Goal: Task Accomplishment & Management: Use online tool/utility

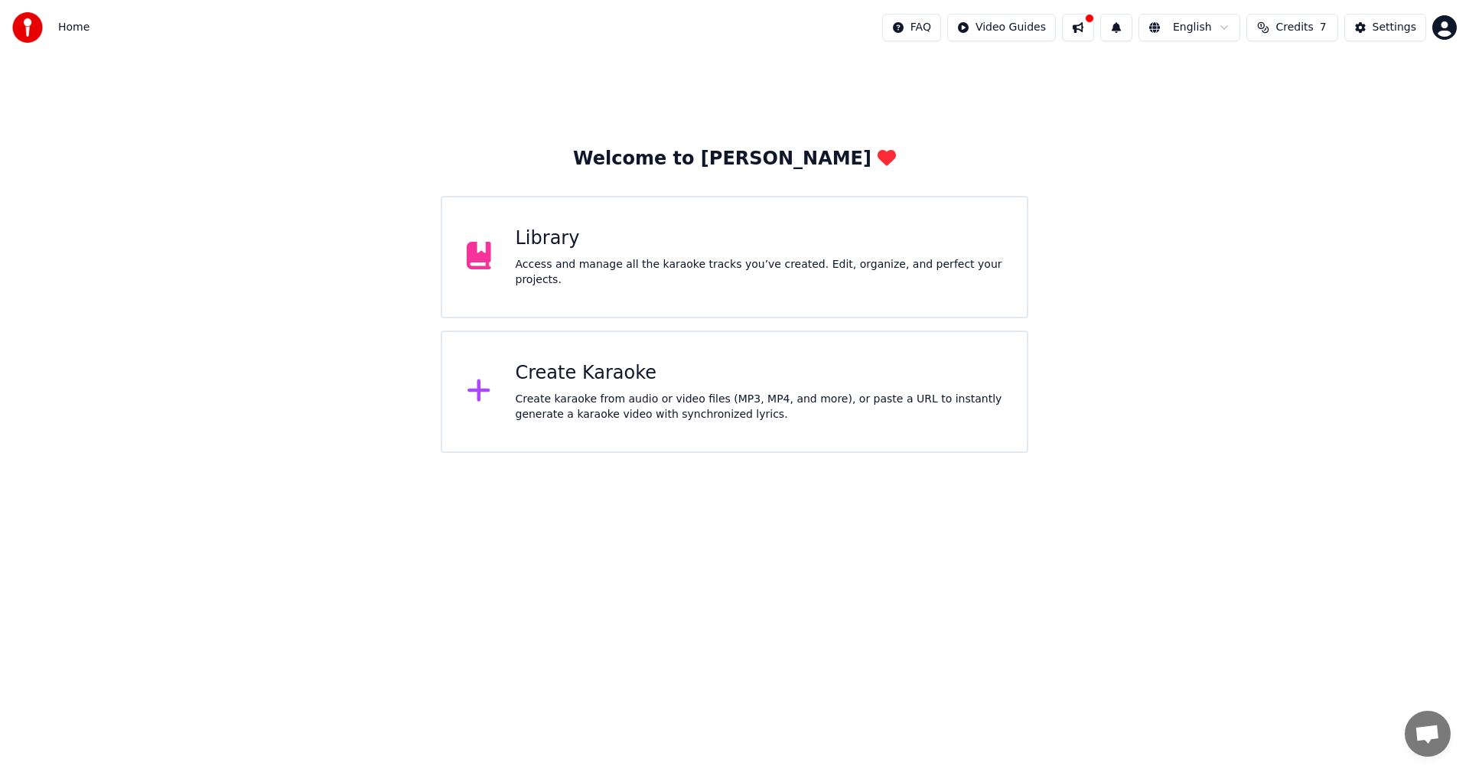
click at [701, 387] on div "Create Karaoke Create karaoke from audio or video files (MP3, MP4, and more), o…" at bounding box center [759, 391] width 487 height 61
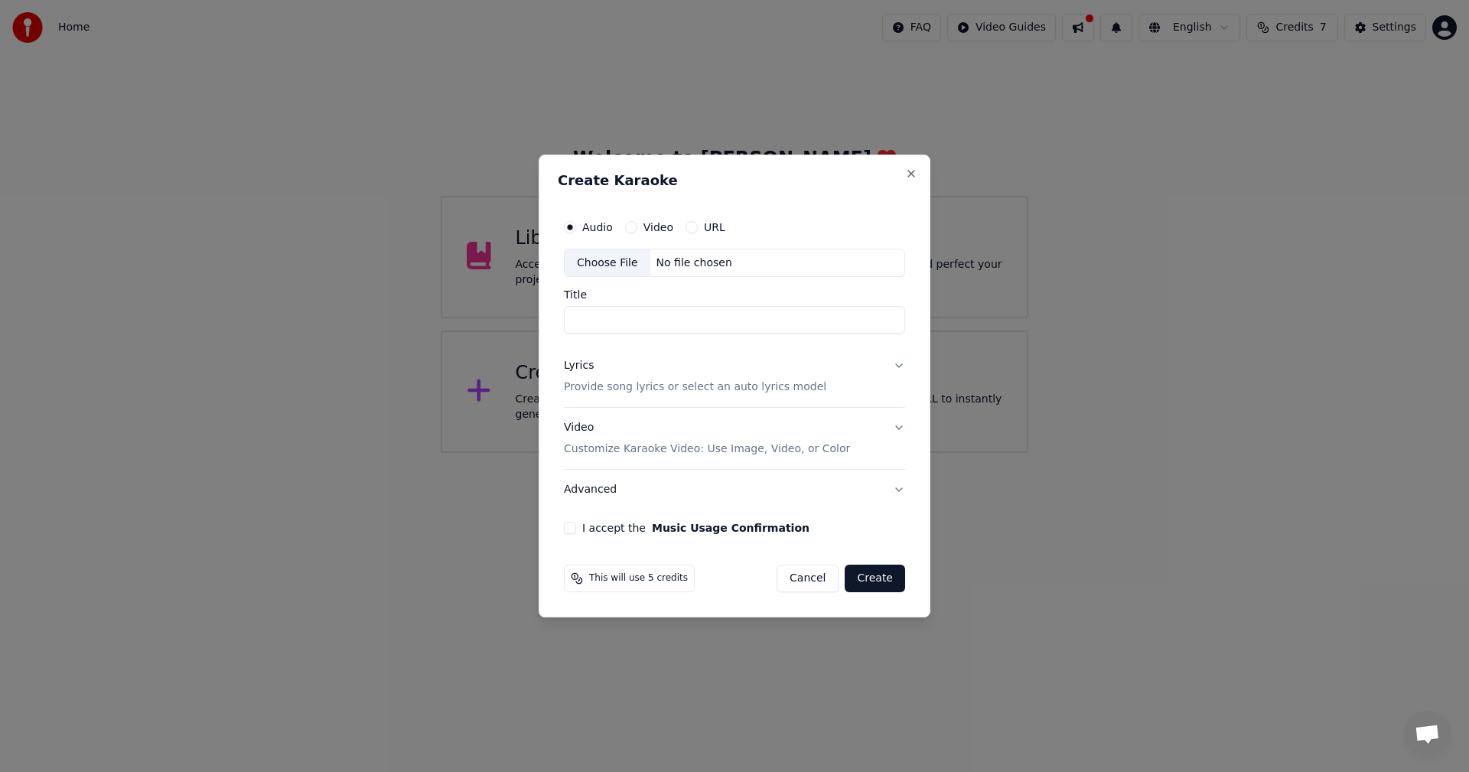
click at [805, 576] on button "Cancel" at bounding box center [808, 579] width 62 height 28
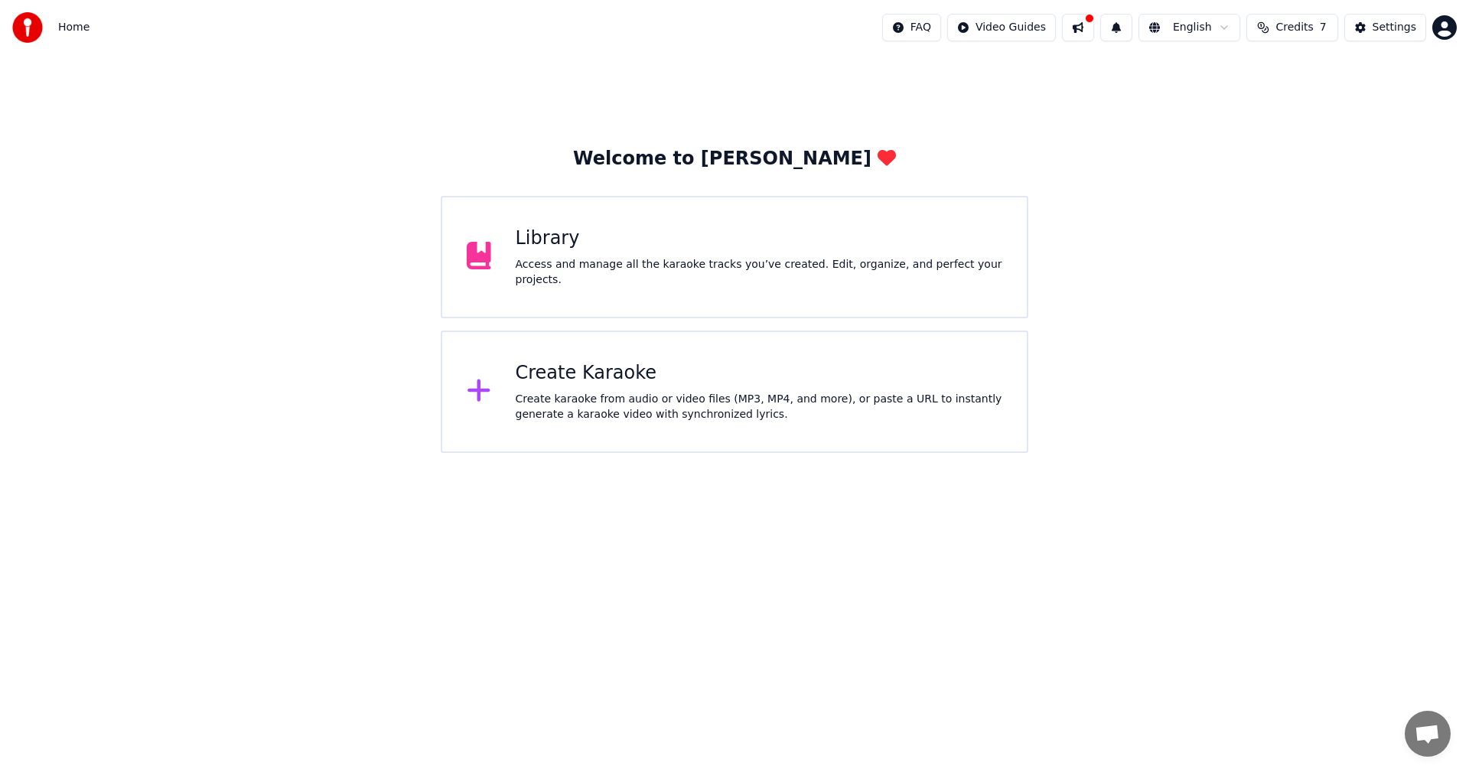
click at [582, 275] on div "Access and manage all the karaoke tracks you’ve created. Edit, organize, and pe…" at bounding box center [759, 272] width 487 height 31
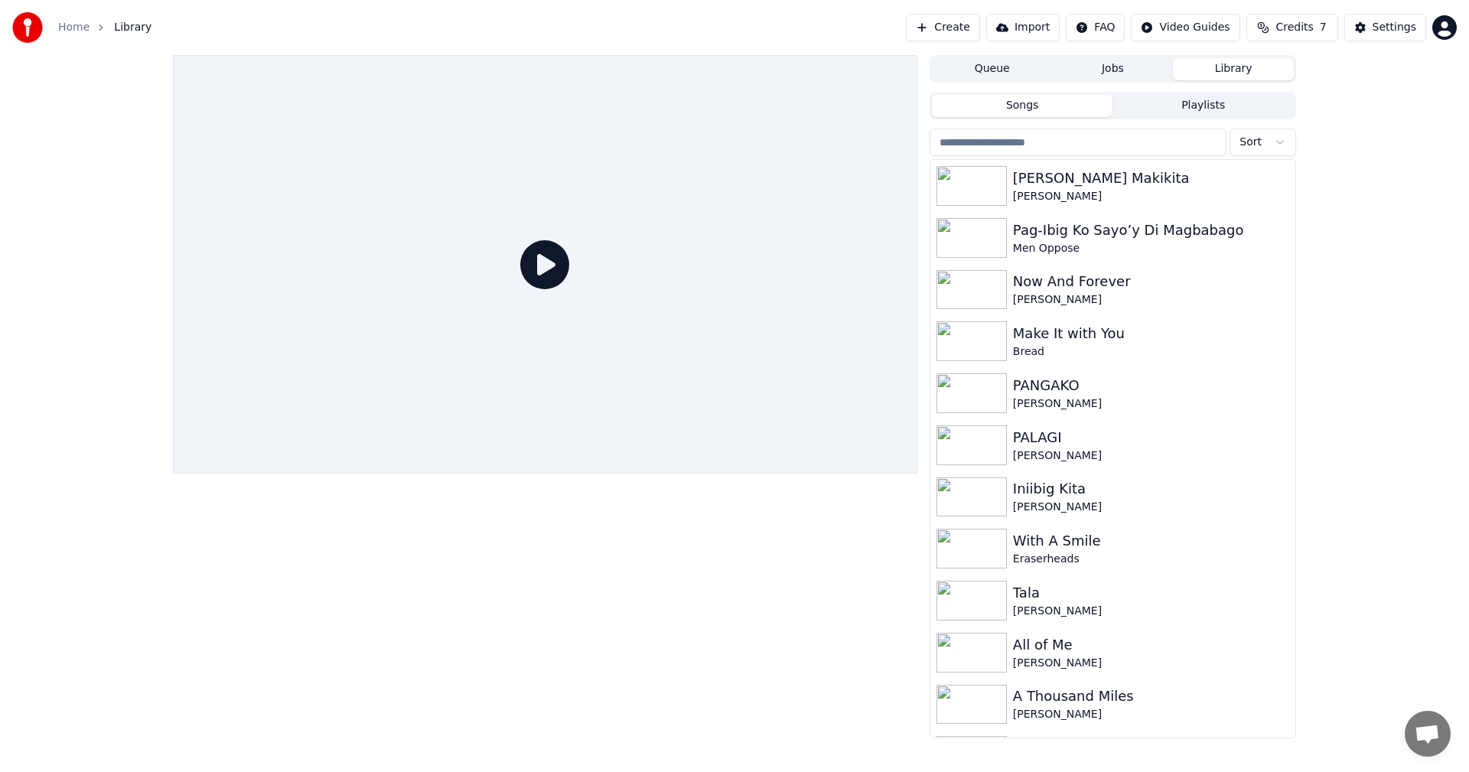
click at [966, 28] on button "Create" at bounding box center [943, 28] width 74 height 28
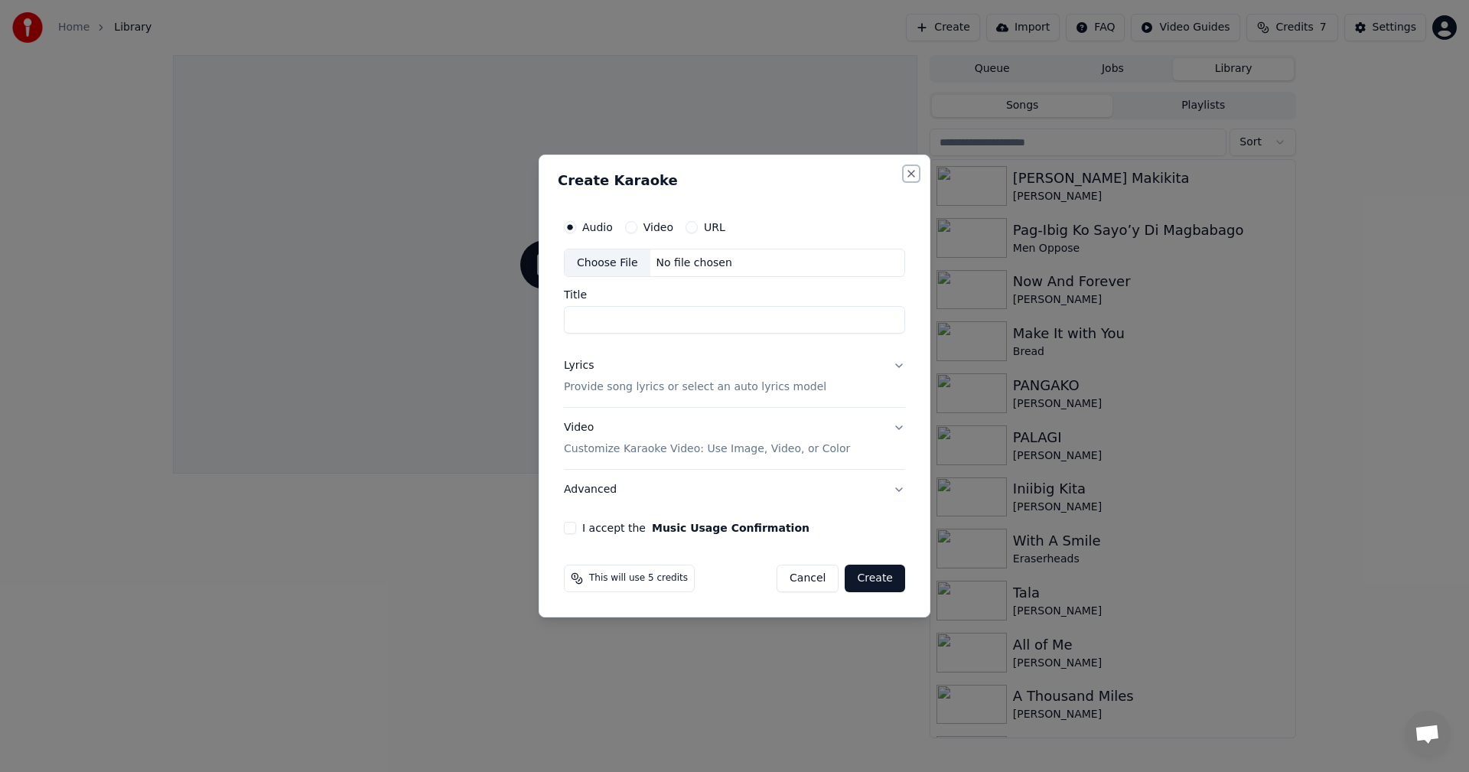
click at [911, 174] on button "Close" at bounding box center [911, 174] width 12 height 12
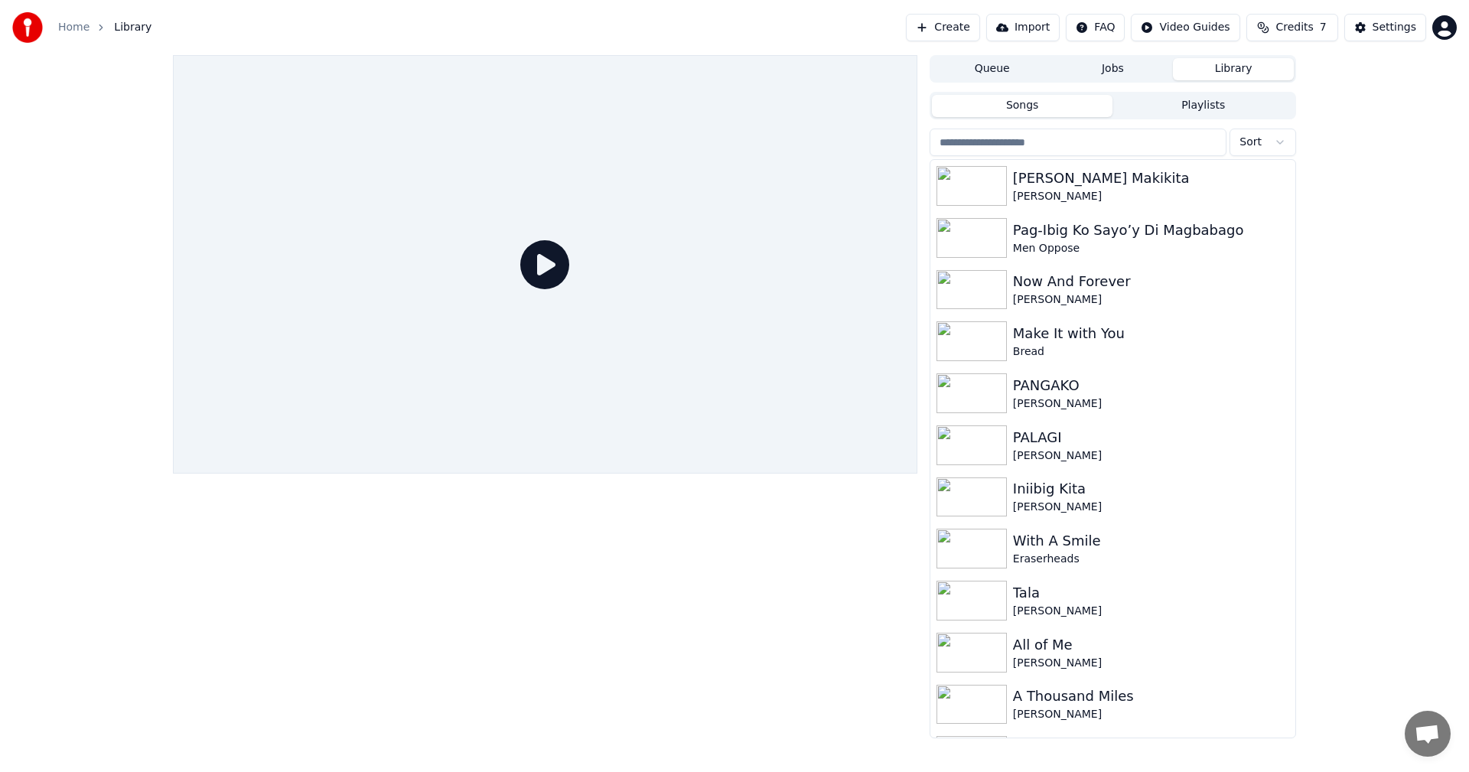
click at [1048, 28] on button "Import" at bounding box center [1022, 28] width 73 height 28
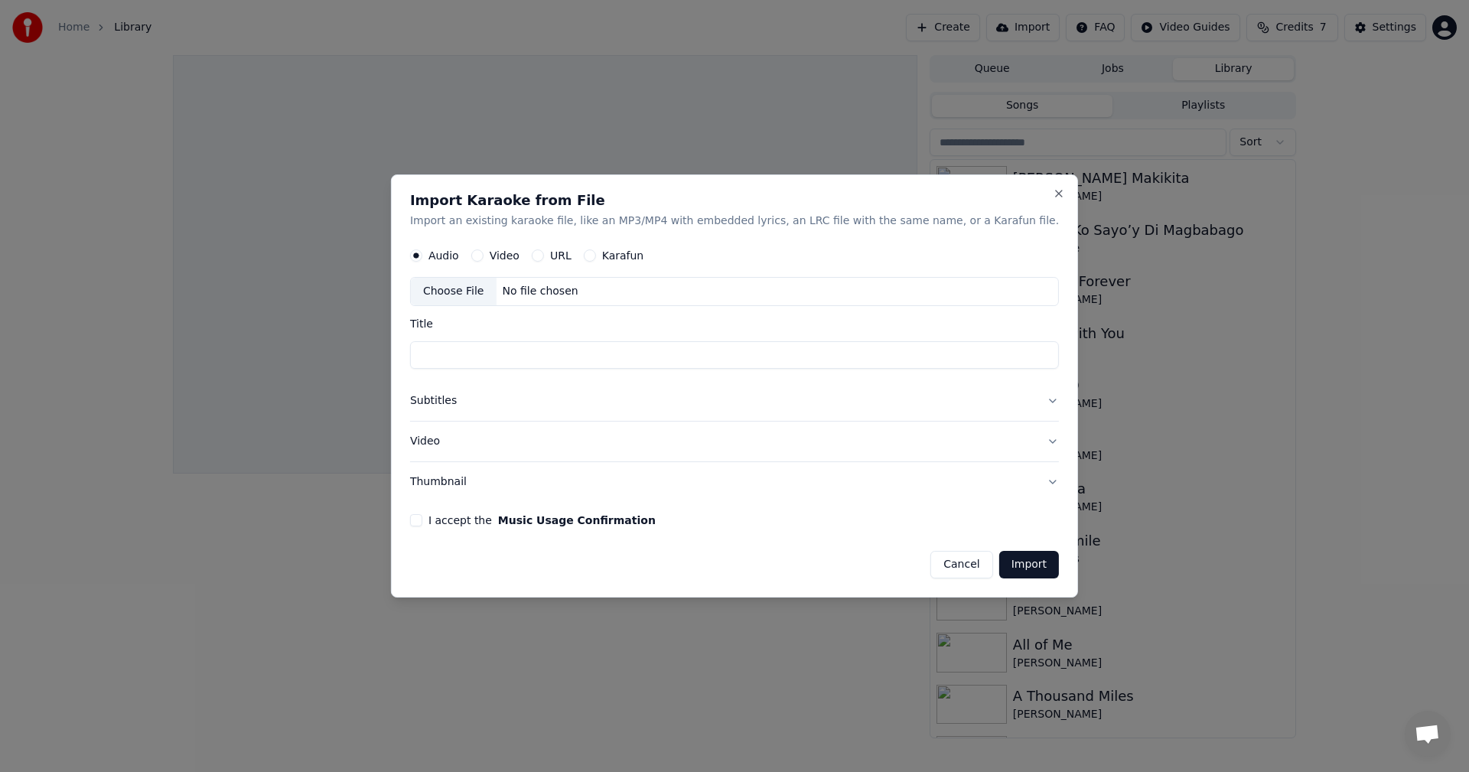
click at [497, 293] on div "Choose File" at bounding box center [454, 293] width 86 height 28
drag, startPoint x: 1396, startPoint y: 121, endPoint x: 1387, endPoint y: 121, distance: 8.4
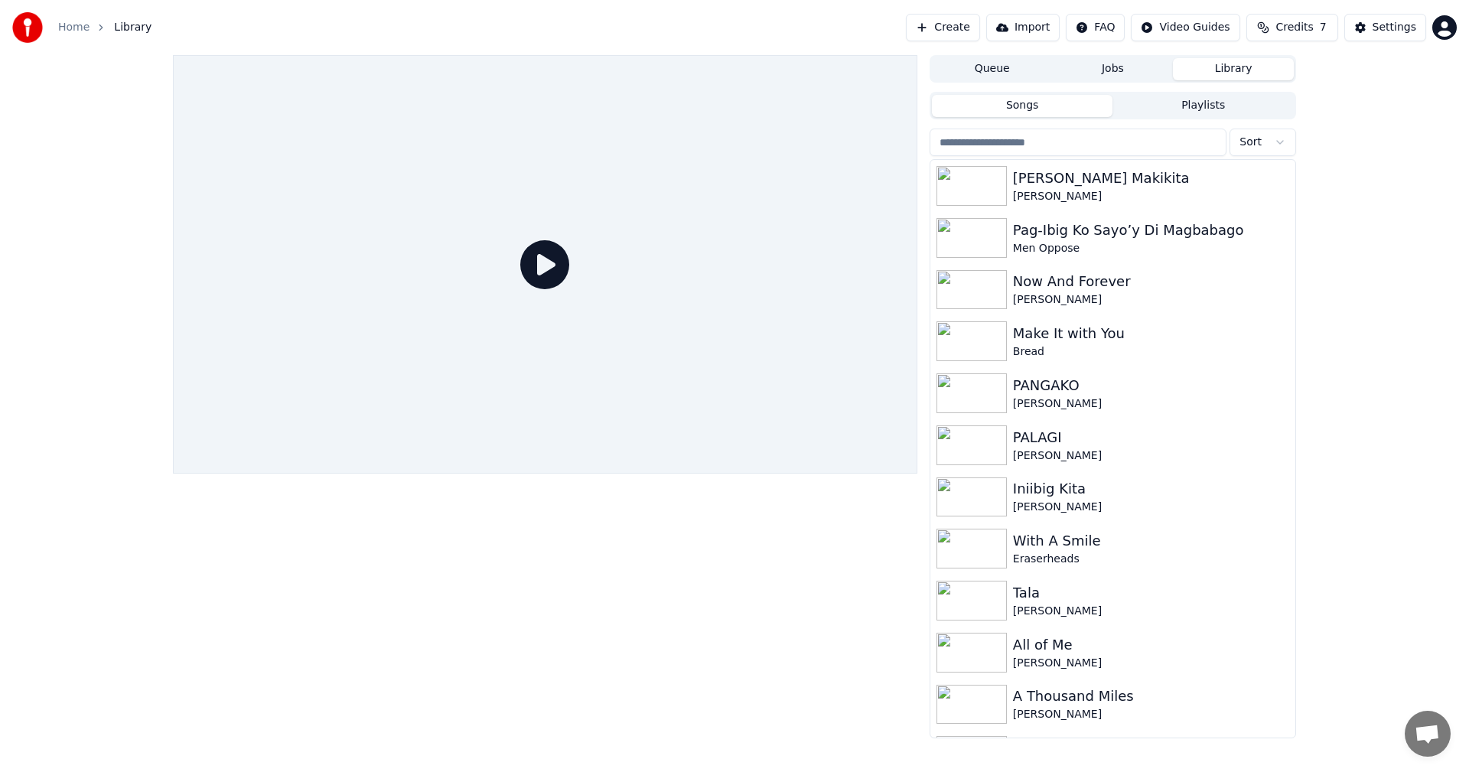
click at [1030, 25] on button "Import" at bounding box center [1022, 28] width 73 height 28
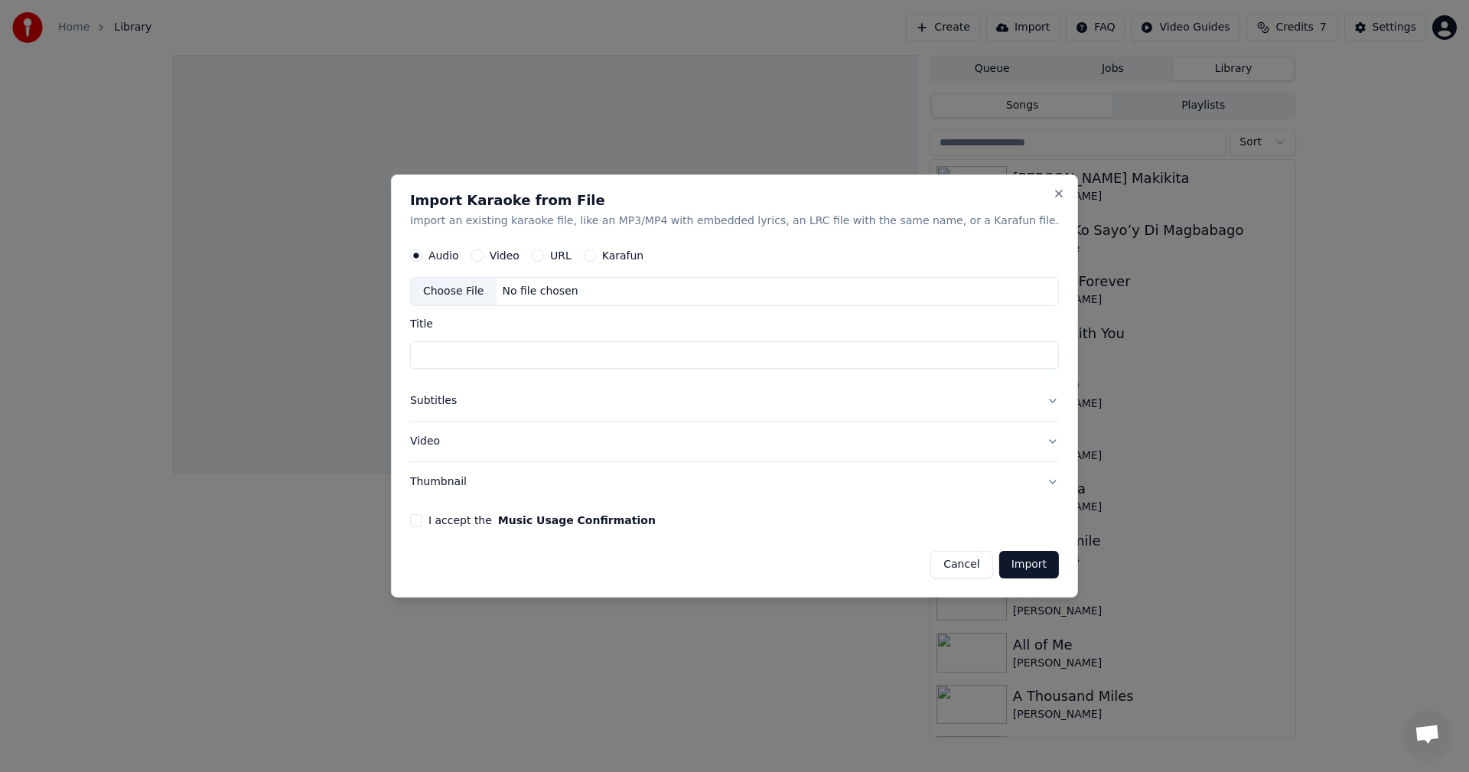
click at [497, 288] on div "Choose File" at bounding box center [454, 293] width 86 height 28
click at [569, 291] on div "No file chosen" at bounding box center [540, 292] width 88 height 15
click at [520, 250] on div "Video" at bounding box center [495, 256] width 48 height 12
click at [514, 246] on div "Audio Video URL Karafun" at bounding box center [734, 256] width 649 height 31
click at [484, 260] on button "Video" at bounding box center [477, 256] width 12 height 12
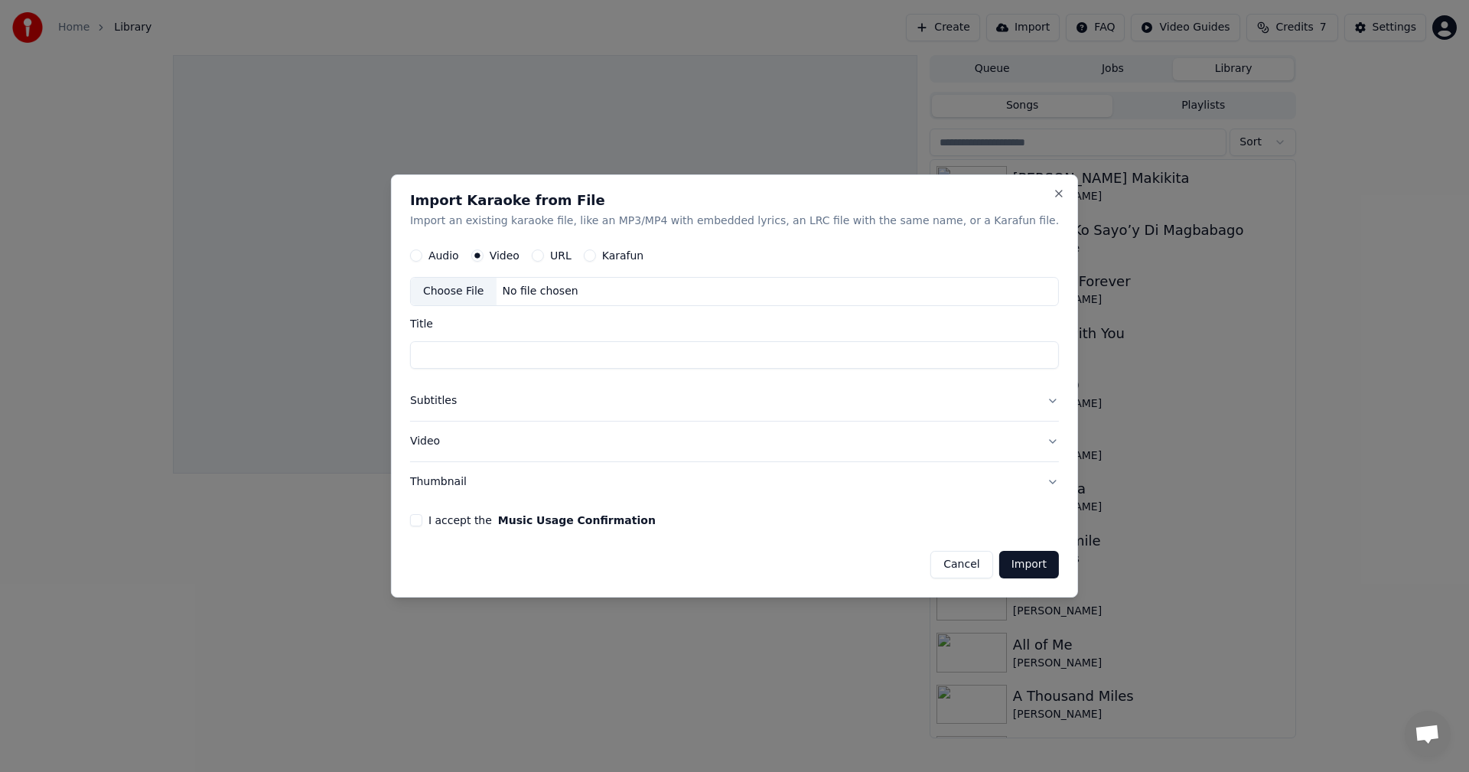
click at [494, 292] on div "Choose File" at bounding box center [454, 293] width 86 height 28
drag, startPoint x: 569, startPoint y: 356, endPoint x: 686, endPoint y: 360, distance: 117.2
click at [686, 361] on input "**********" at bounding box center [734, 356] width 649 height 28
type input "**********"
click at [600, 399] on button "Subtitles" at bounding box center [734, 402] width 649 height 40
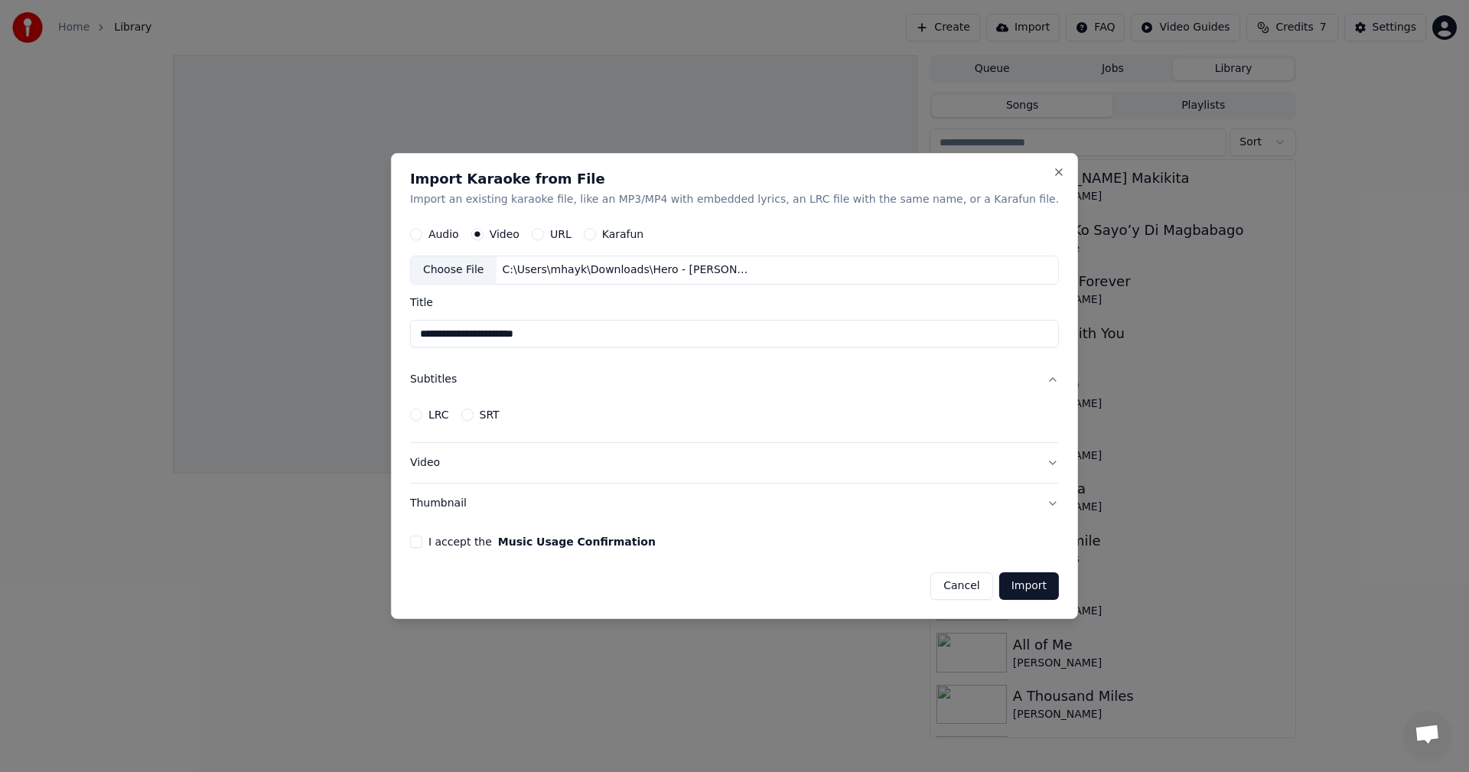
click at [422, 415] on button "LRC" at bounding box center [416, 415] width 12 height 12
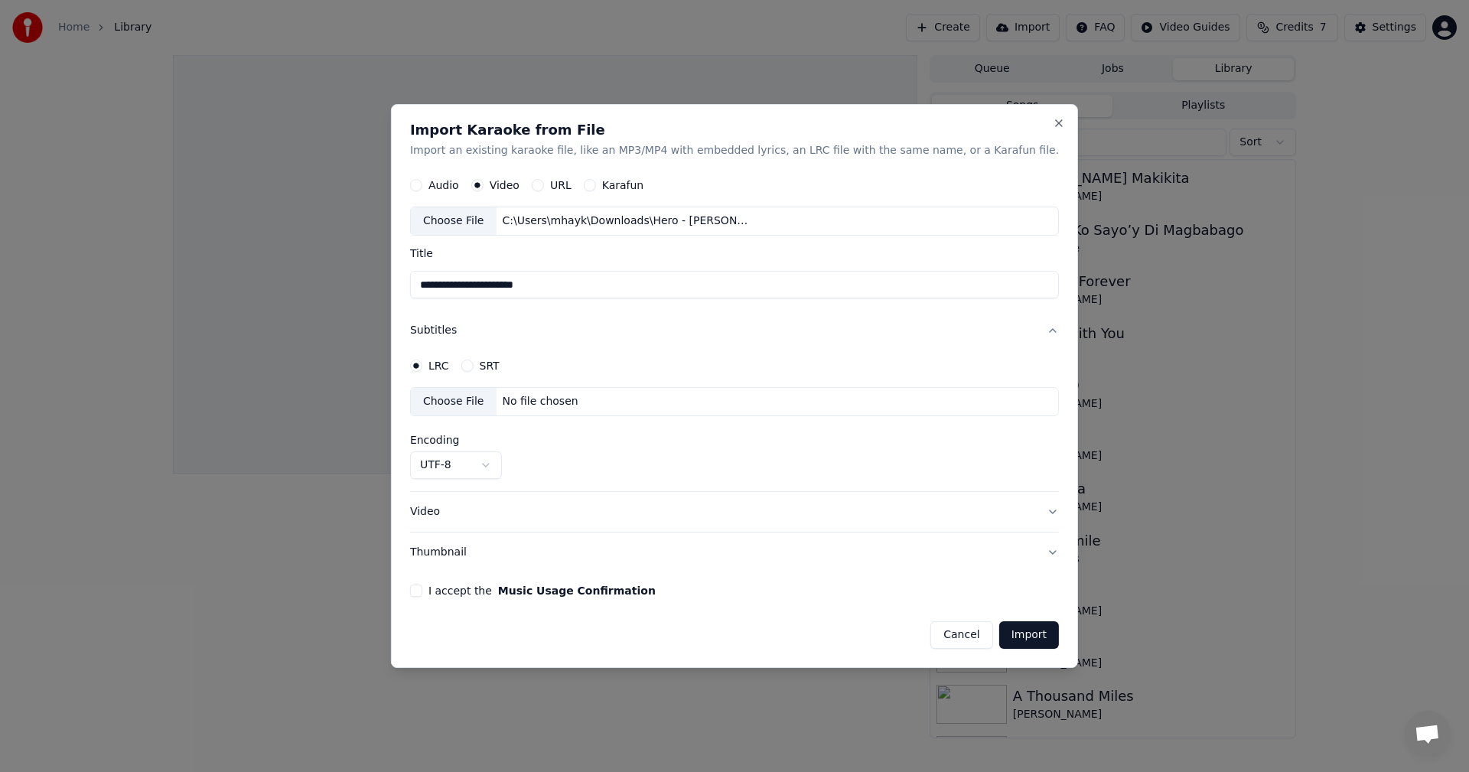
click at [526, 461] on body "**********" at bounding box center [734, 386] width 1469 height 772
click at [473, 367] on button "SRT" at bounding box center [467, 366] width 12 height 12
click at [470, 367] on circle "button" at bounding box center [466, 365] width 5 height 5
click at [422, 363] on button "LRC" at bounding box center [416, 366] width 12 height 12
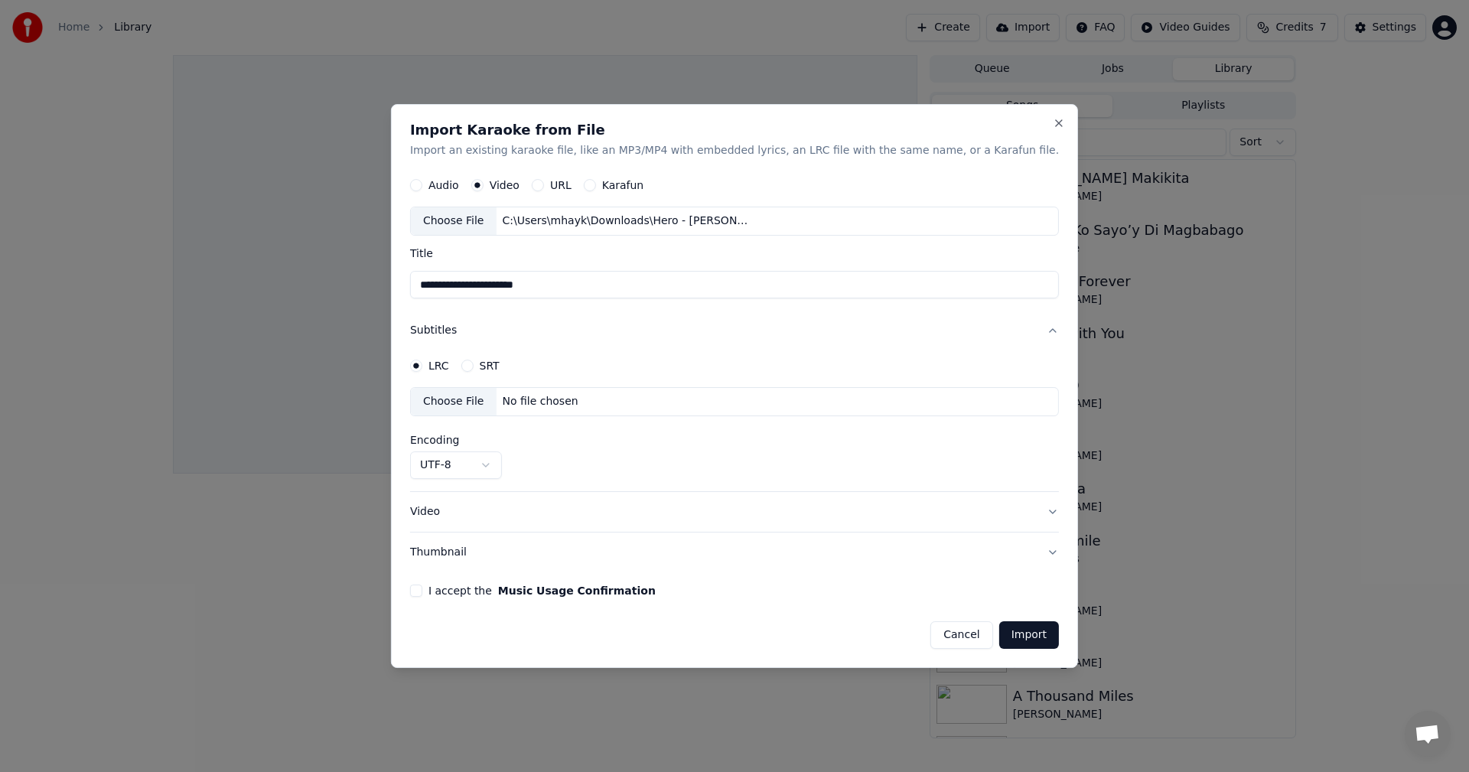
click at [496, 516] on button "Video" at bounding box center [734, 512] width 649 height 40
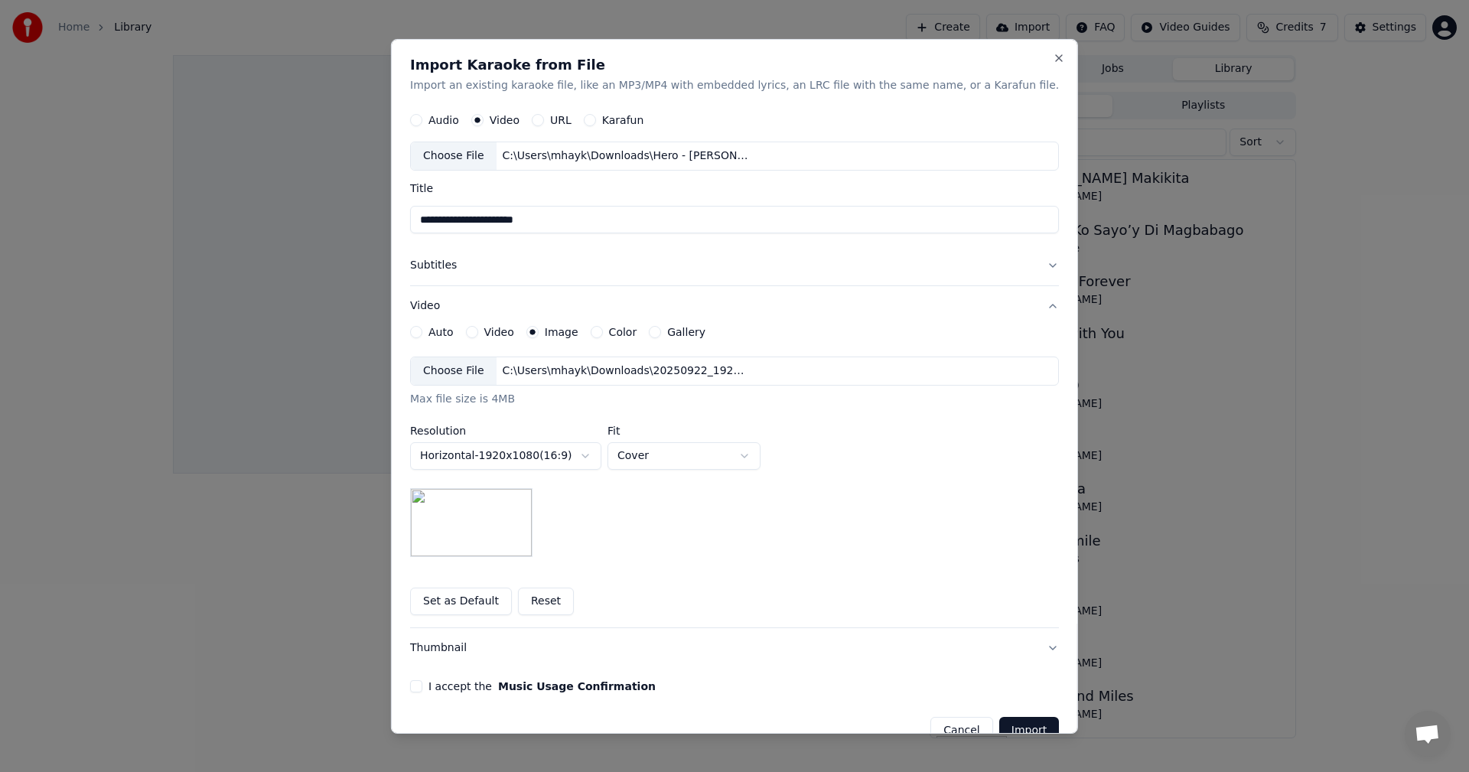
click at [494, 370] on div "Choose File" at bounding box center [454, 371] width 86 height 28
click at [752, 271] on button "Subtitles" at bounding box center [734, 266] width 649 height 40
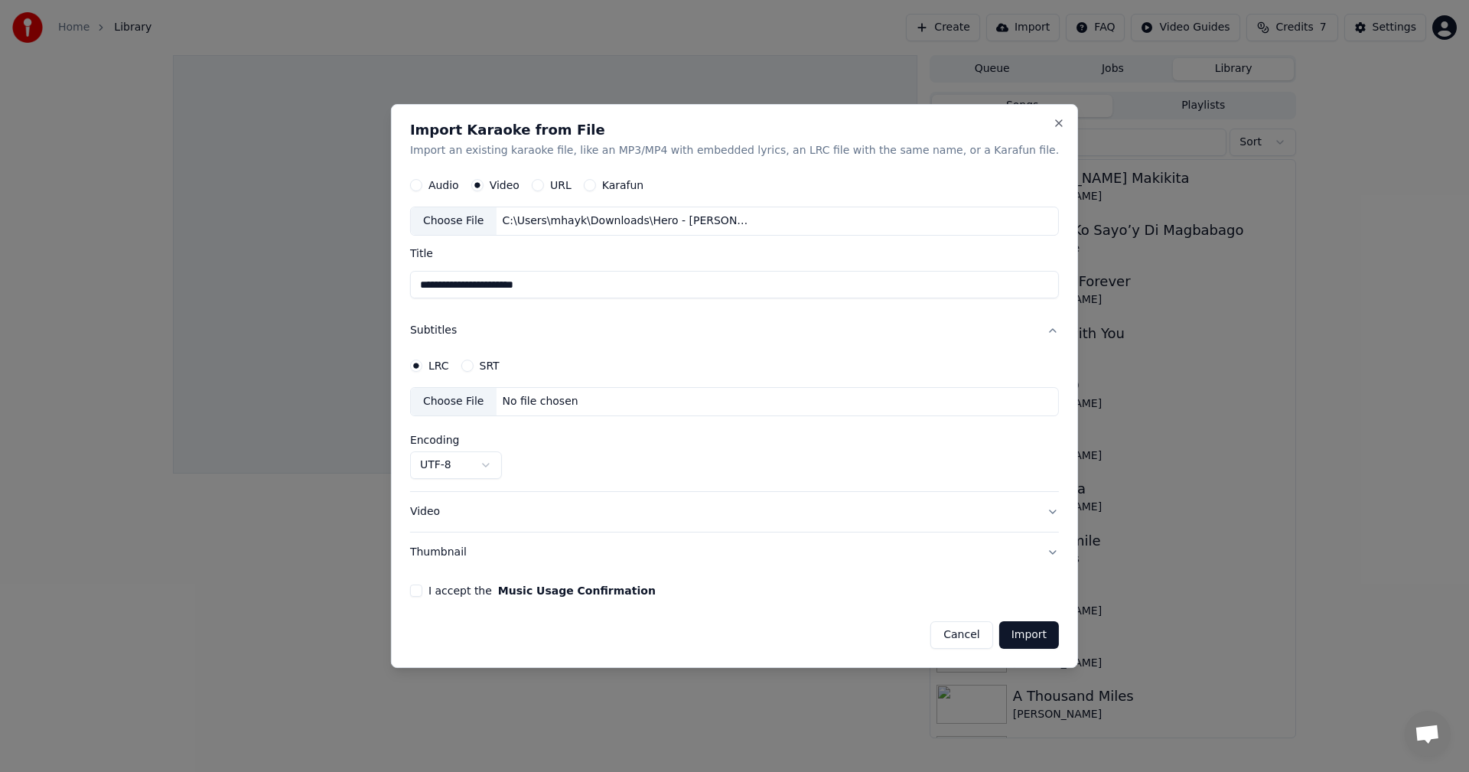
click at [473, 367] on button "SRT" at bounding box center [467, 366] width 12 height 12
click at [422, 364] on button "LRC" at bounding box center [416, 366] width 12 height 12
click at [520, 468] on body "**********" at bounding box center [734, 386] width 1469 height 772
click at [550, 433] on body "**********" at bounding box center [734, 386] width 1469 height 772
click at [476, 332] on button "Subtitles" at bounding box center [734, 331] width 649 height 40
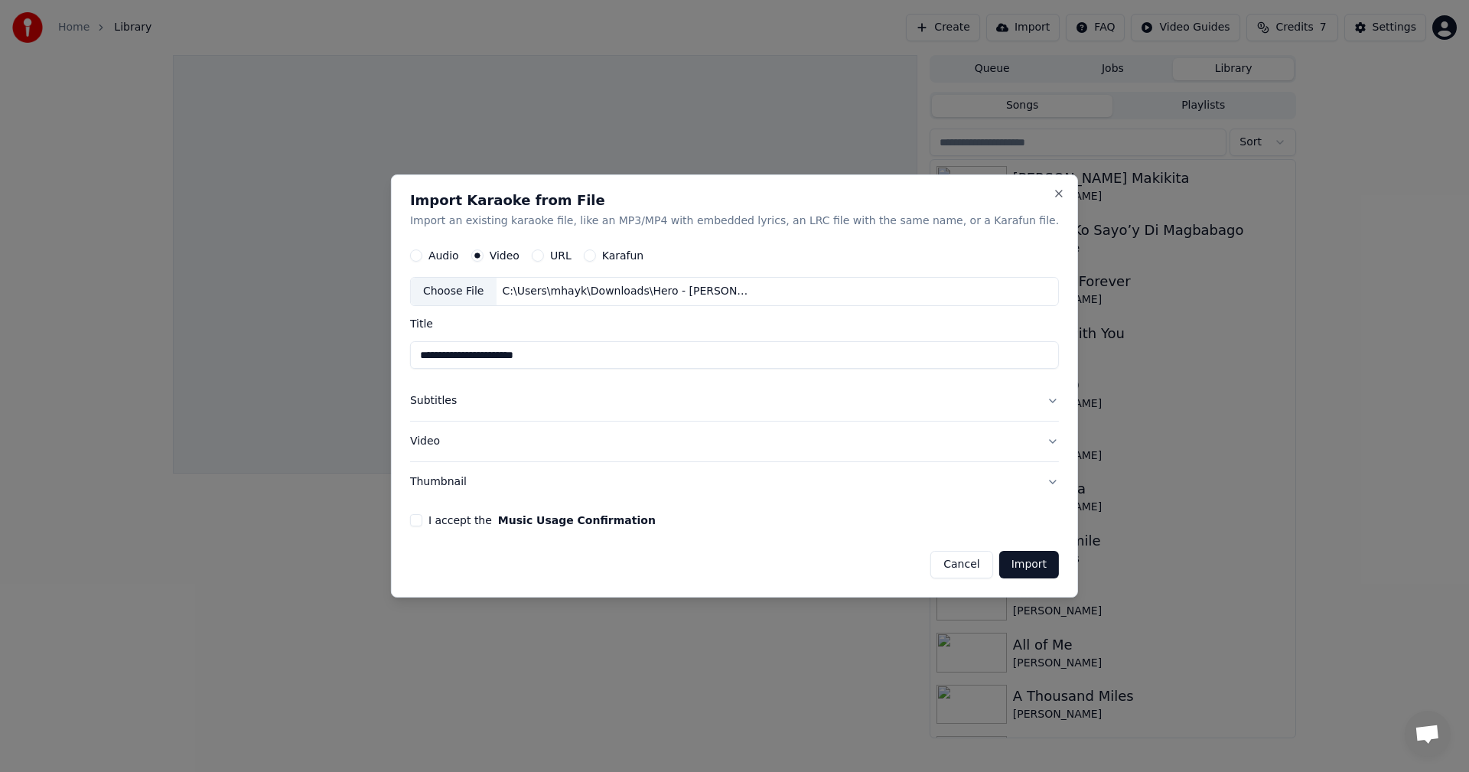
click at [422, 523] on button "I accept the Music Usage Confirmation" at bounding box center [416, 520] width 12 height 12
click at [999, 568] on button "Import" at bounding box center [1029, 565] width 60 height 28
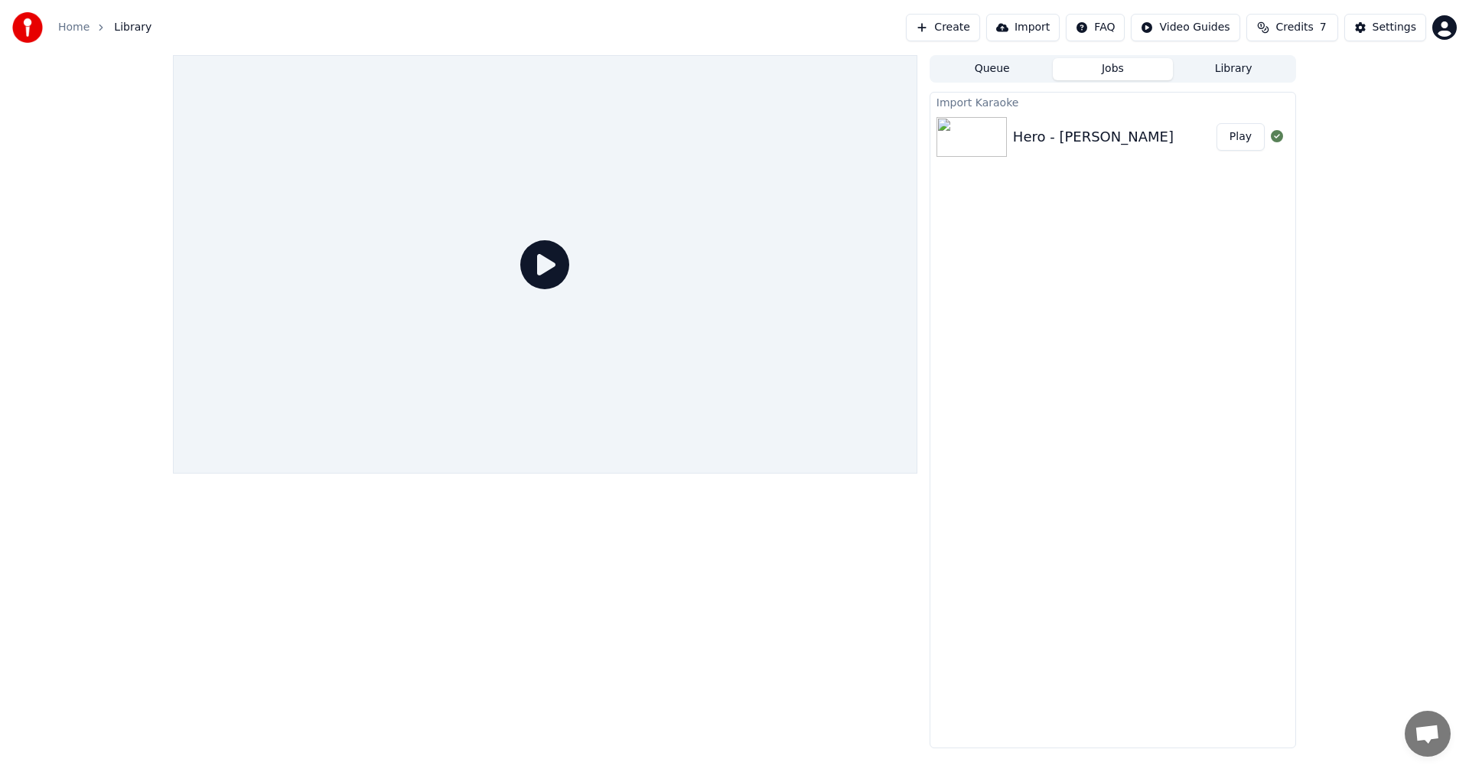
click at [545, 272] on icon at bounding box center [544, 264] width 49 height 49
click at [1237, 141] on button "Play" at bounding box center [1241, 137] width 48 height 28
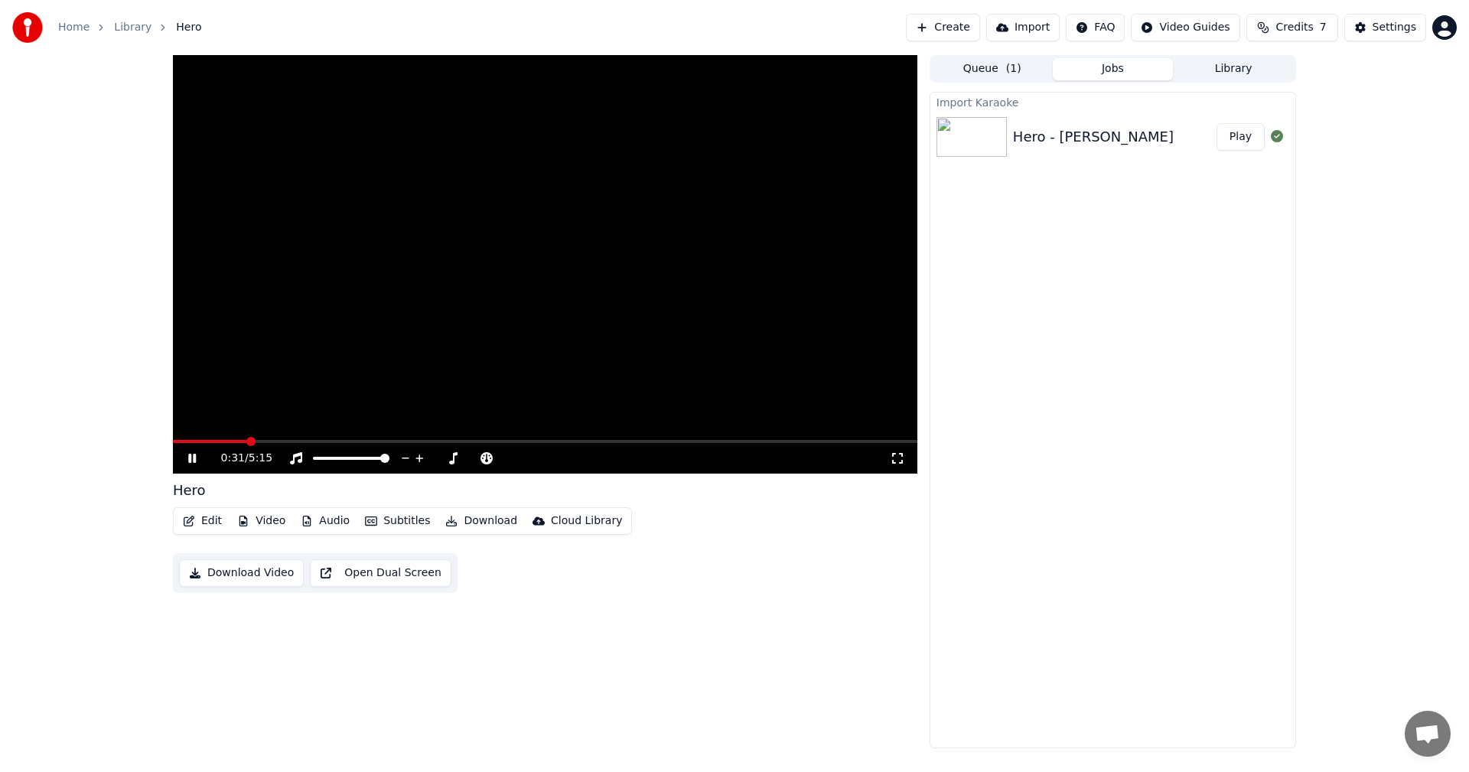
click at [452, 285] on video at bounding box center [545, 264] width 745 height 419
click at [202, 519] on button "Edit" at bounding box center [202, 520] width 51 height 21
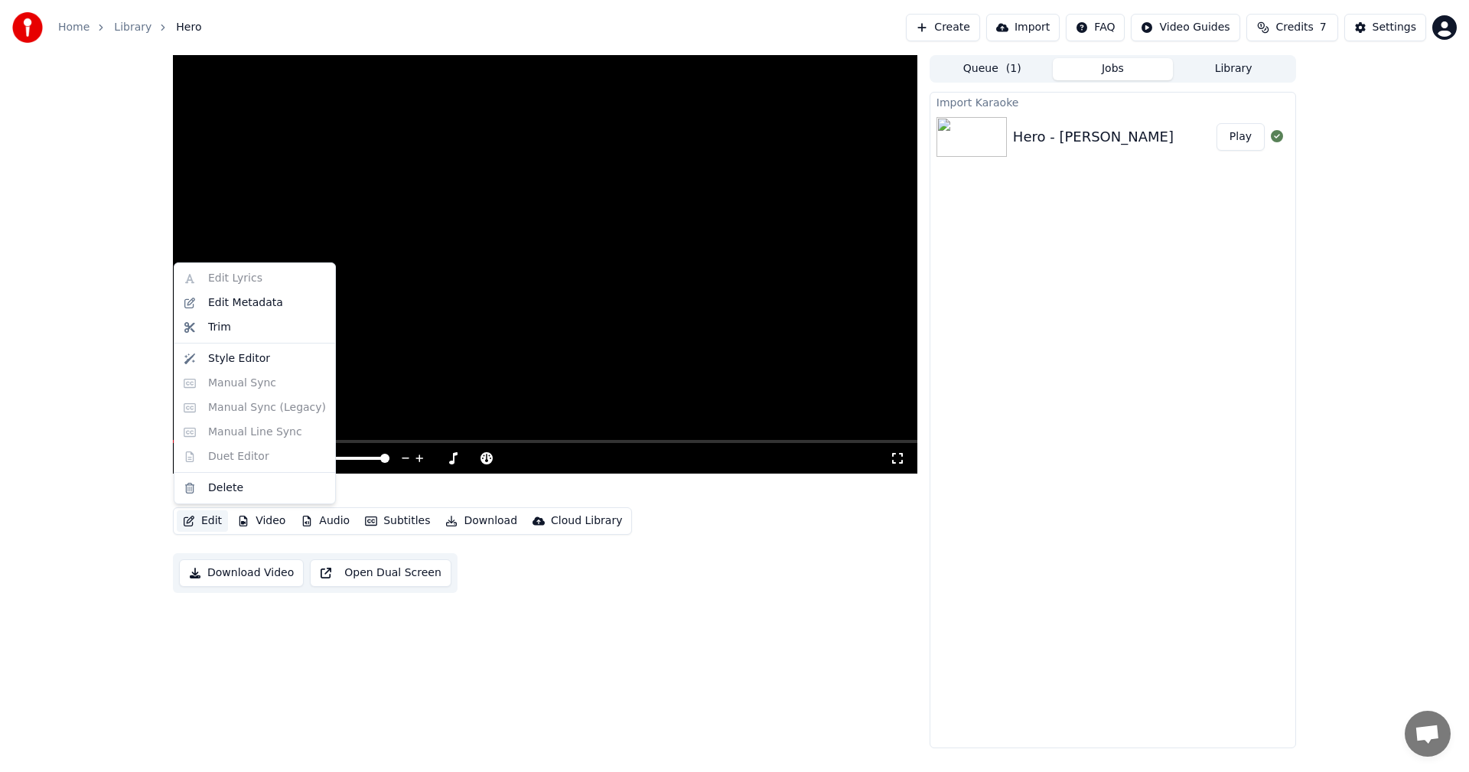
click at [225, 279] on div "Edit Lyrics Edit Metadata Trim Style Editor Manual Sync Manual Sync (Legacy) Ma…" at bounding box center [255, 383] width 162 height 242
click at [223, 305] on div "Edit Metadata" at bounding box center [245, 302] width 75 height 15
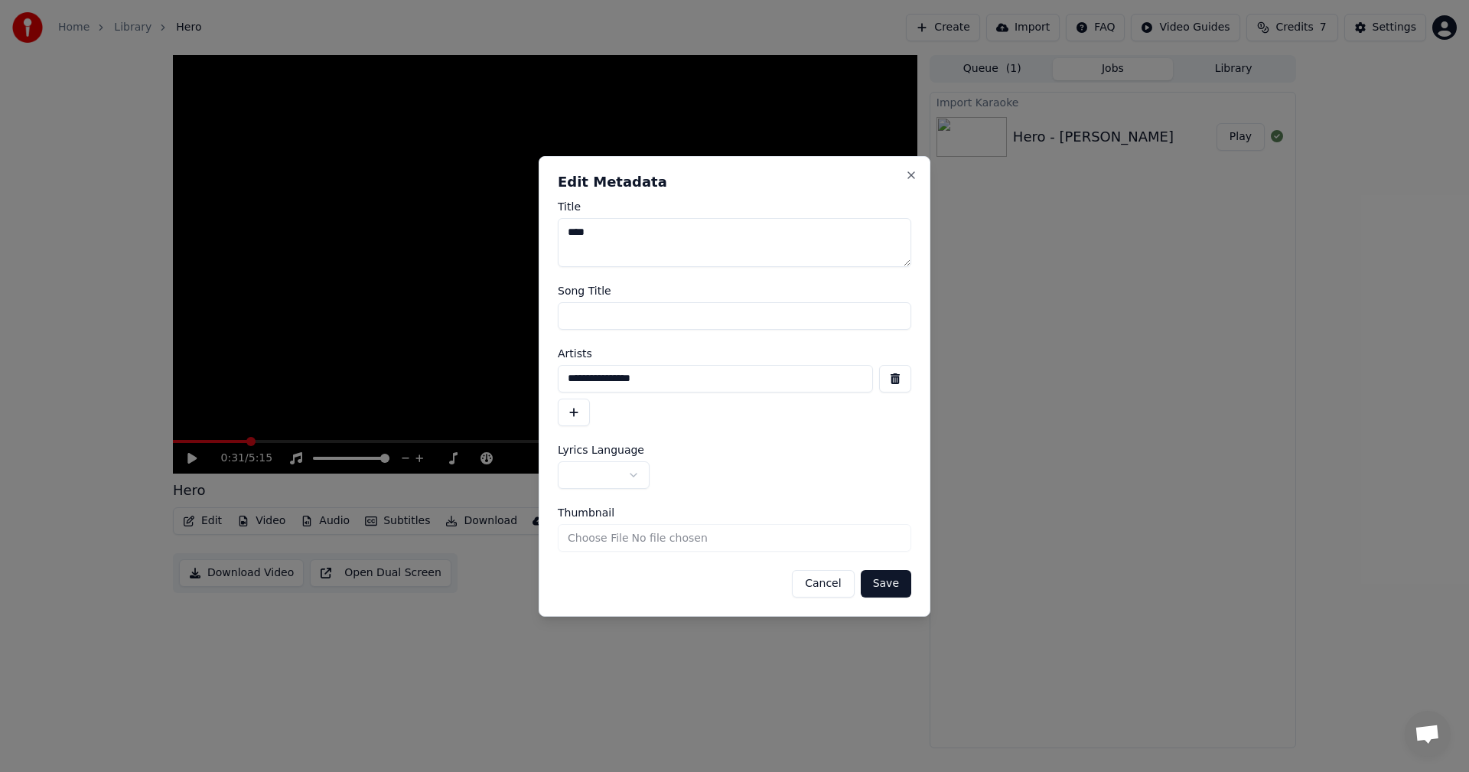
click at [596, 315] on input "Song Title" at bounding box center [735, 316] width 354 height 28
drag, startPoint x: 602, startPoint y: 233, endPoint x: 563, endPoint y: 244, distance: 40.7
click at [559, 230] on textarea "****" at bounding box center [735, 242] width 354 height 49
click at [606, 310] on input "Song Title" at bounding box center [735, 316] width 354 height 28
paste input "****"
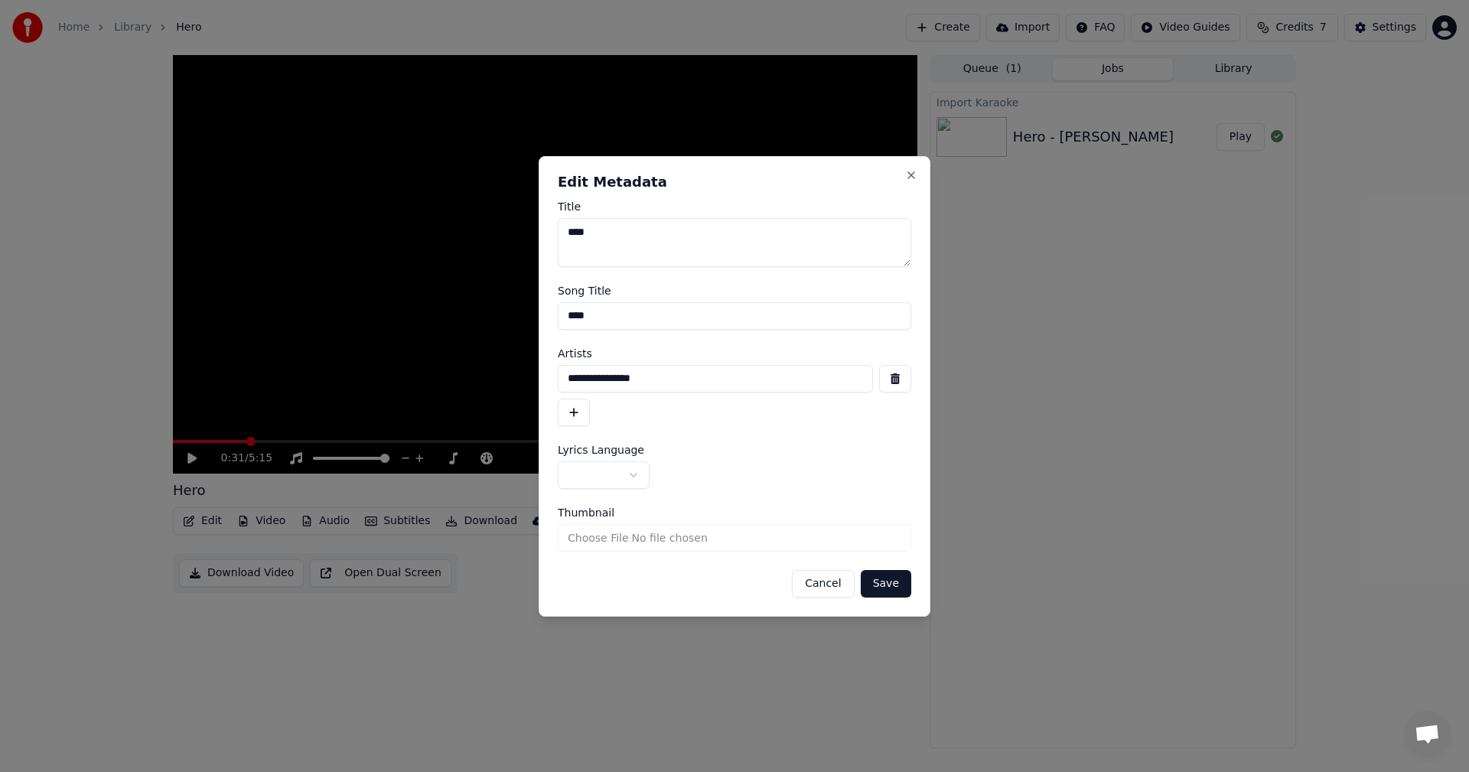
type input "****"
click at [613, 477] on button "button" at bounding box center [604, 475] width 92 height 28
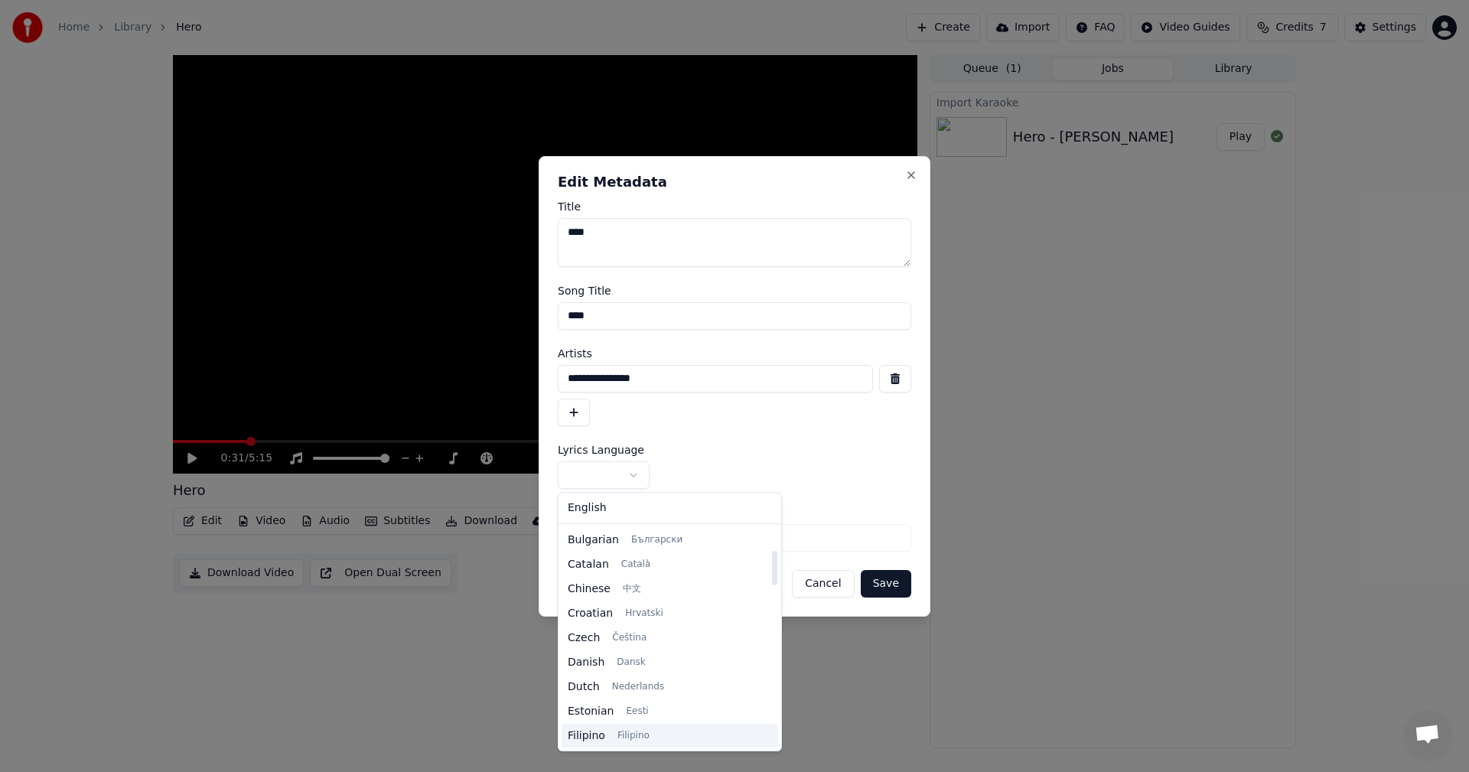
scroll to position [153, 0]
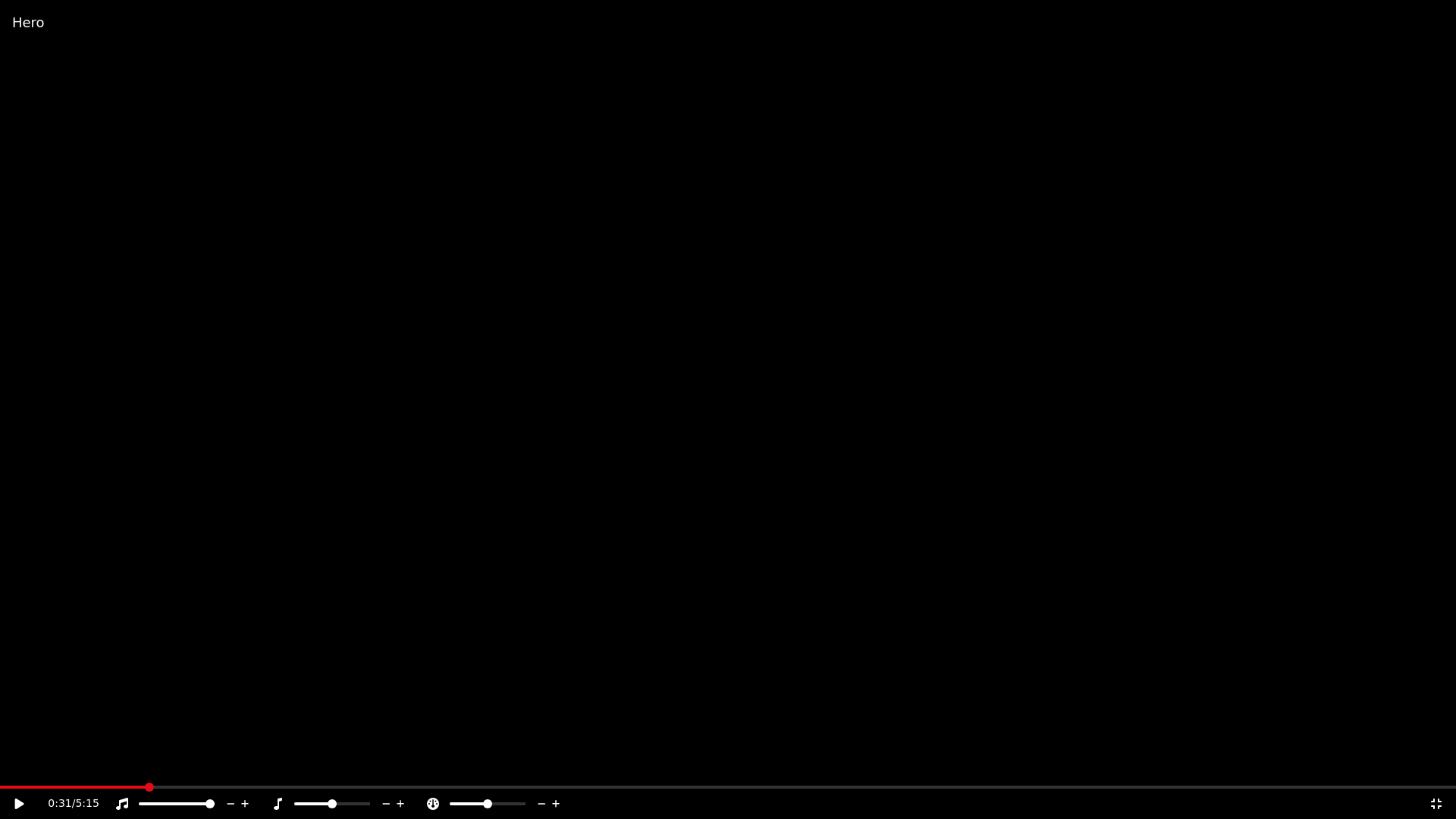
click at [1433, 764] on div "Hero 0:31 / 5:15" at bounding box center [728, 410] width 1456 height 819
drag, startPoint x: 330, startPoint y: 96, endPoint x: 361, endPoint y: 111, distance: 34.4
click at [331, 96] on video at bounding box center [728, 410] width 1456 height 819
click at [704, 260] on video at bounding box center [728, 410] width 1456 height 819
click at [722, 266] on video at bounding box center [728, 410] width 1456 height 819
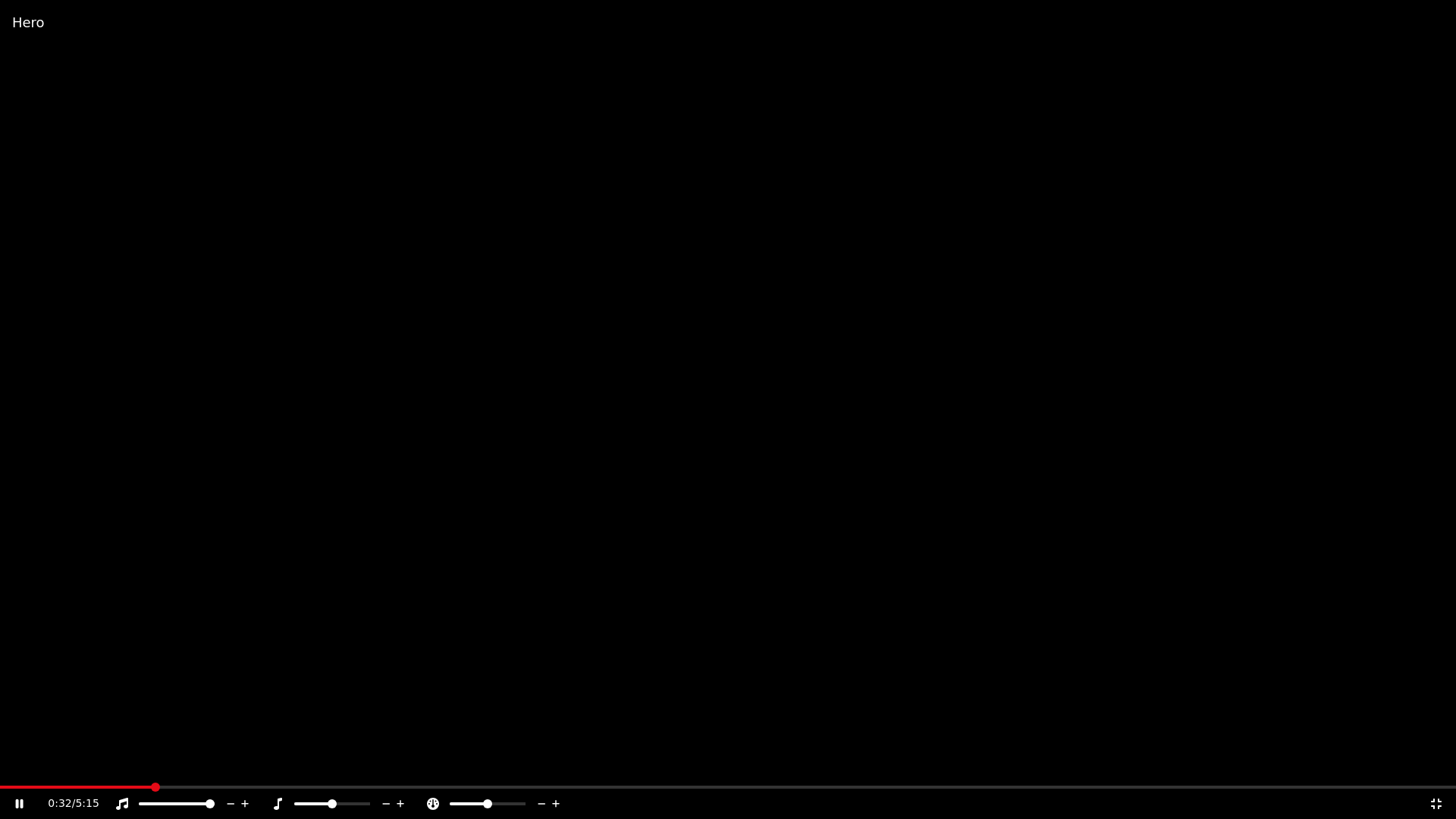
click at [722, 266] on video at bounding box center [728, 410] width 1456 height 819
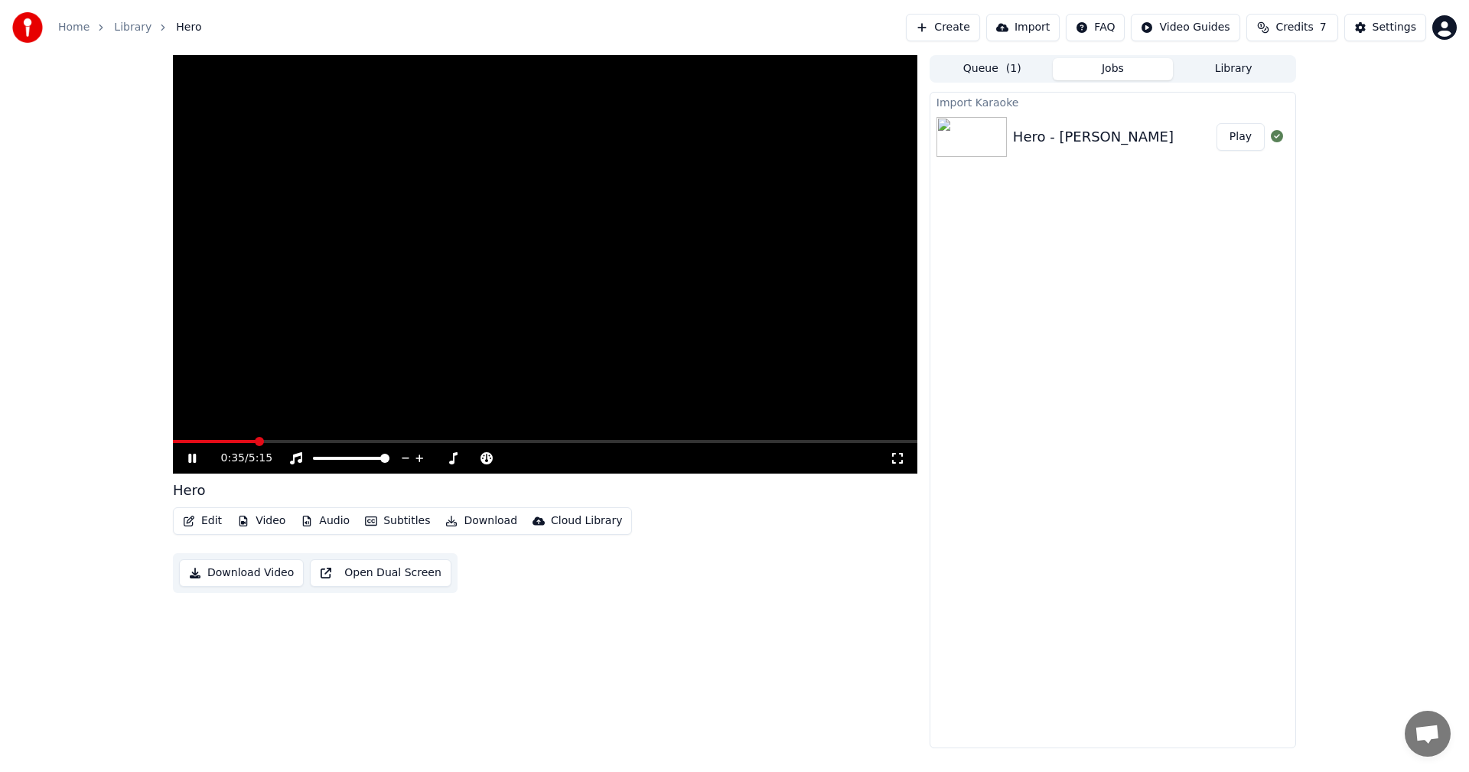
click at [197, 455] on icon at bounding box center [203, 458] width 36 height 12
click at [205, 522] on button "Edit" at bounding box center [202, 520] width 51 height 21
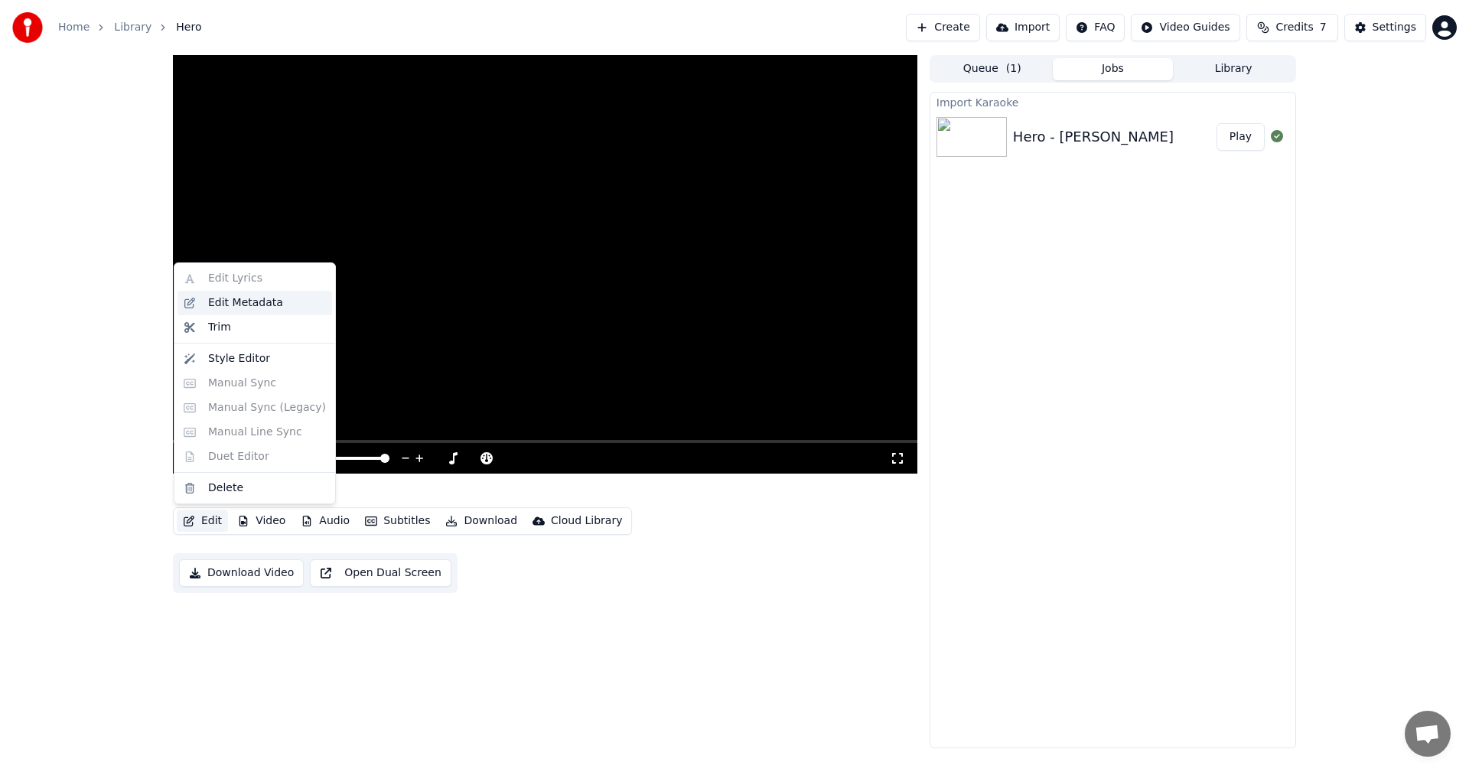
click at [250, 309] on div "Edit Metadata" at bounding box center [245, 302] width 75 height 15
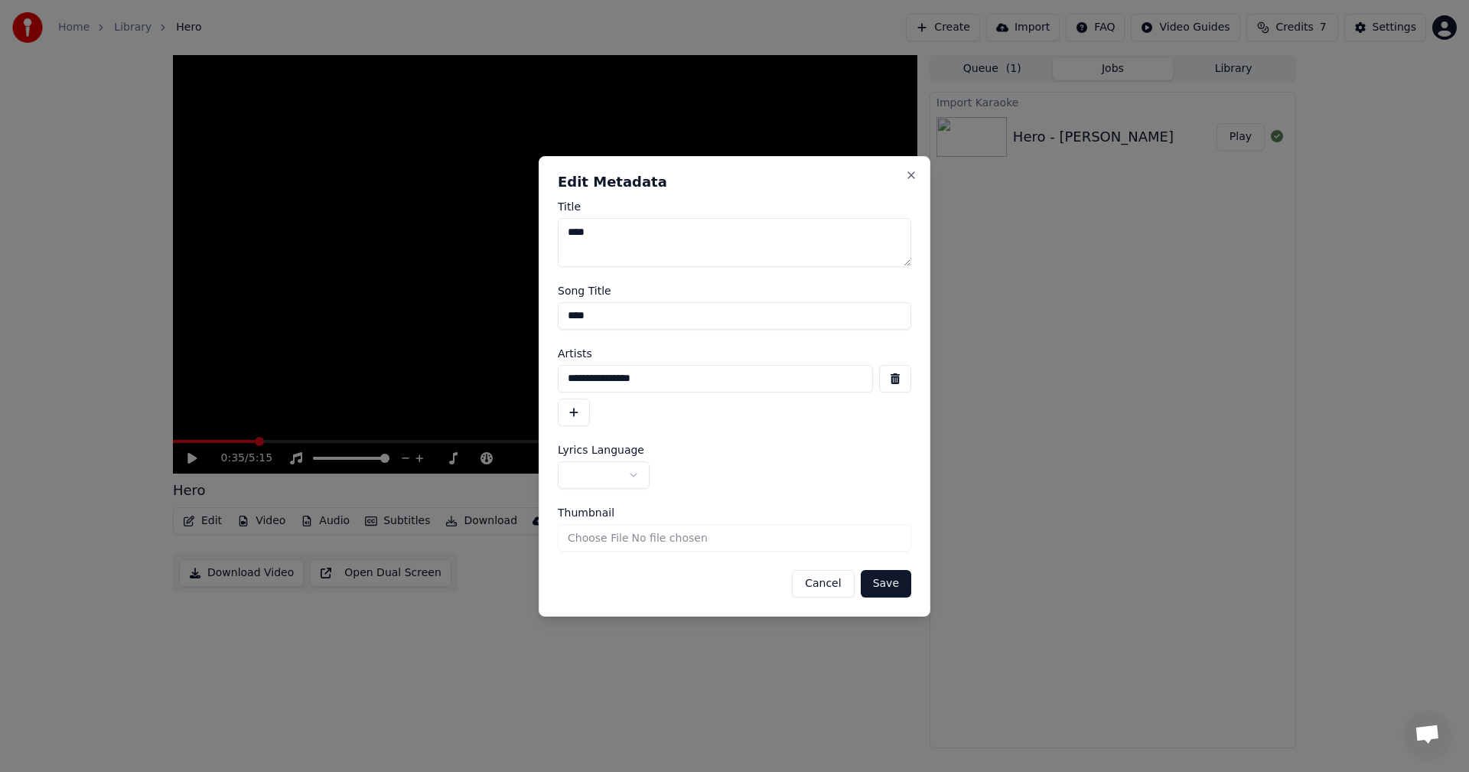
click at [749, 536] on input "Thumbnail" at bounding box center [735, 538] width 354 height 28
type input "**********"
click at [891, 589] on button "Save" at bounding box center [886, 584] width 51 height 28
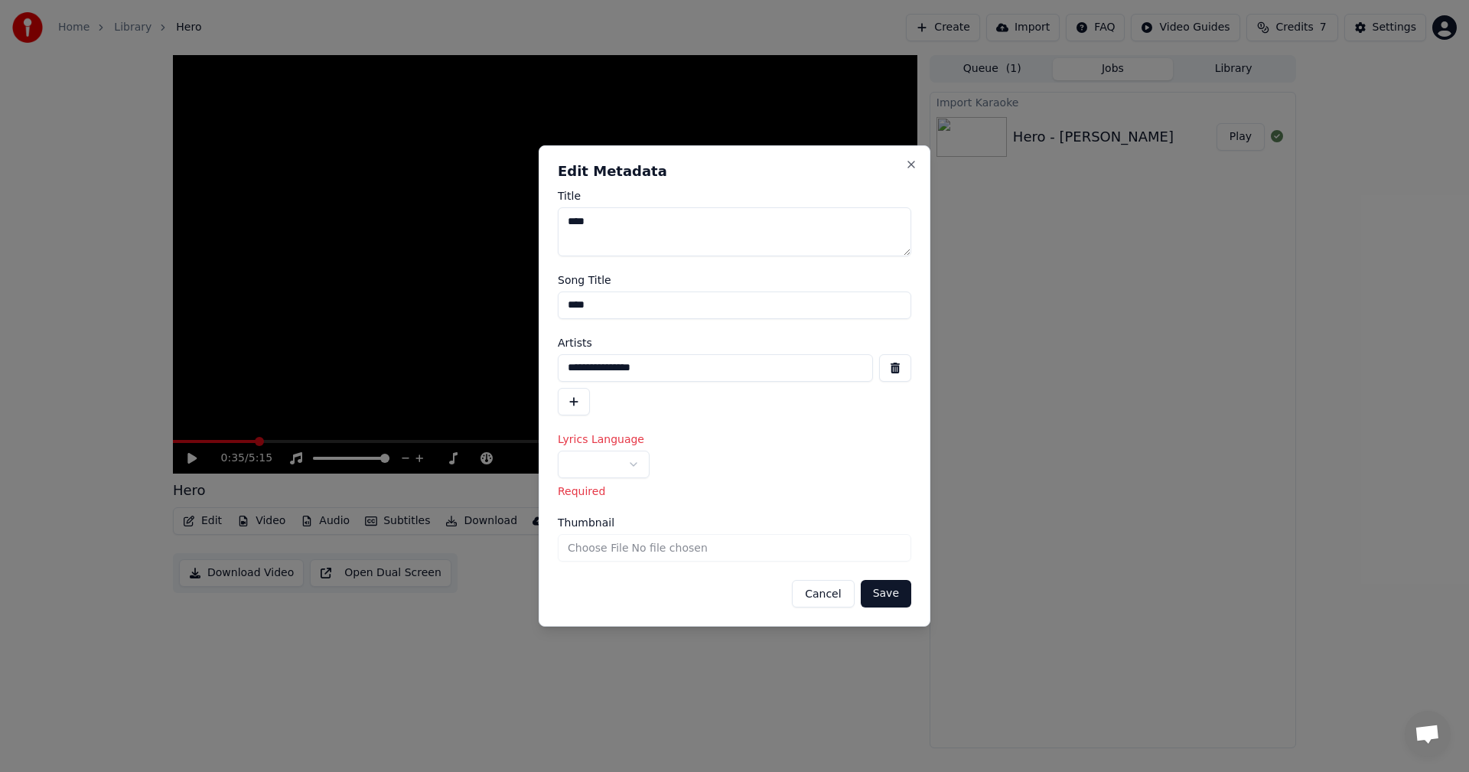
click at [632, 470] on body "**********" at bounding box center [734, 386] width 1469 height 772
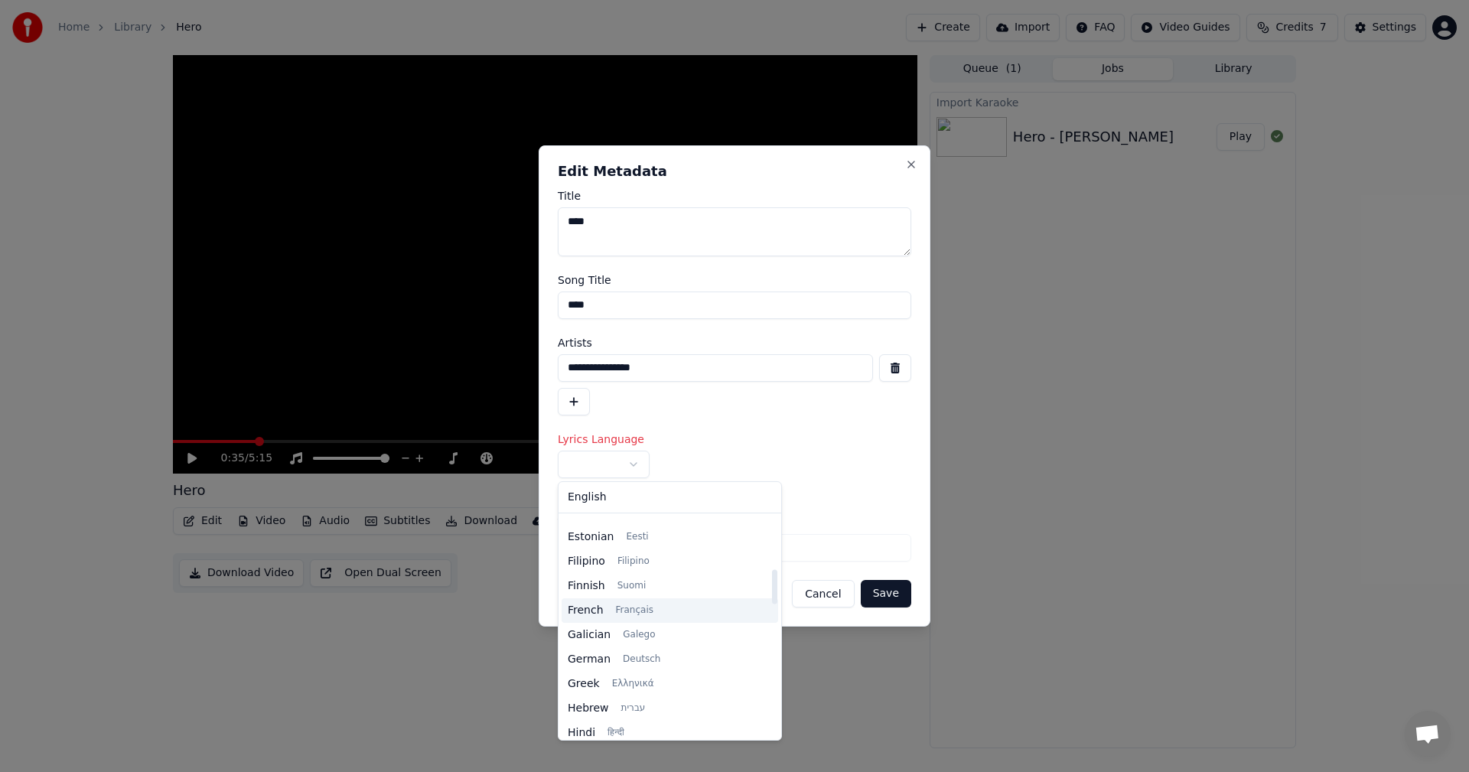
scroll to position [306, 0]
select select "**"
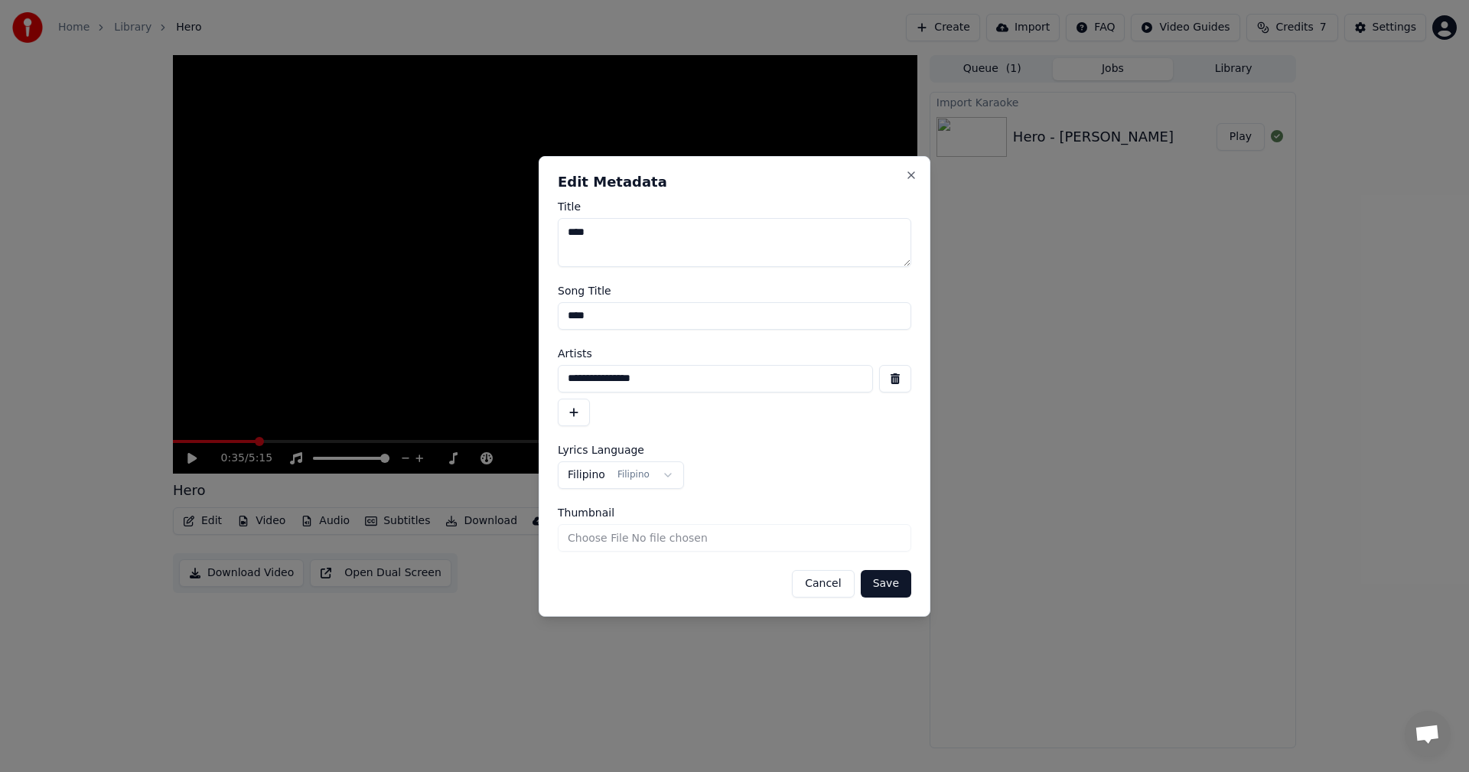
click at [896, 582] on button "Save" at bounding box center [886, 584] width 51 height 28
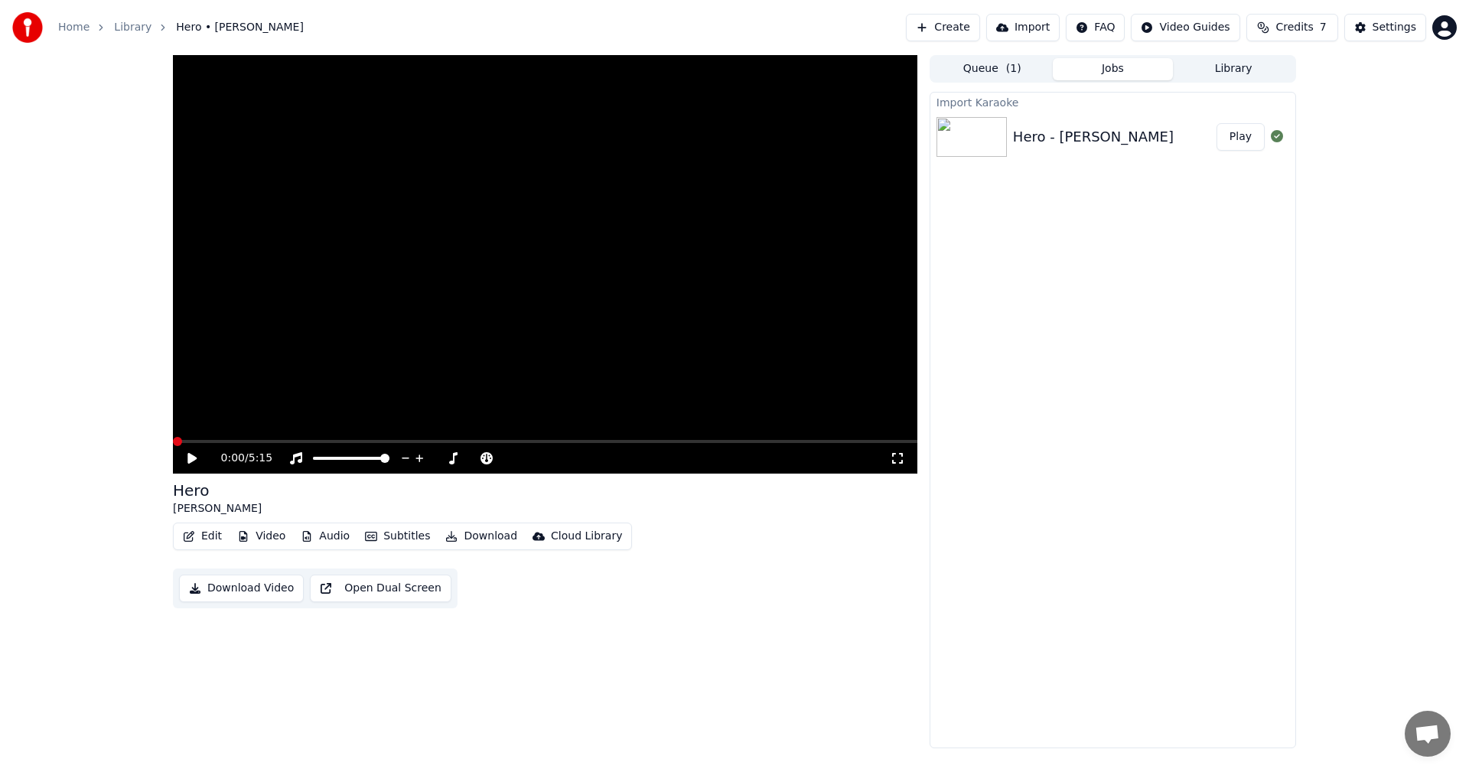
click at [392, 534] on button "Subtitles" at bounding box center [397, 536] width 77 height 21
click at [388, 600] on div "Off" at bounding box center [423, 594] width 139 height 24
click at [388, 539] on button "Subtitles" at bounding box center [397, 536] width 77 height 21
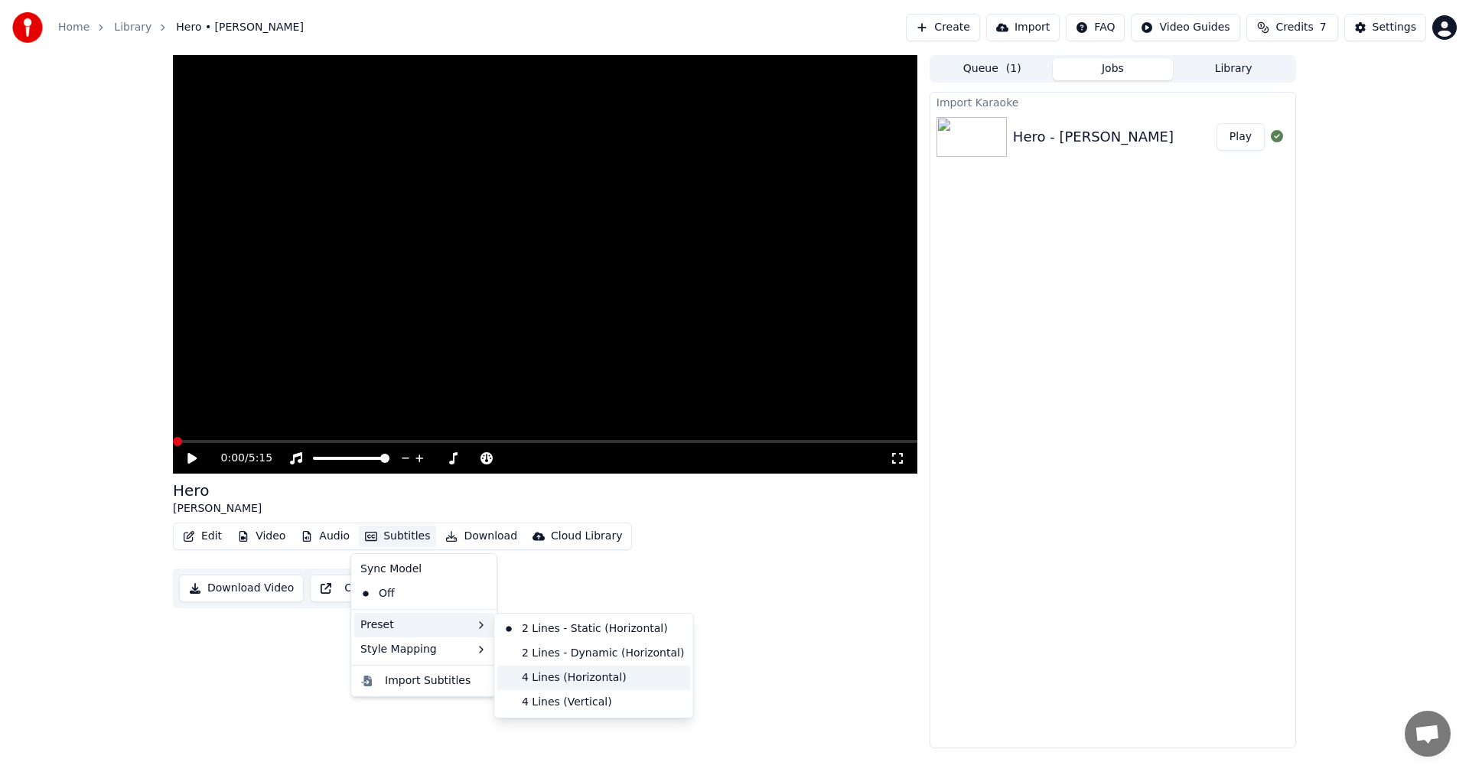
click at [555, 679] on div "4 Lines (Horizontal)" at bounding box center [593, 678] width 193 height 24
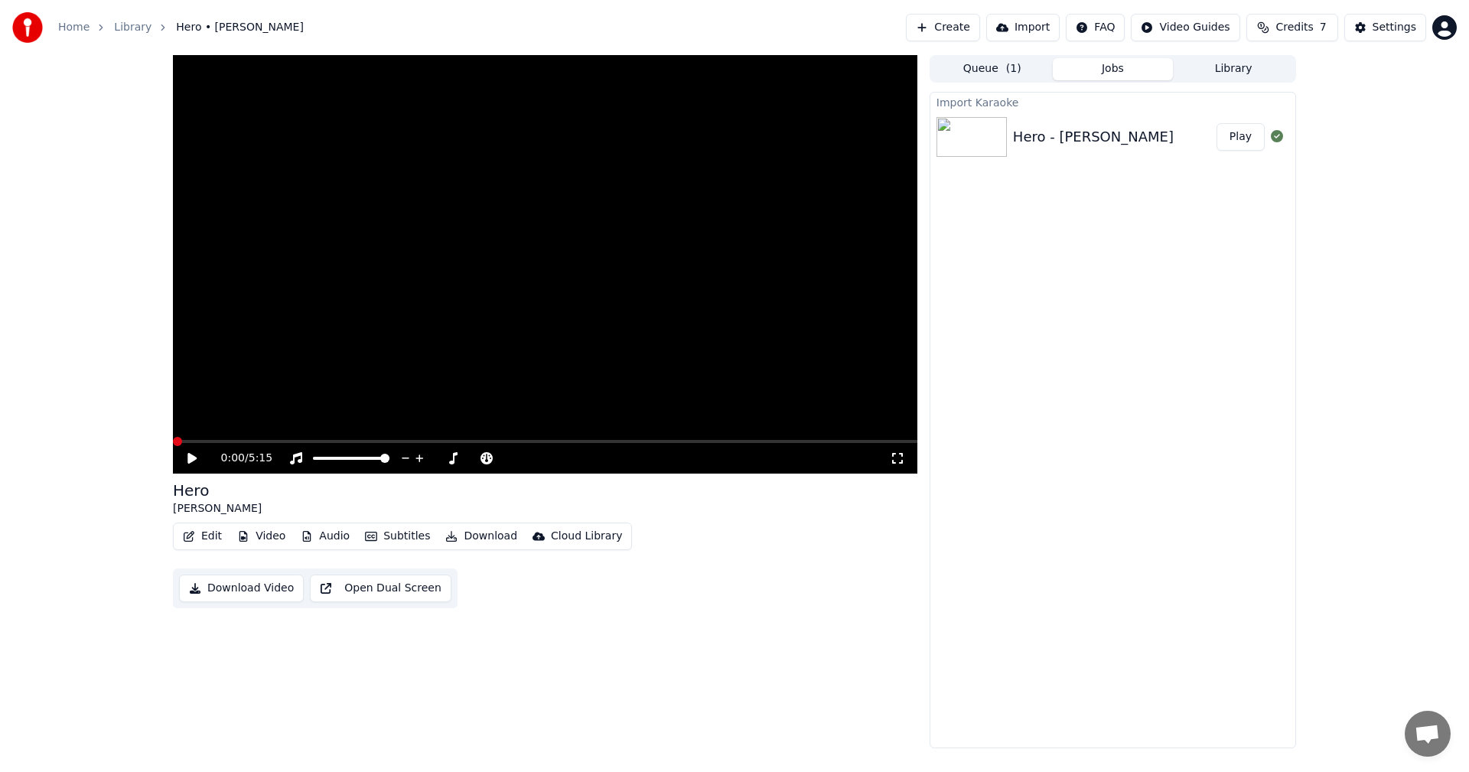
click at [396, 535] on button "Subtitles" at bounding box center [397, 536] width 77 height 21
click at [441, 683] on div "Import Subtitles" at bounding box center [428, 680] width 86 height 15
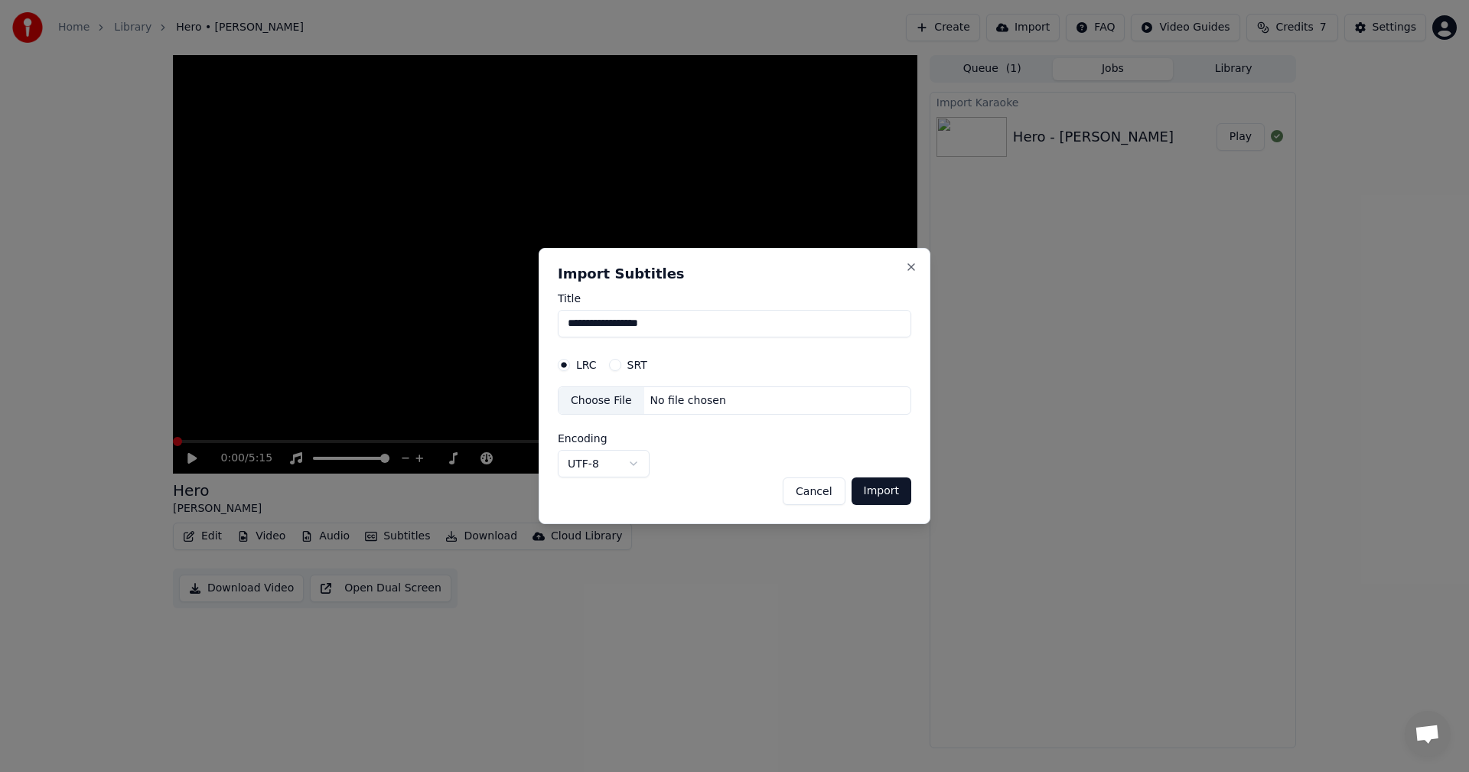
click at [670, 402] on div "No file chosen" at bounding box center [688, 400] width 88 height 15
click at [617, 367] on button "SRT" at bounding box center [615, 365] width 12 height 12
click at [608, 399] on div "Choose File" at bounding box center [602, 401] width 86 height 28
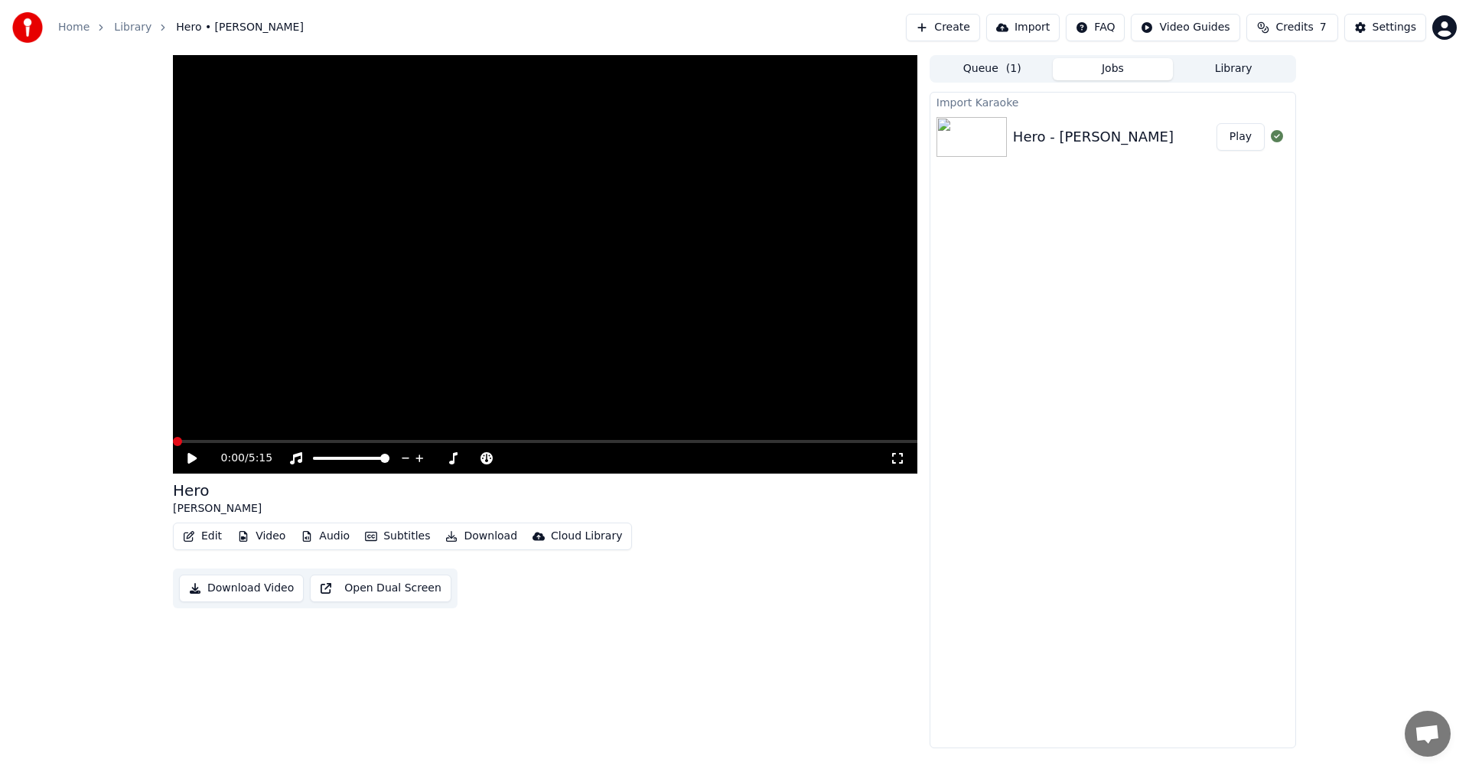
click at [202, 536] on button "Edit" at bounding box center [202, 536] width 51 height 21
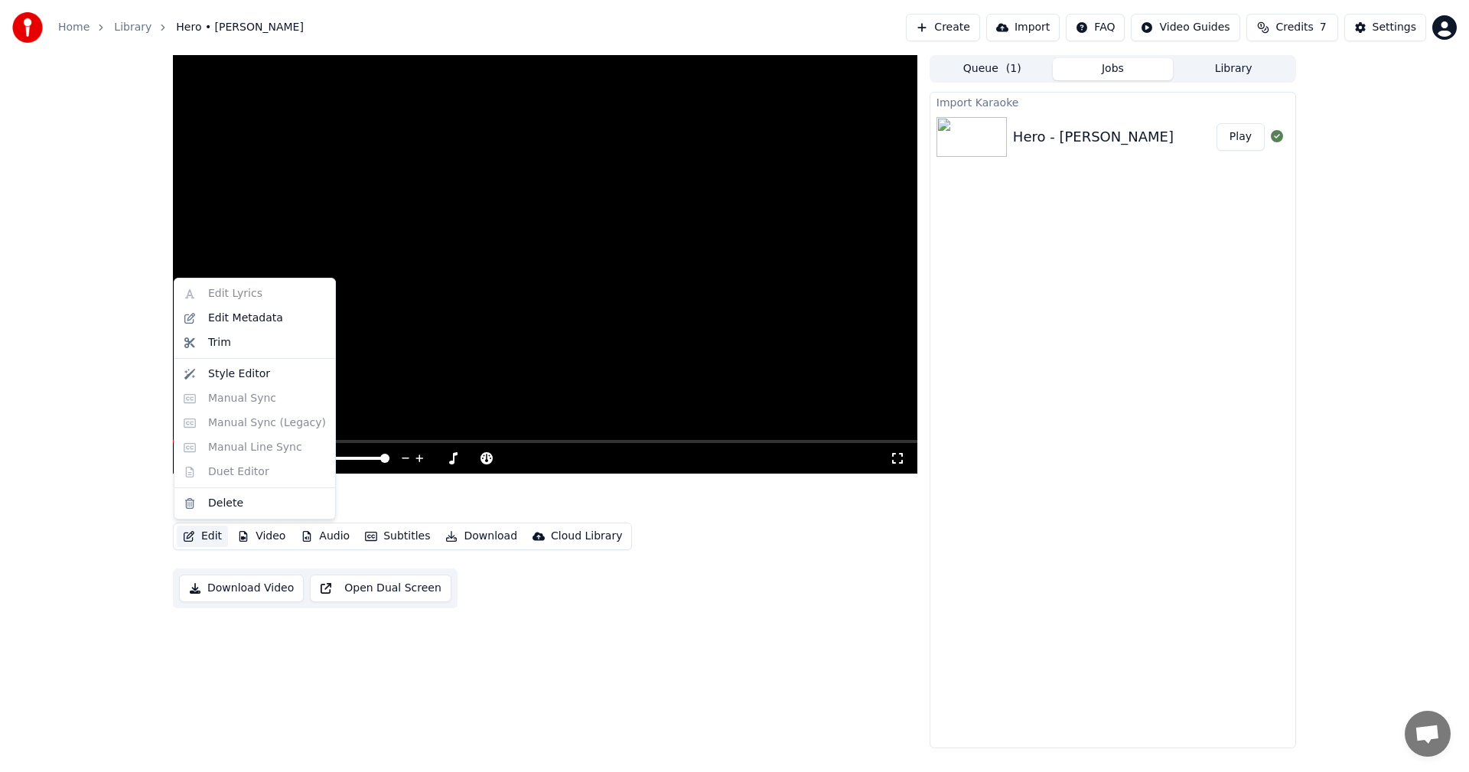
click at [223, 295] on div "Edit Lyrics Edit Metadata Trim Style Editor Manual Sync Manual Sync (Legacy) Ma…" at bounding box center [255, 399] width 162 height 242
click at [195, 288] on div "Edit Lyrics Edit Metadata Trim Style Editor Manual Sync Manual Sync (Legacy) Ma…" at bounding box center [255, 399] width 162 height 242
click at [83, 258] on div "0:00 / 5:15 Hero [PERSON_NAME] Edit Video Audio Subtitles Download Cloud Librar…" at bounding box center [734, 401] width 1469 height 693
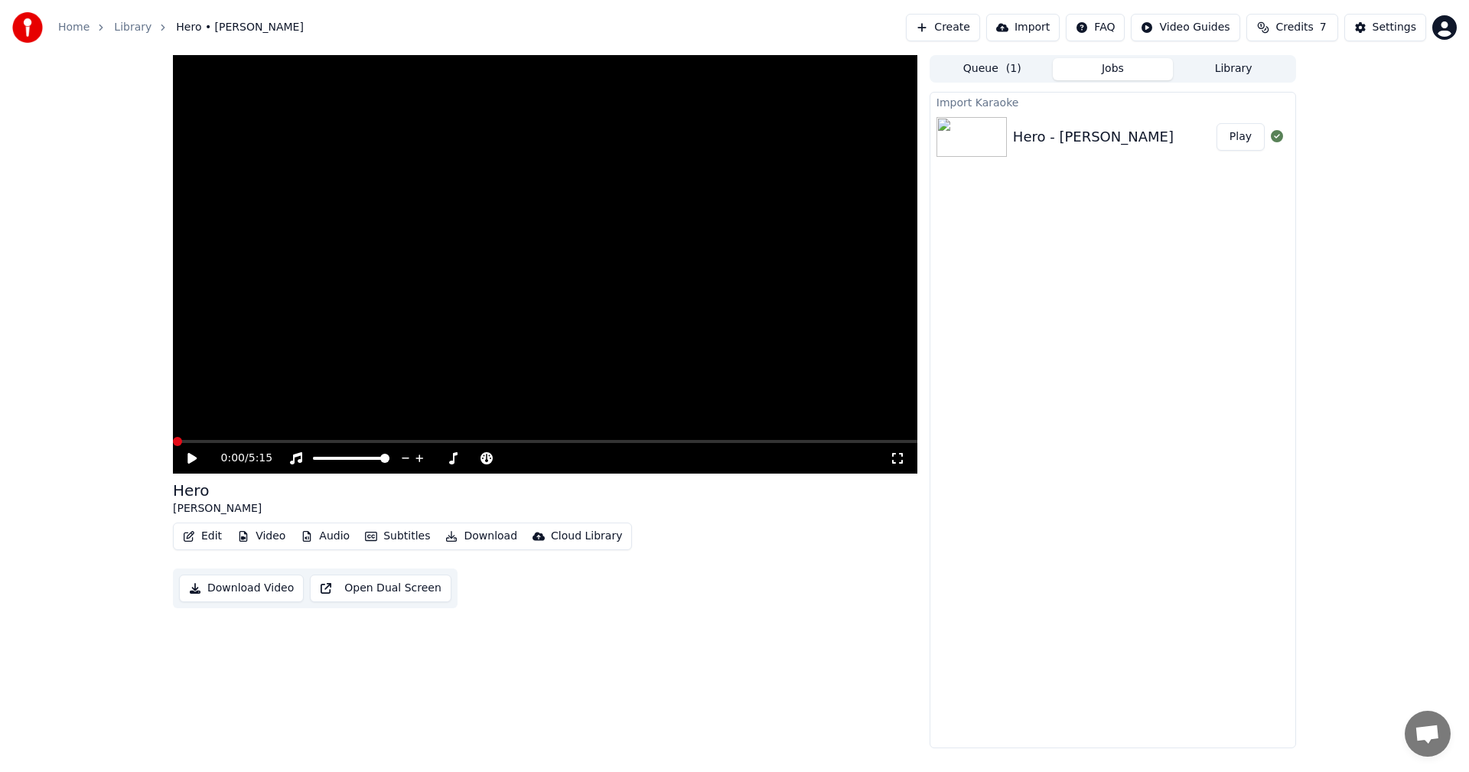
click at [207, 536] on button "Edit" at bounding box center [202, 536] width 51 height 21
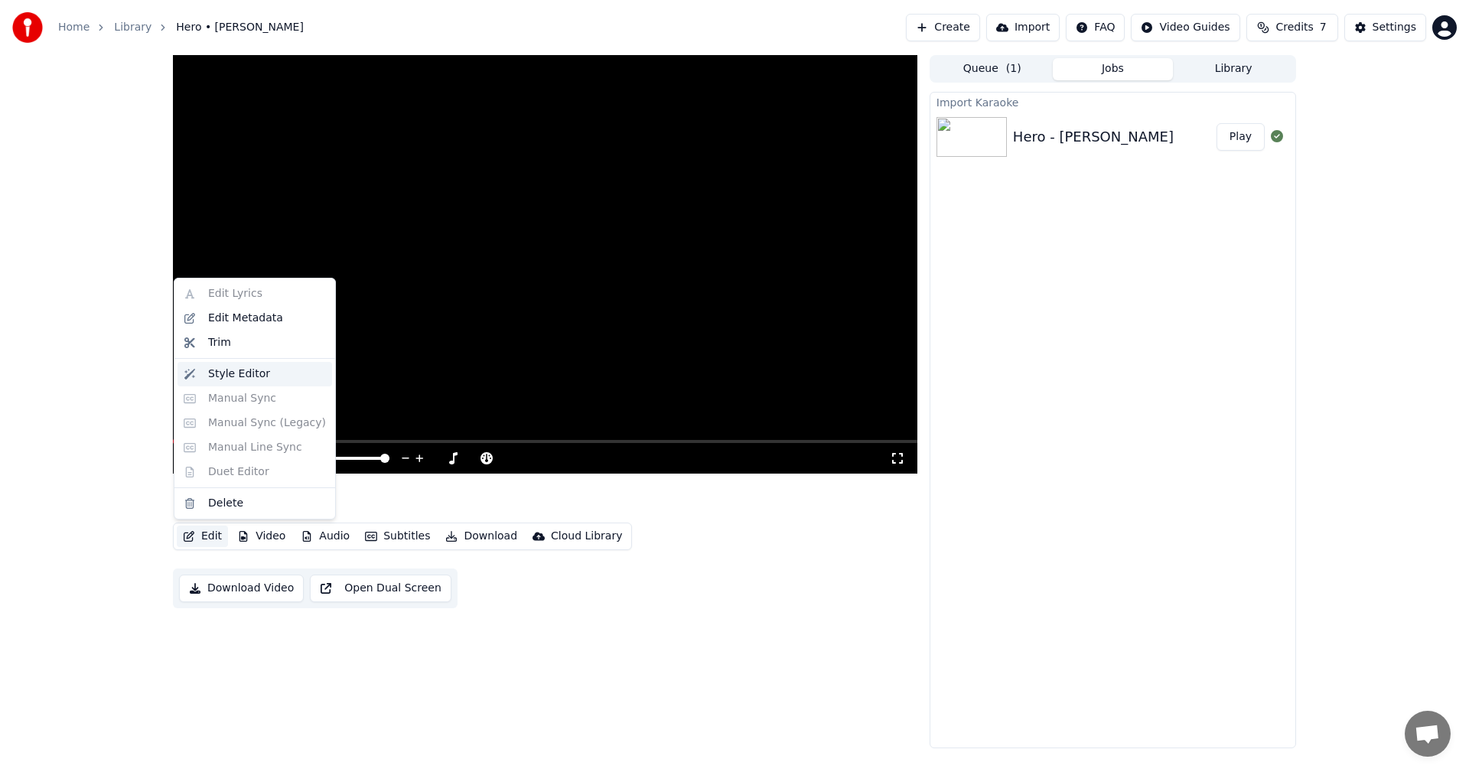
click at [217, 373] on div "Style Editor" at bounding box center [239, 374] width 62 height 15
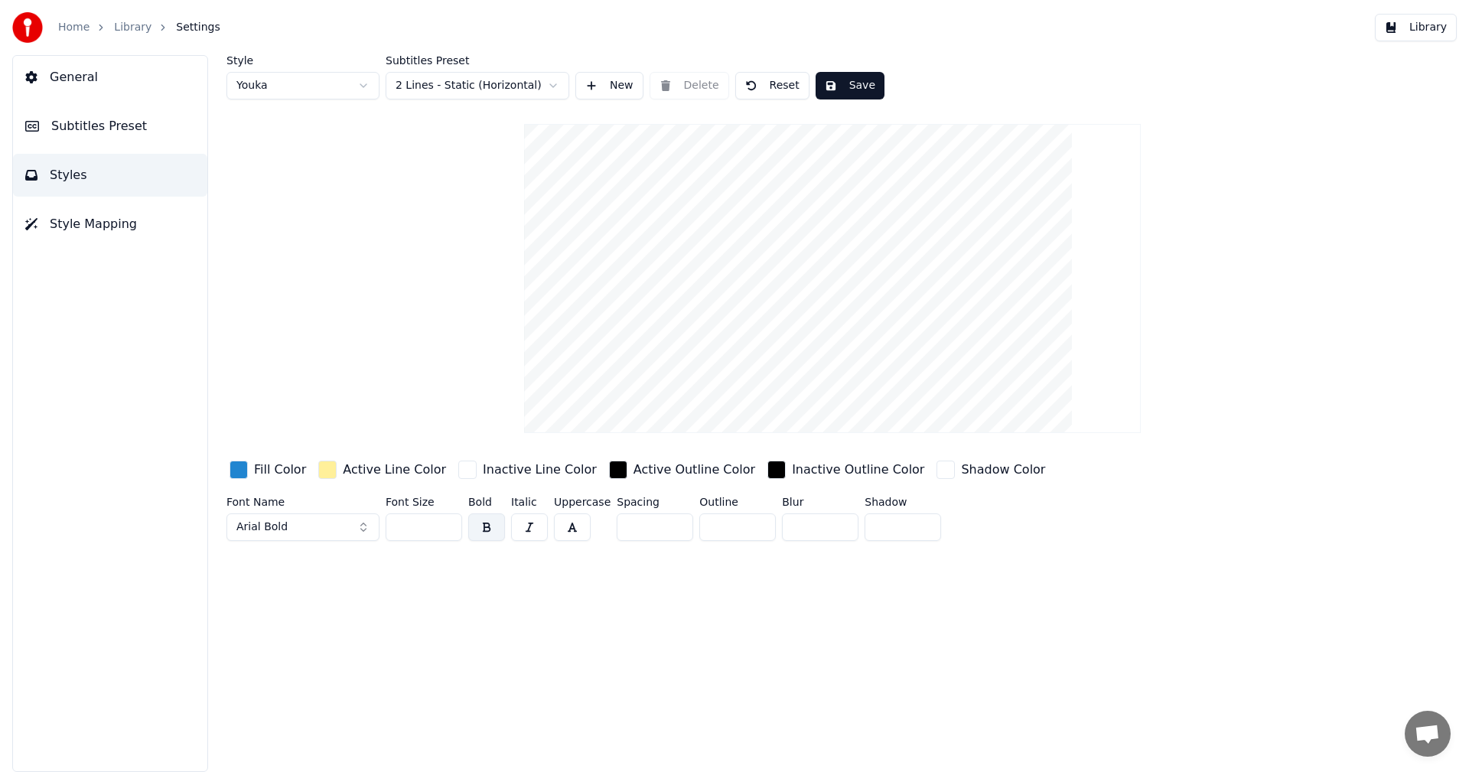
click at [364, 87] on html "Home Library Settings Library General Subtitles Preset Styles Style Mapping Sty…" at bounding box center [734, 386] width 1469 height 772
click at [364, 90] on html "Home Library Settings Library General Subtitles Preset Styles Style Mapping Sty…" at bounding box center [734, 386] width 1469 height 772
click at [278, 83] on html "Home Library Settings Library General Subtitles Preset Styles Style Mapping Sty…" at bounding box center [734, 386] width 1469 height 772
click at [120, 127] on span "Subtitles Preset" at bounding box center [99, 126] width 96 height 18
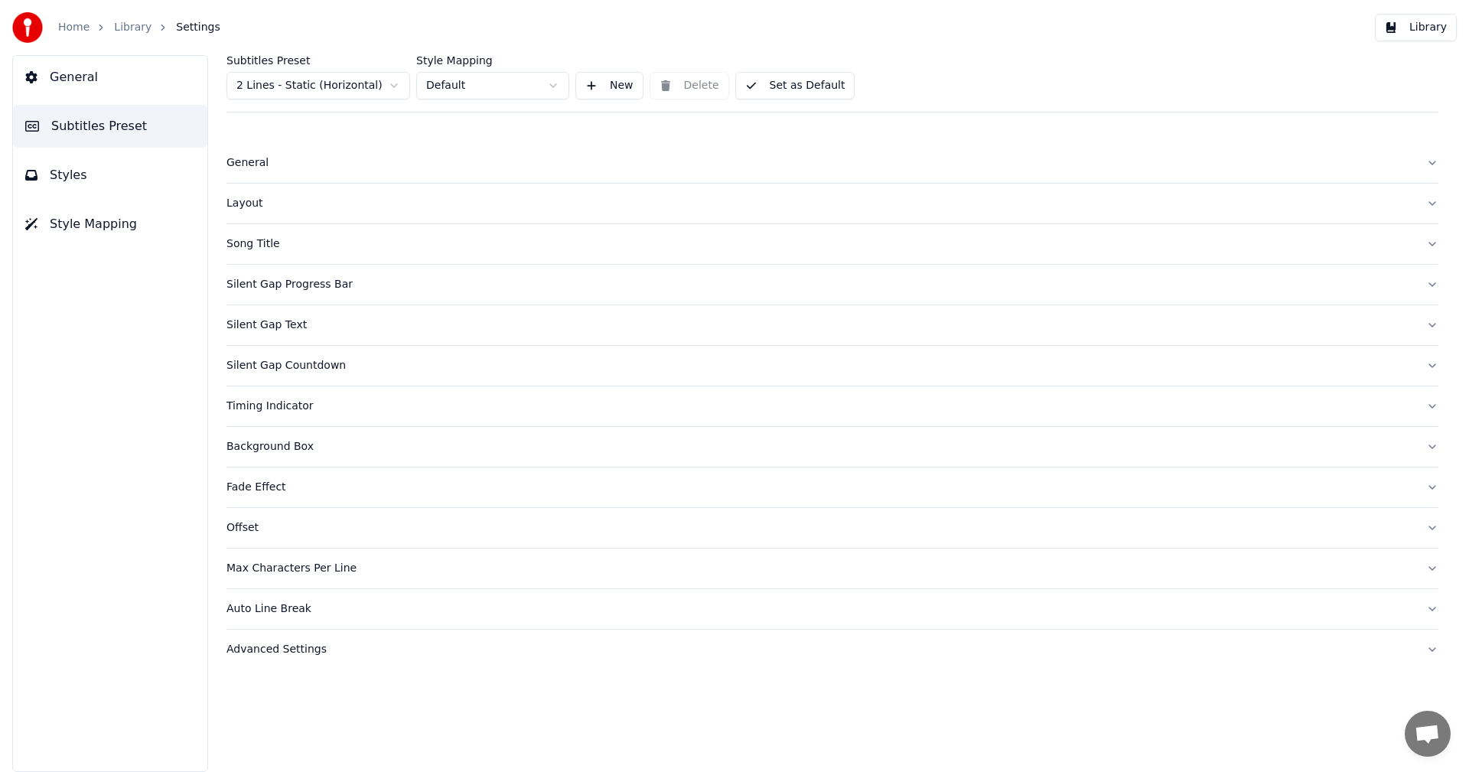
click at [256, 162] on div "General" at bounding box center [820, 162] width 1188 height 15
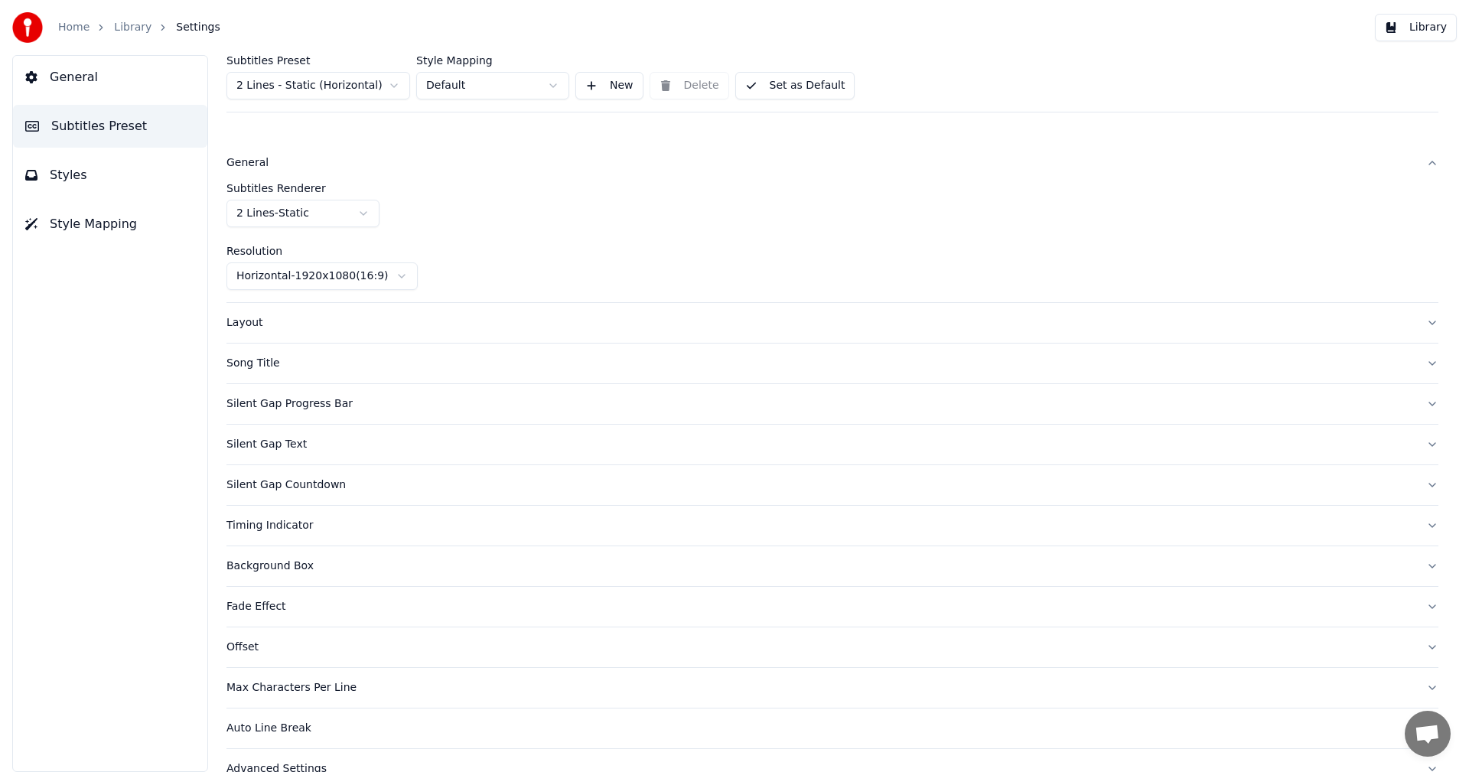
click at [266, 365] on div "Song Title" at bounding box center [820, 363] width 1188 height 15
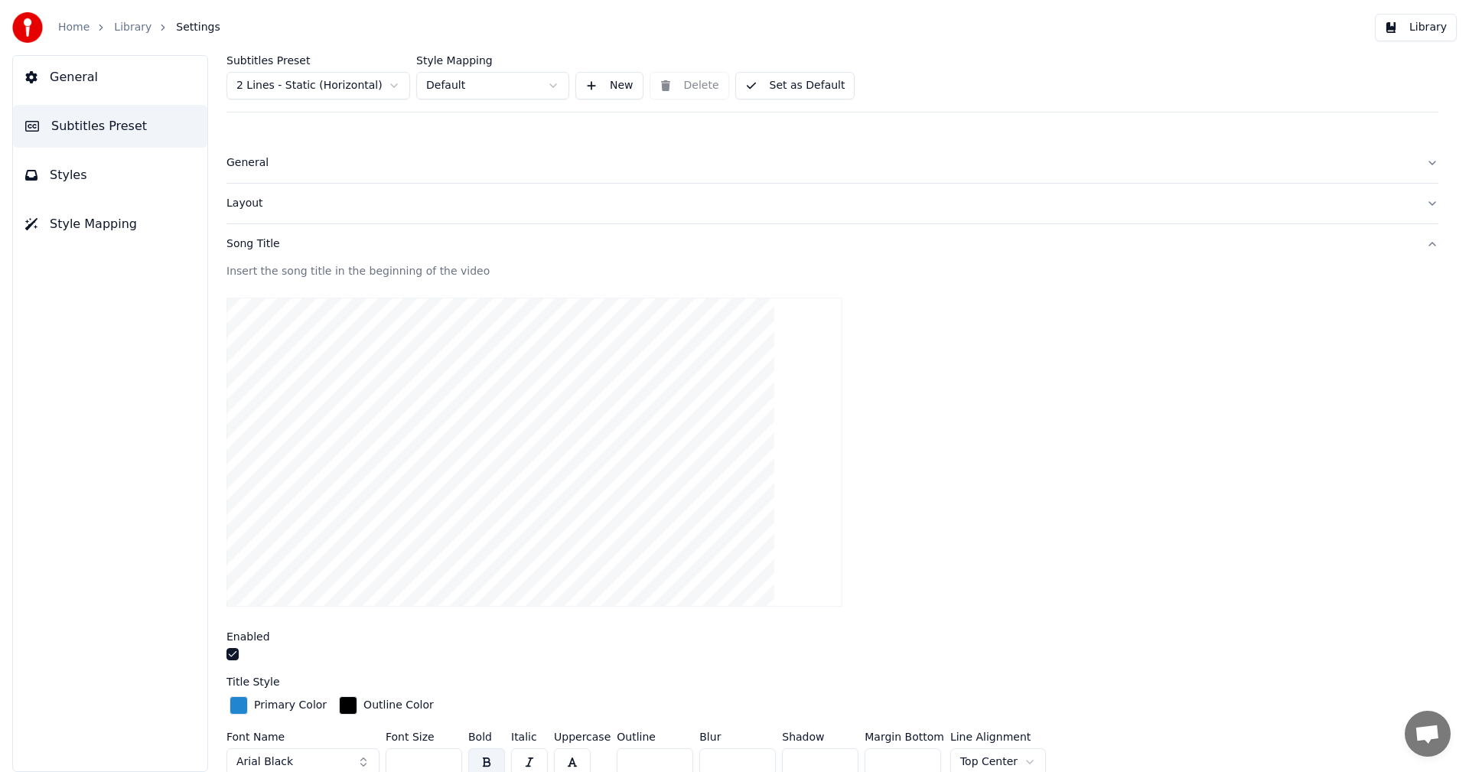
click at [481, 382] on video at bounding box center [534, 452] width 616 height 309
click at [476, 431] on video at bounding box center [534, 452] width 616 height 309
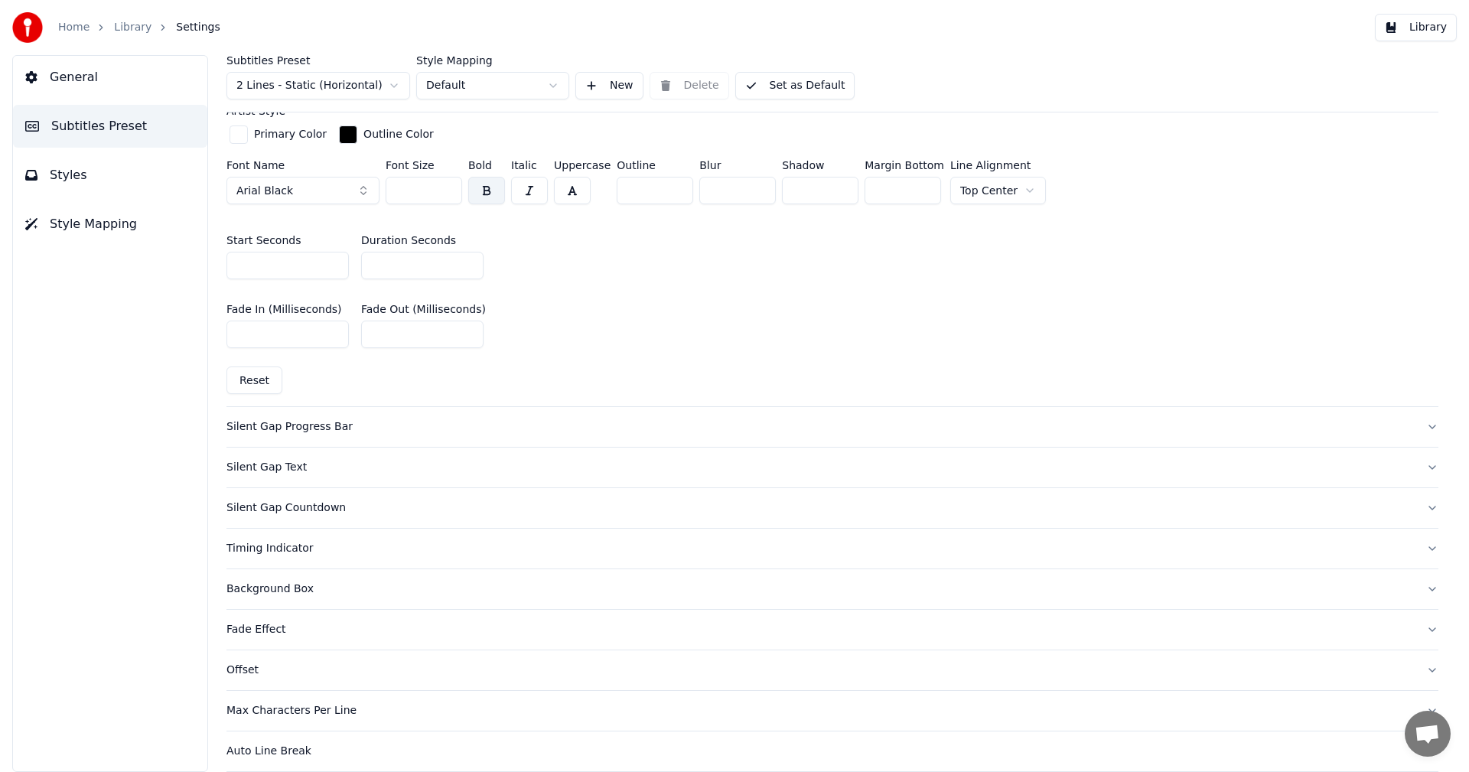
scroll to position [738, 0]
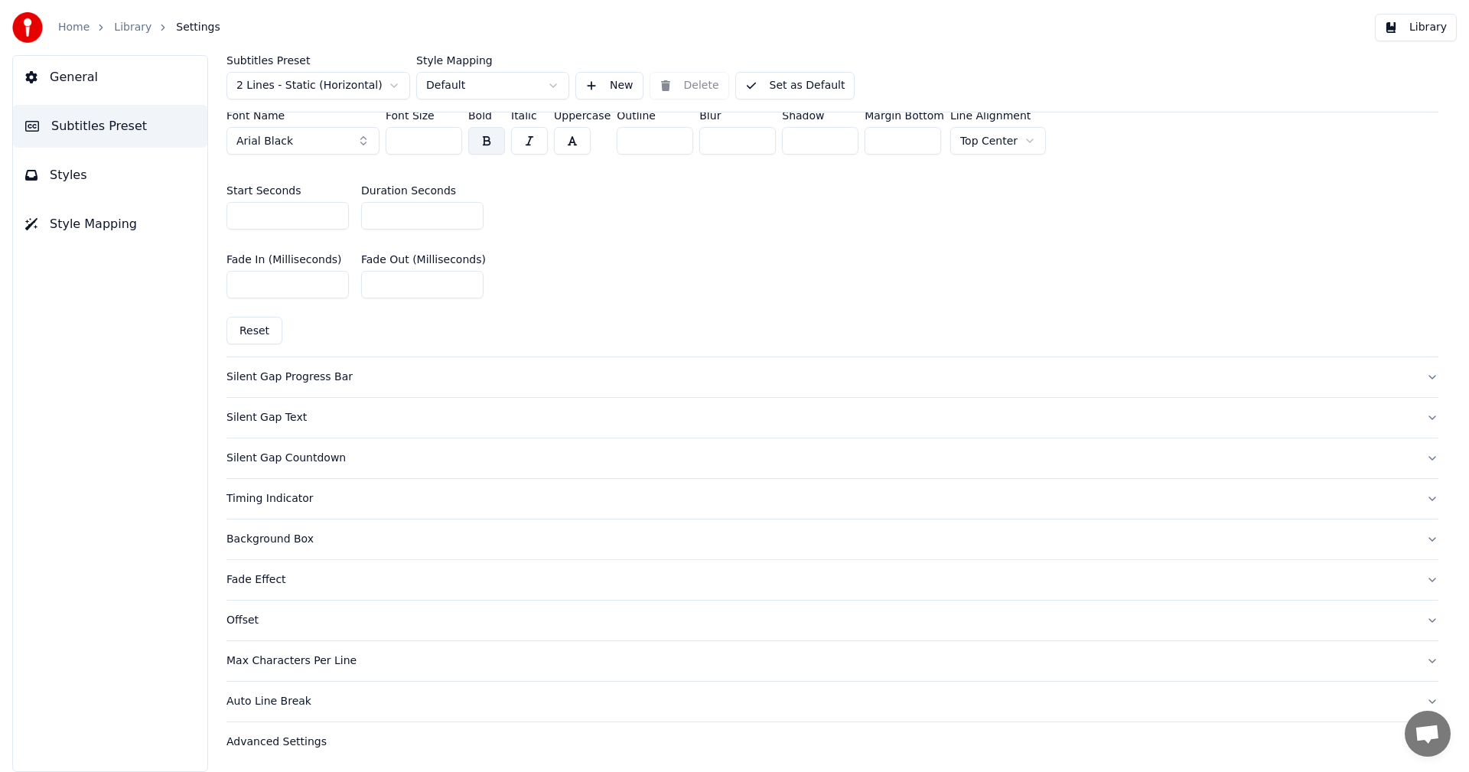
click at [301, 746] on div "Advanced Settings" at bounding box center [820, 742] width 1188 height 15
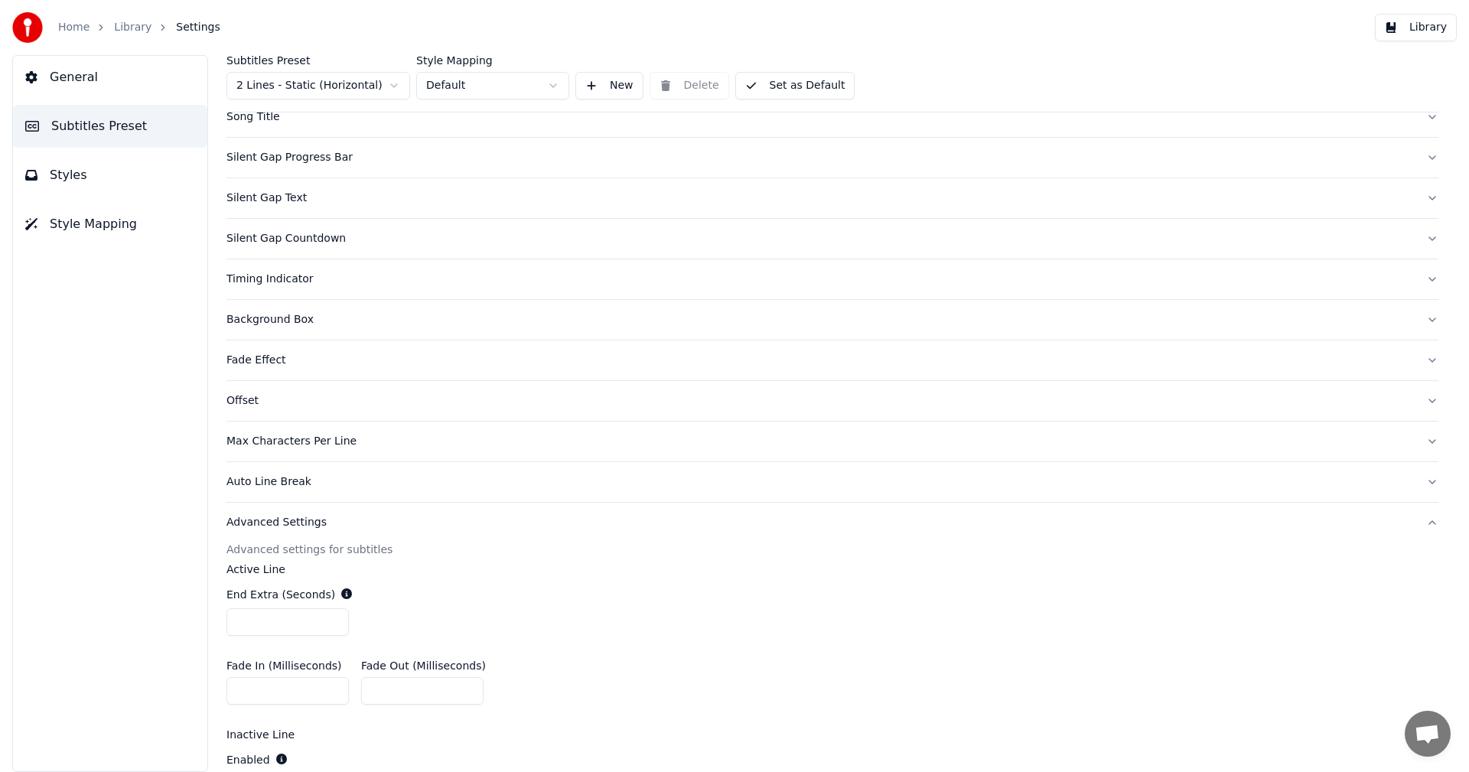
scroll to position [0, 0]
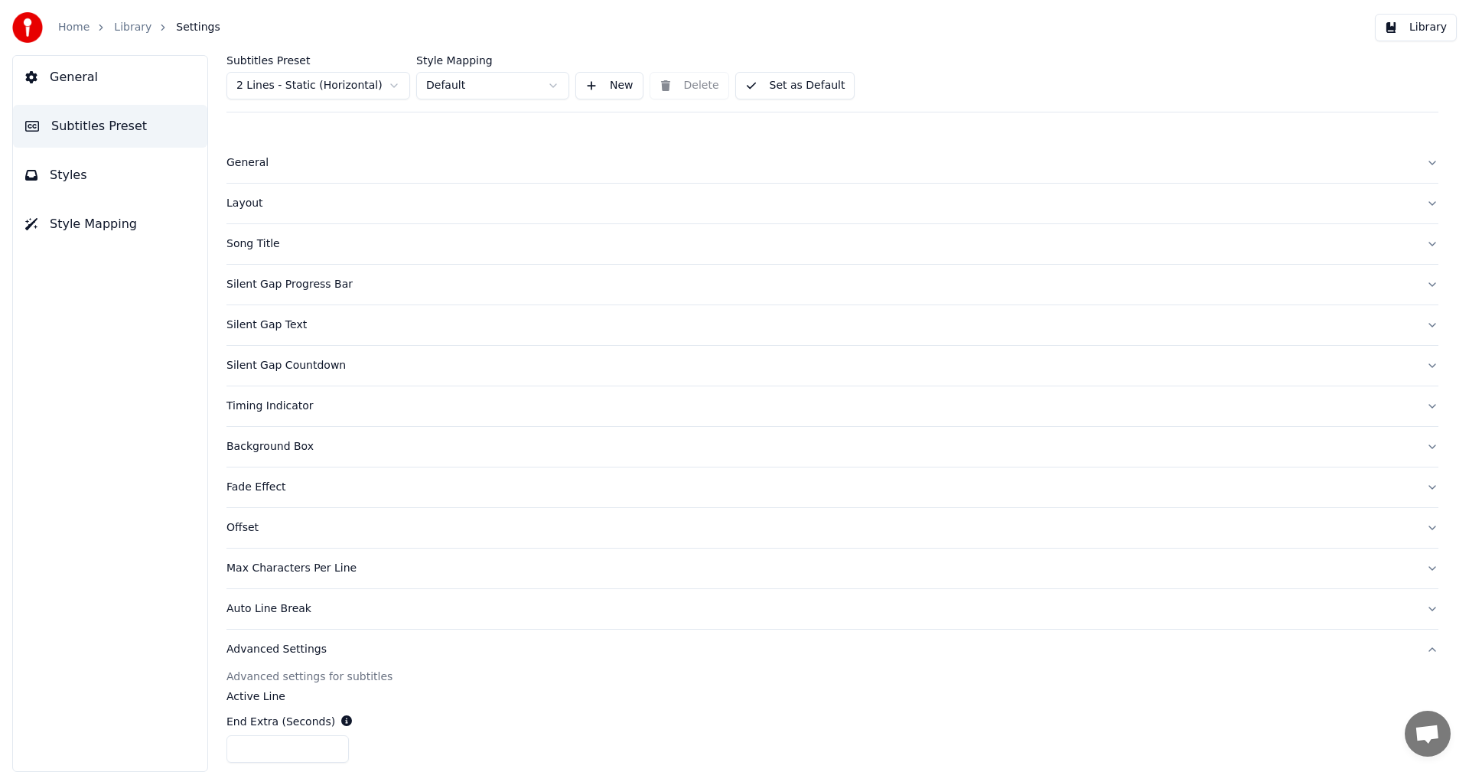
click at [112, 95] on button "General" at bounding box center [110, 77] width 194 height 43
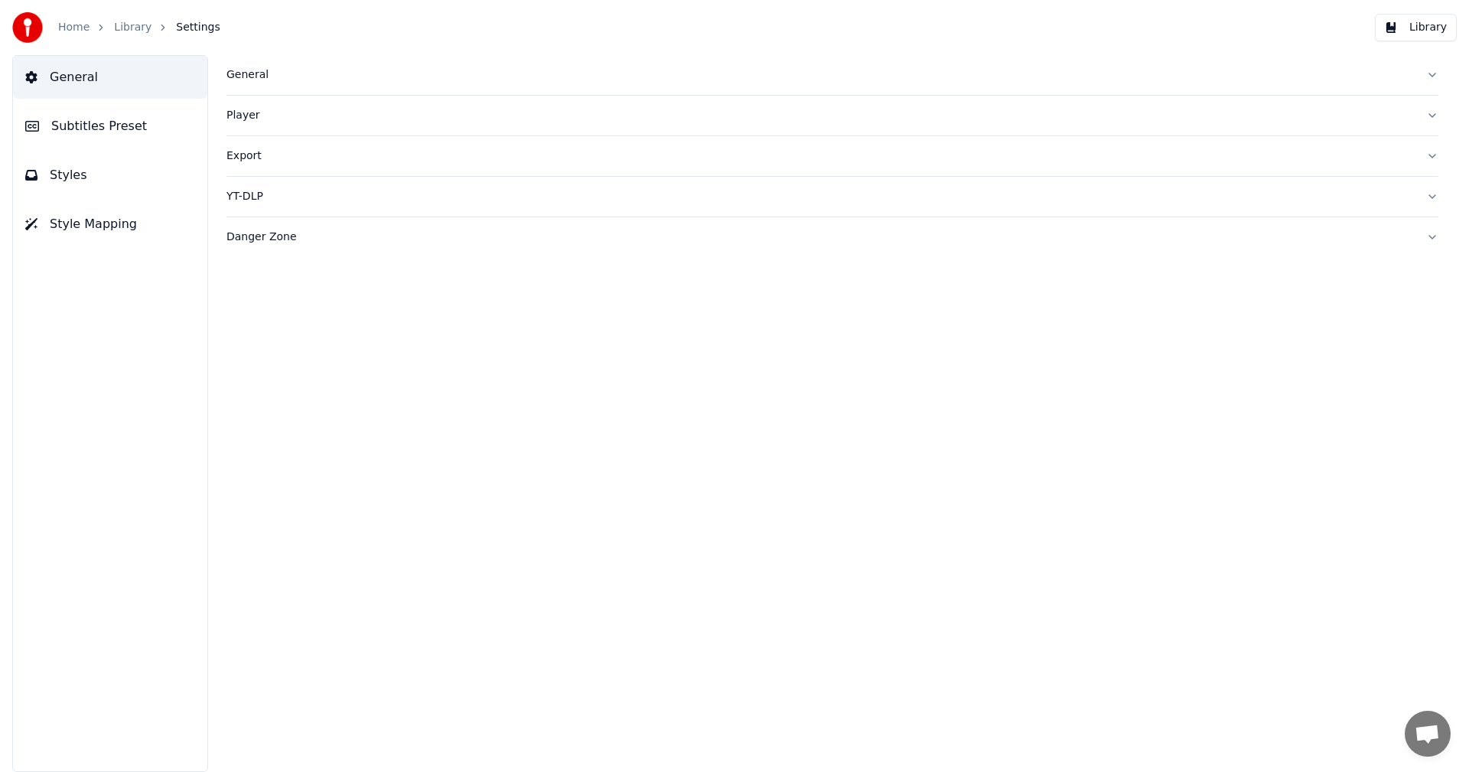
click at [242, 154] on div "Export" at bounding box center [820, 155] width 1188 height 15
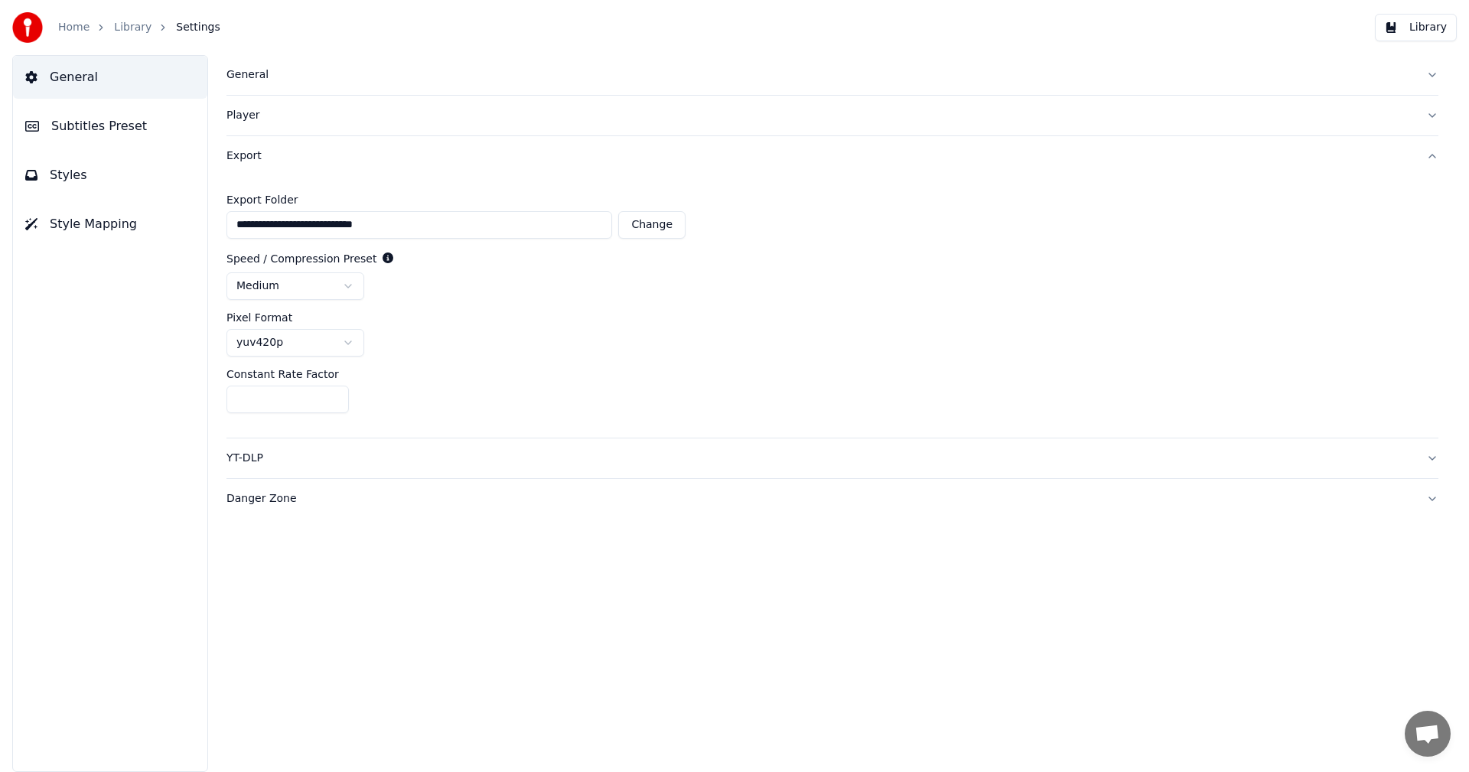
click at [77, 130] on span "Subtitles Preset" at bounding box center [99, 126] width 96 height 18
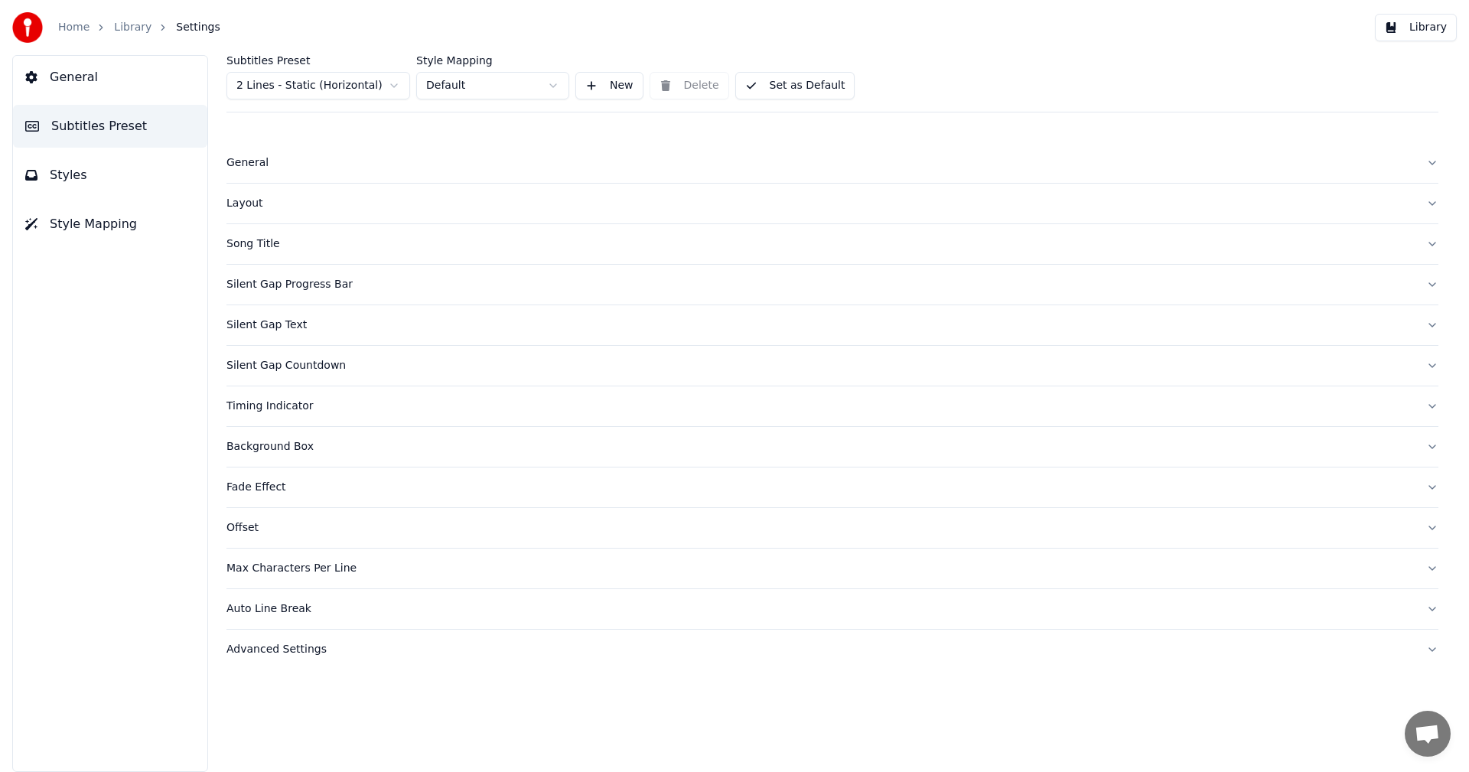
click at [67, 183] on span "Styles" at bounding box center [68, 175] width 37 height 18
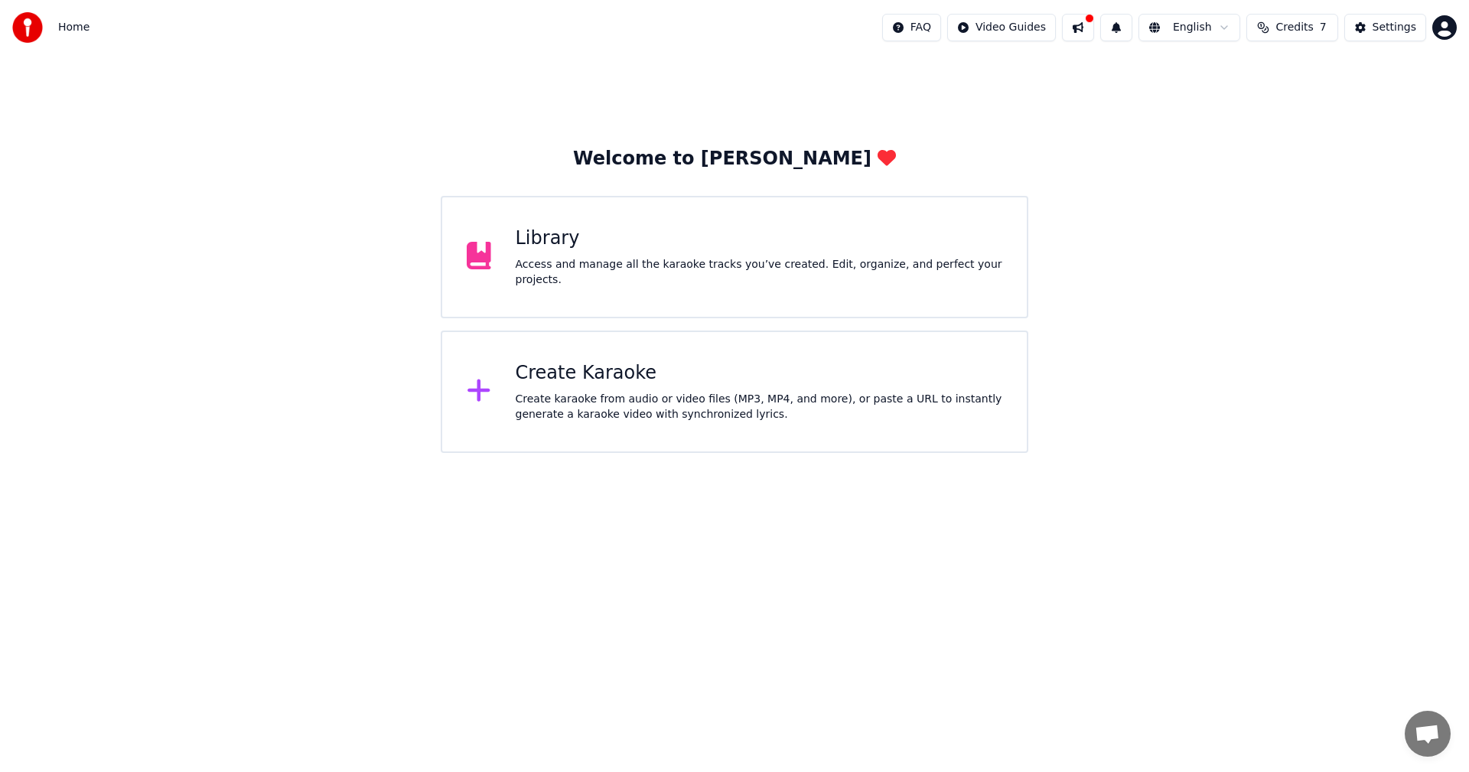
click at [657, 403] on div "Create karaoke from audio or video files (MP3, MP4, and more), or paste a URL t…" at bounding box center [759, 407] width 487 height 31
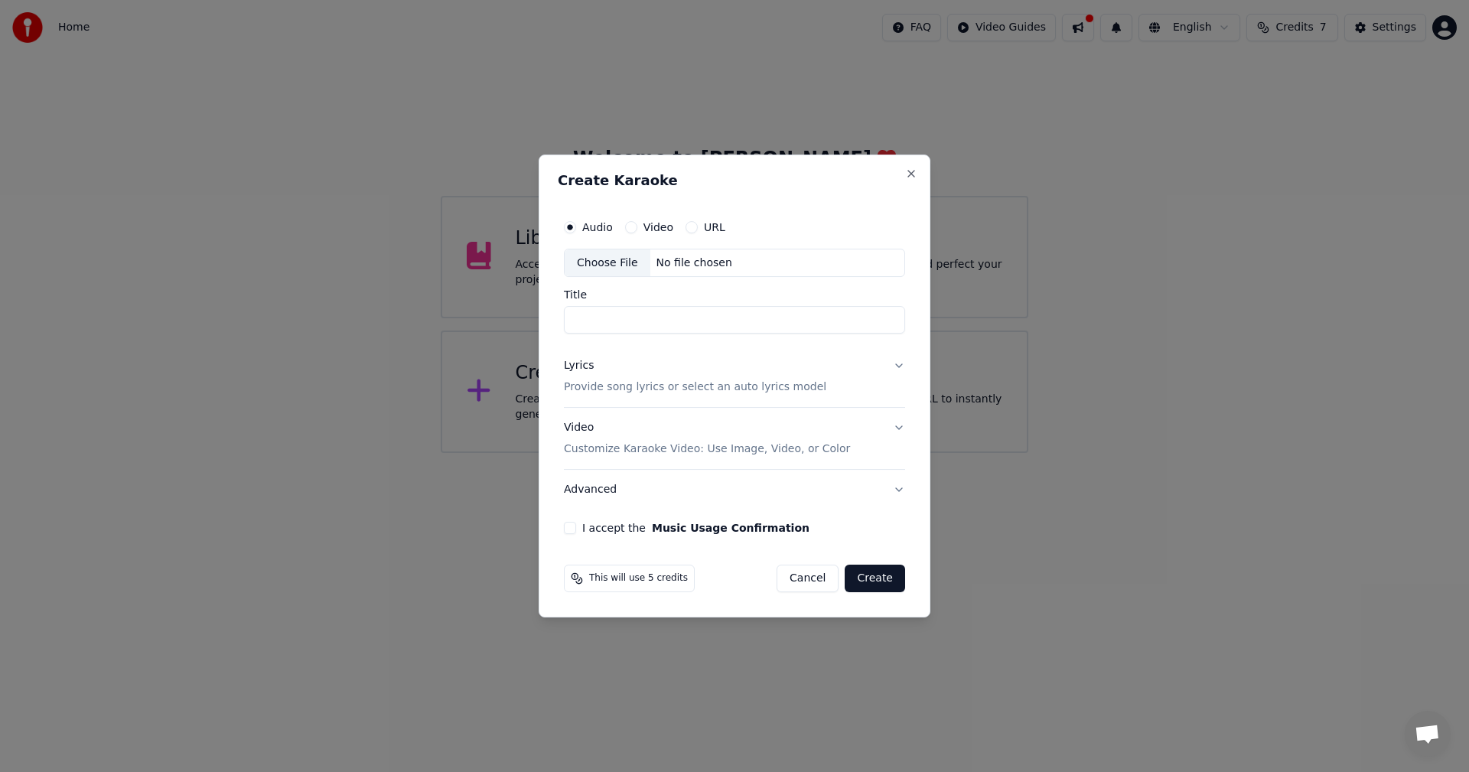
click at [592, 266] on div "Choose File" at bounding box center [608, 263] width 86 height 28
click at [823, 177] on h2 "Create Karaoke" at bounding box center [735, 181] width 354 height 14
click at [810, 578] on button "Cancel" at bounding box center [808, 579] width 62 height 28
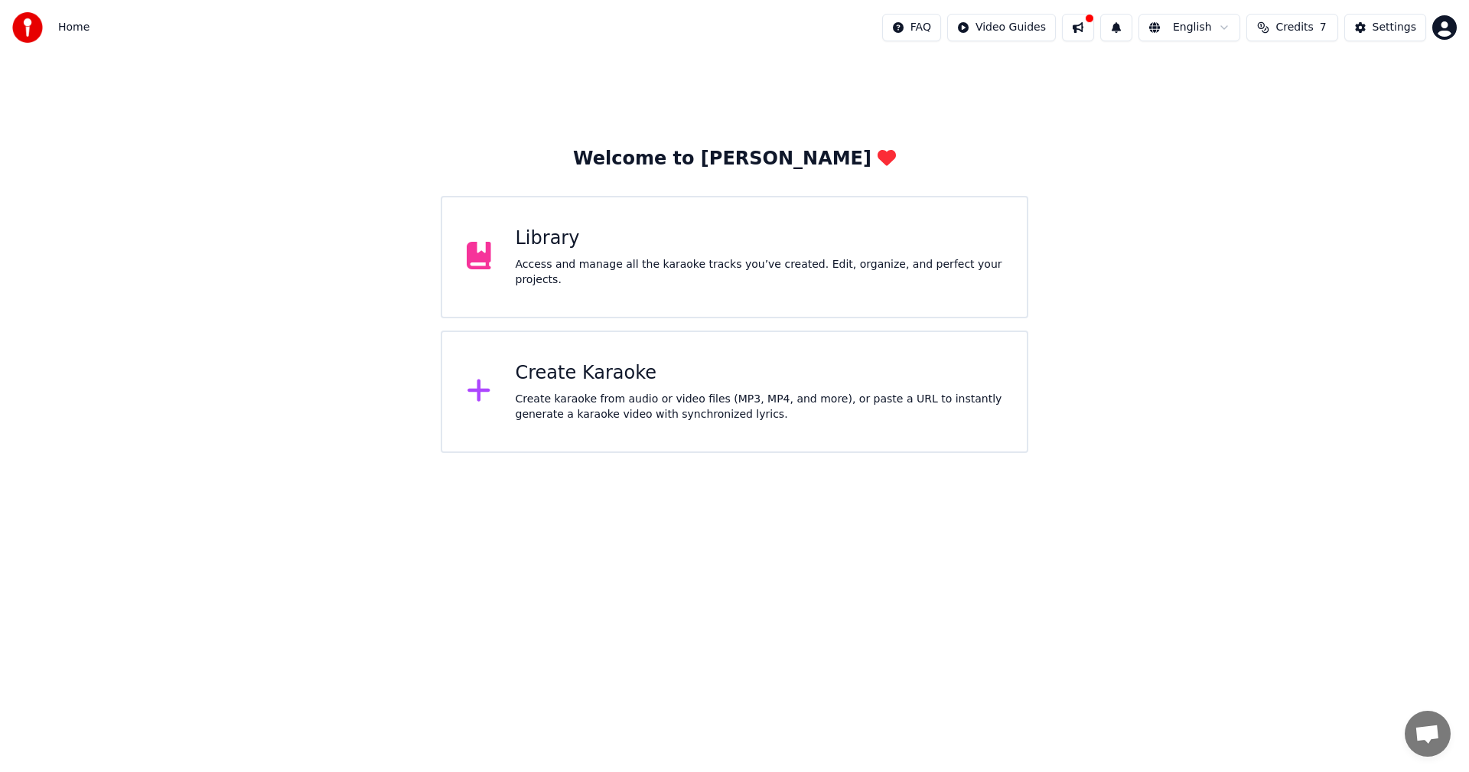
click at [771, 402] on div "Create karaoke from audio or video files (MP3, MP4, and more), or paste a URL t…" at bounding box center [759, 407] width 487 height 31
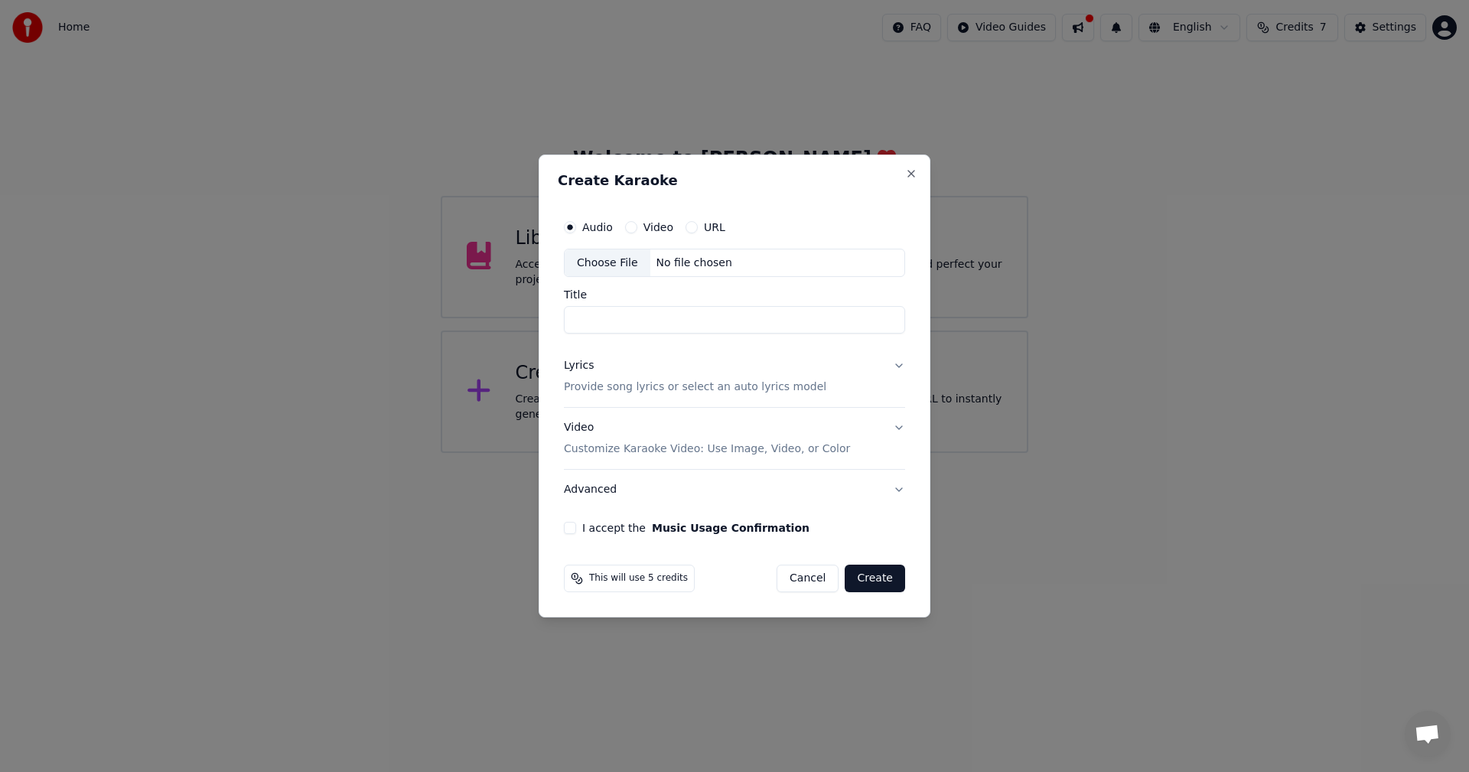
click at [598, 263] on div "Choose File" at bounding box center [608, 263] width 86 height 28
click at [632, 386] on p "Provide song lyrics or select an auto lyrics model" at bounding box center [695, 387] width 262 height 15
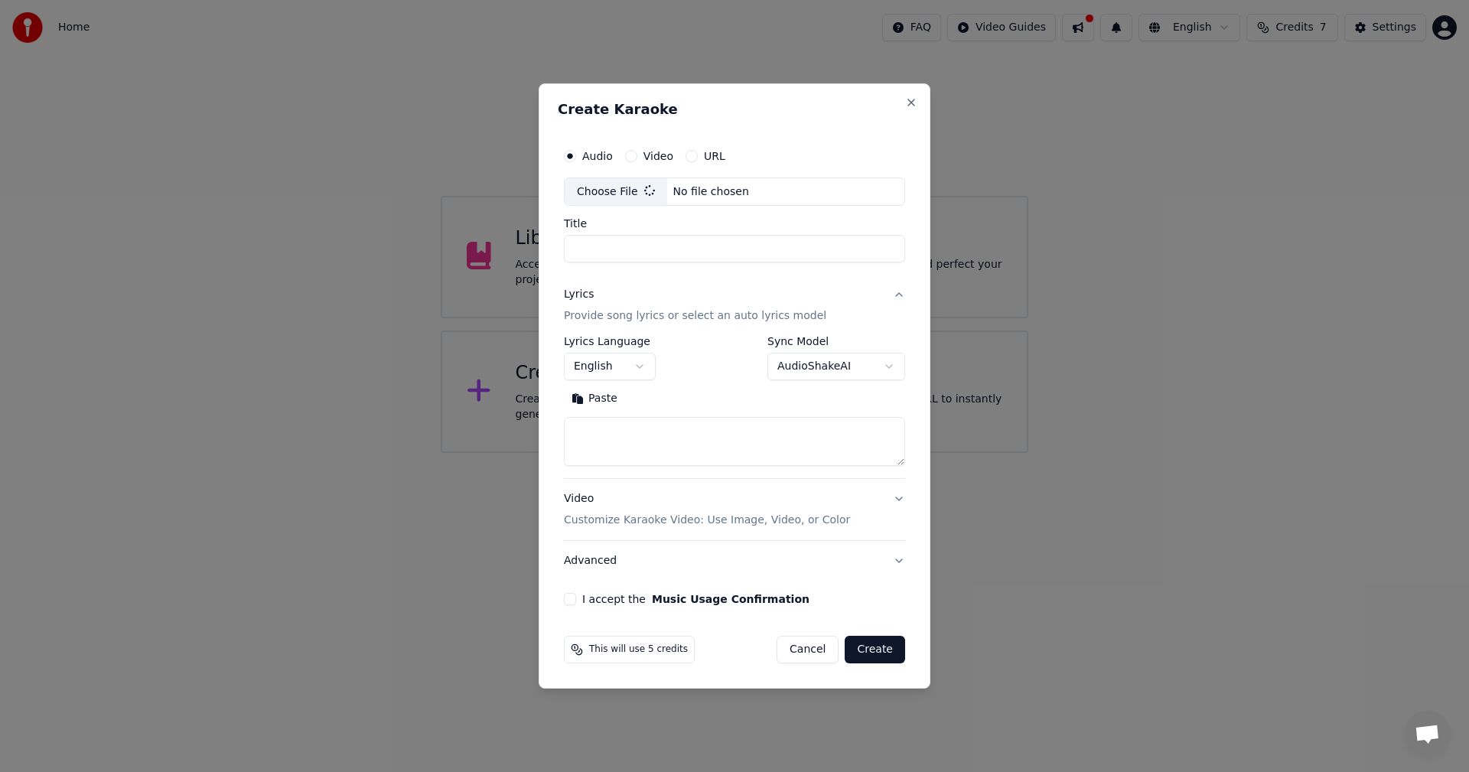
type input "**********"
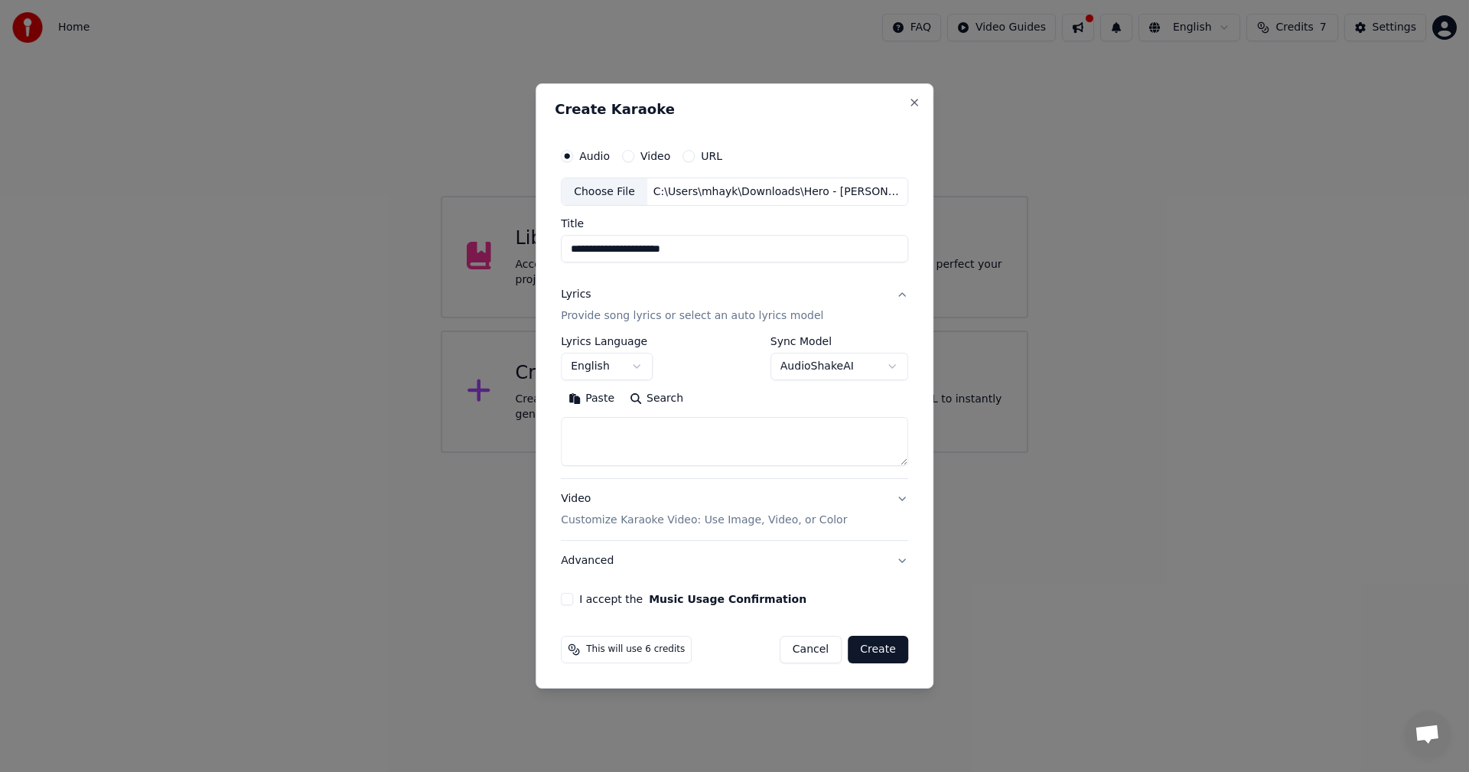
click at [846, 402] on div "Paste Search" at bounding box center [734, 399] width 347 height 24
click at [671, 437] on textarea at bounding box center [734, 442] width 347 height 49
click at [582, 445] on textarea at bounding box center [734, 442] width 347 height 49
type textarea "*"
paste textarea "**********"
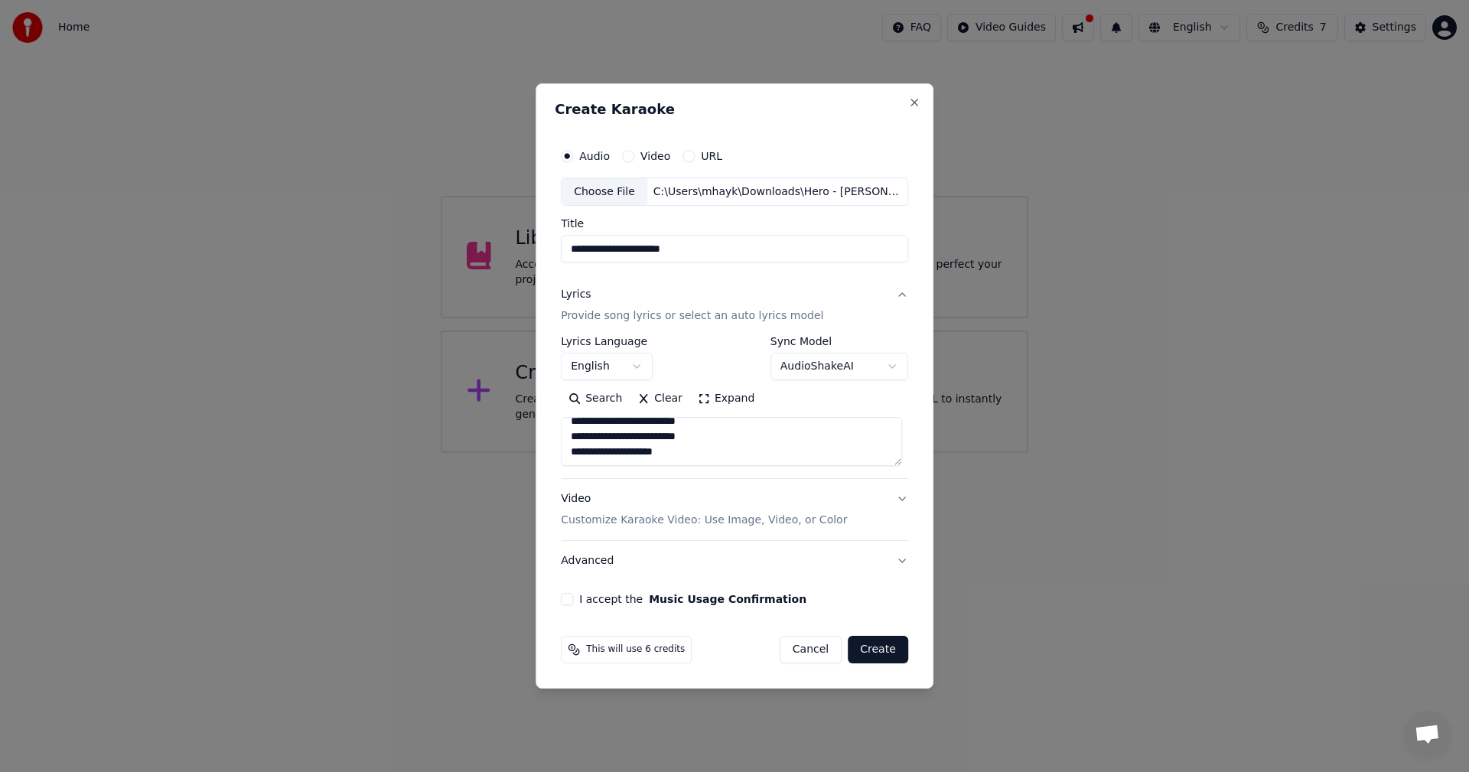
scroll to position [622, 0]
paste textarea
type textarea "**********"
click at [628, 518] on p "Customize Karaoke Video: Use Image, Video, or Color" at bounding box center [704, 520] width 286 height 15
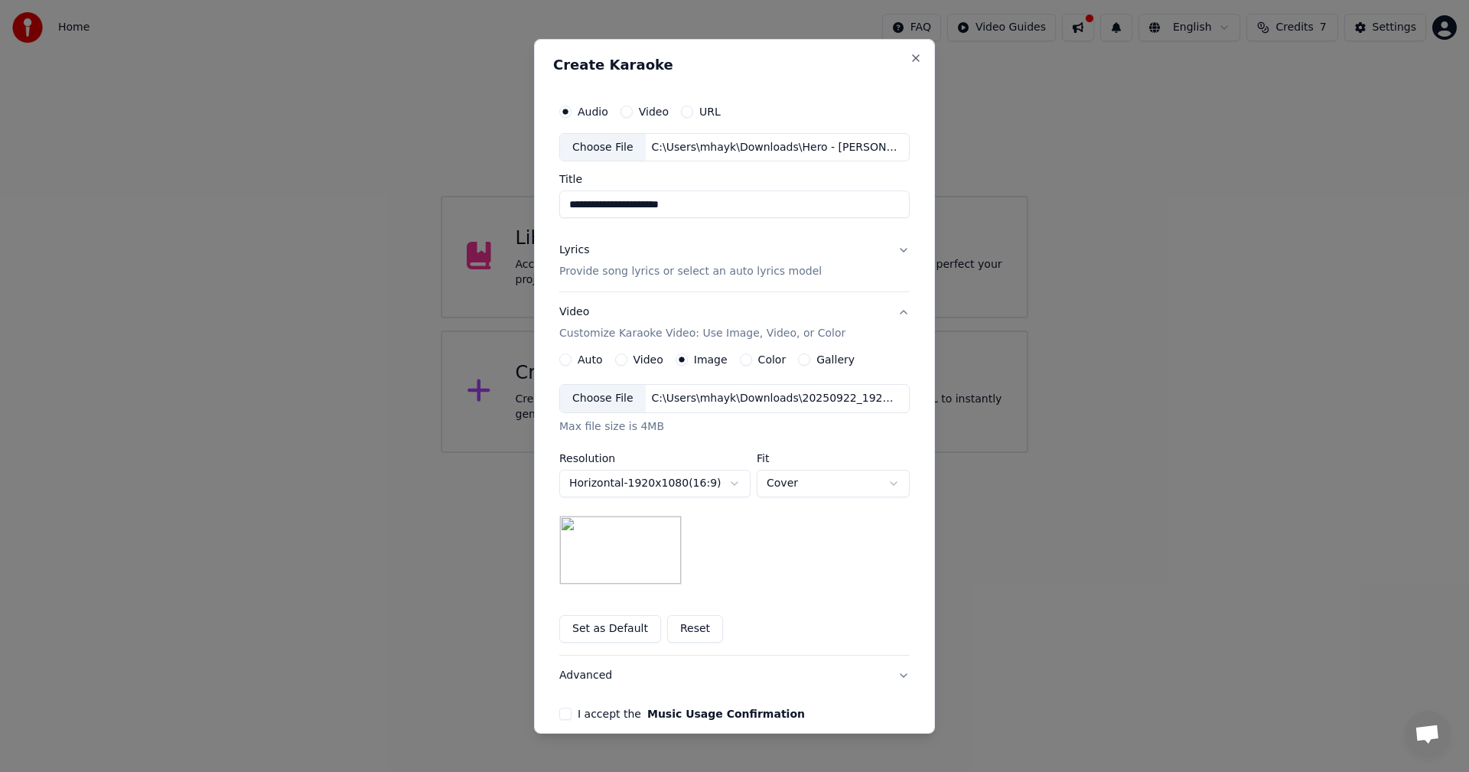
click at [595, 399] on div "Choose File" at bounding box center [603, 399] width 86 height 28
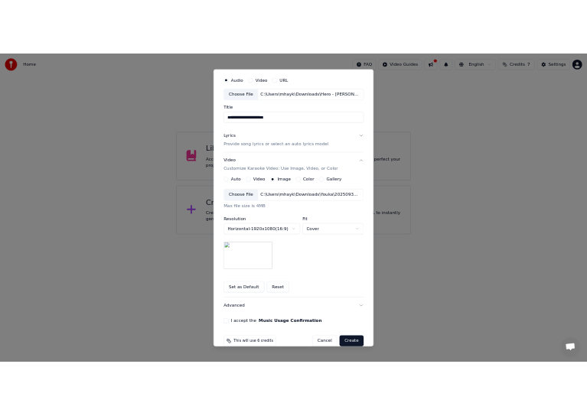
scroll to position [70, 0]
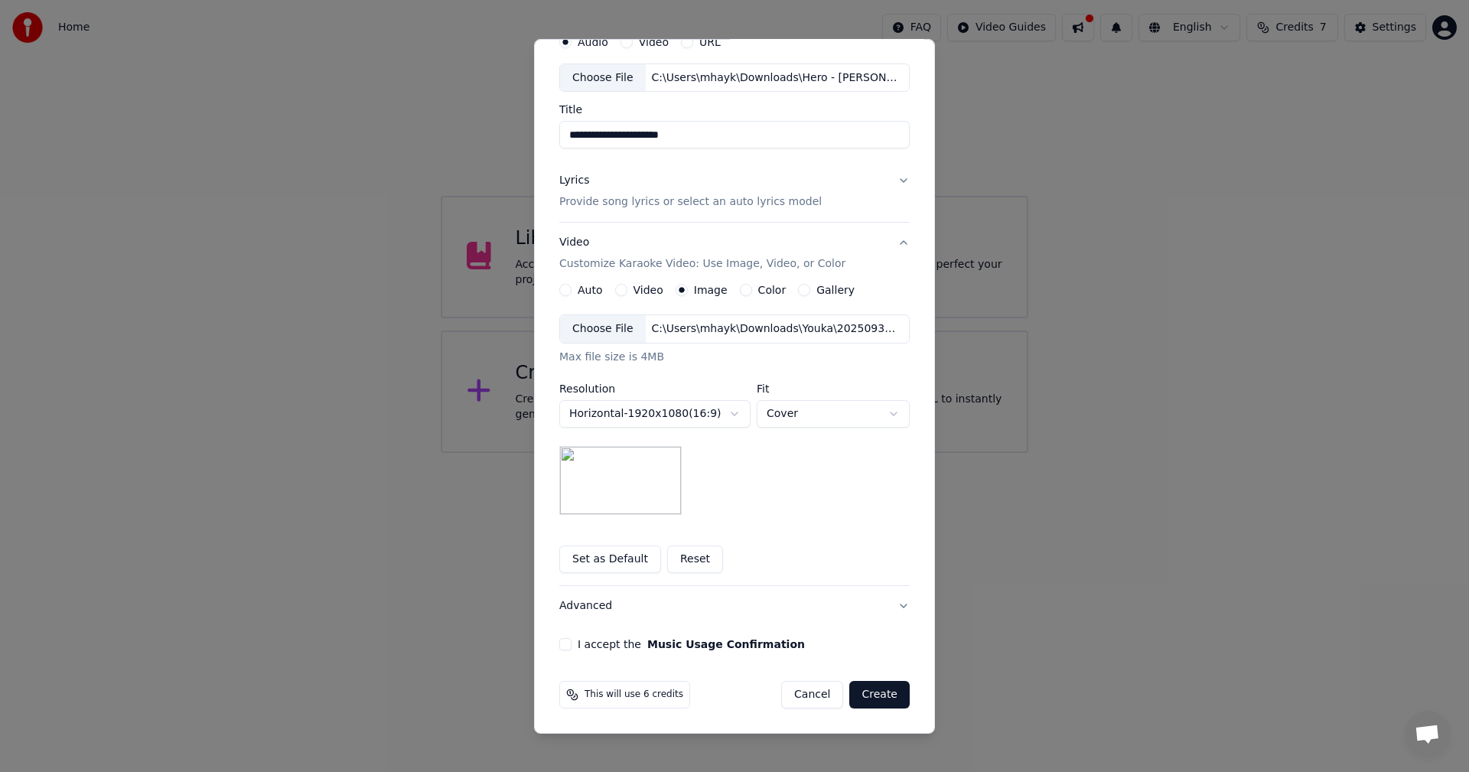
drag, startPoint x: 560, startPoint y: 645, endPoint x: 570, endPoint y: 644, distance: 10.0
click at [561, 645] on button "I accept the Music Usage Confirmation" at bounding box center [565, 644] width 12 height 12
click at [883, 698] on button "Create" at bounding box center [879, 695] width 60 height 28
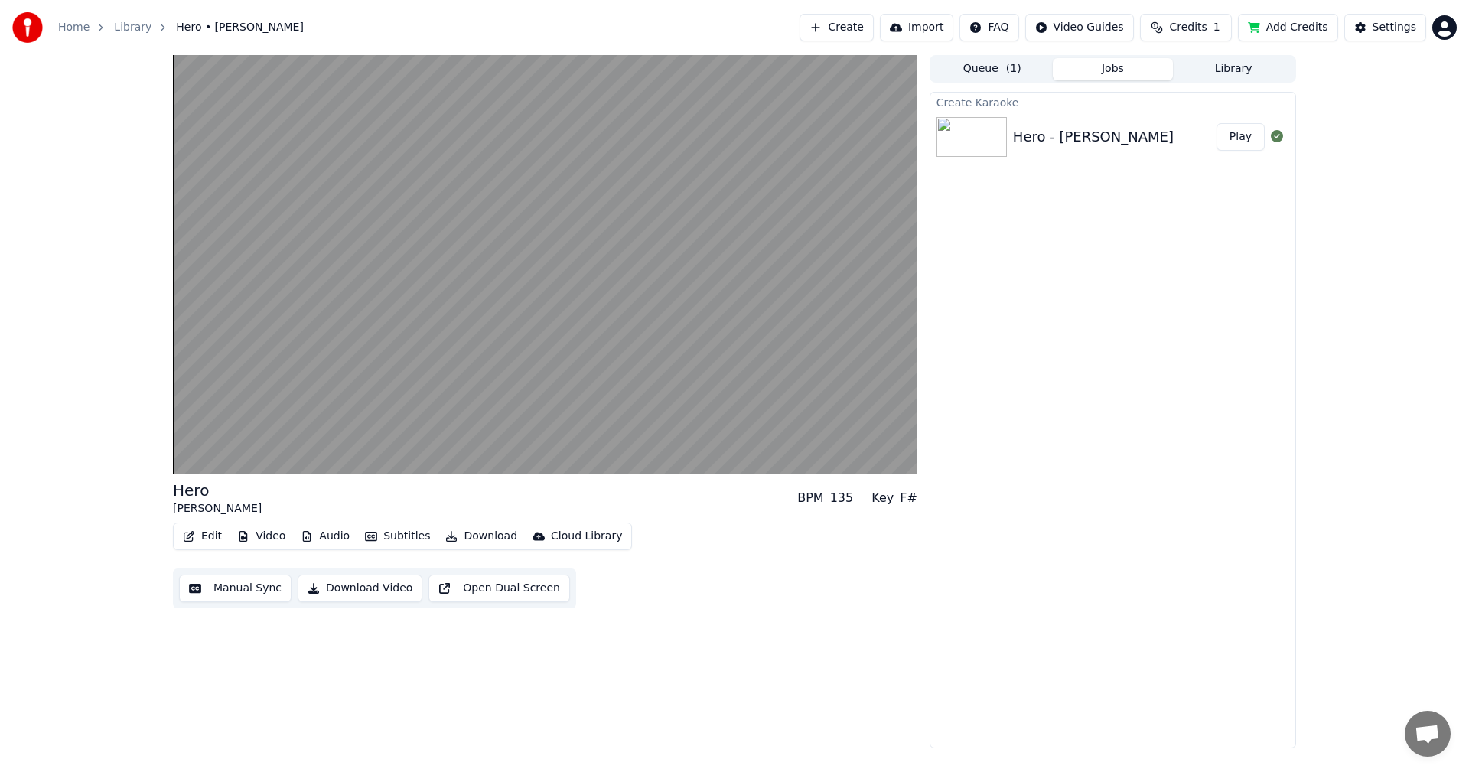
click at [389, 539] on button "Subtitles" at bounding box center [397, 536] width 77 height 21
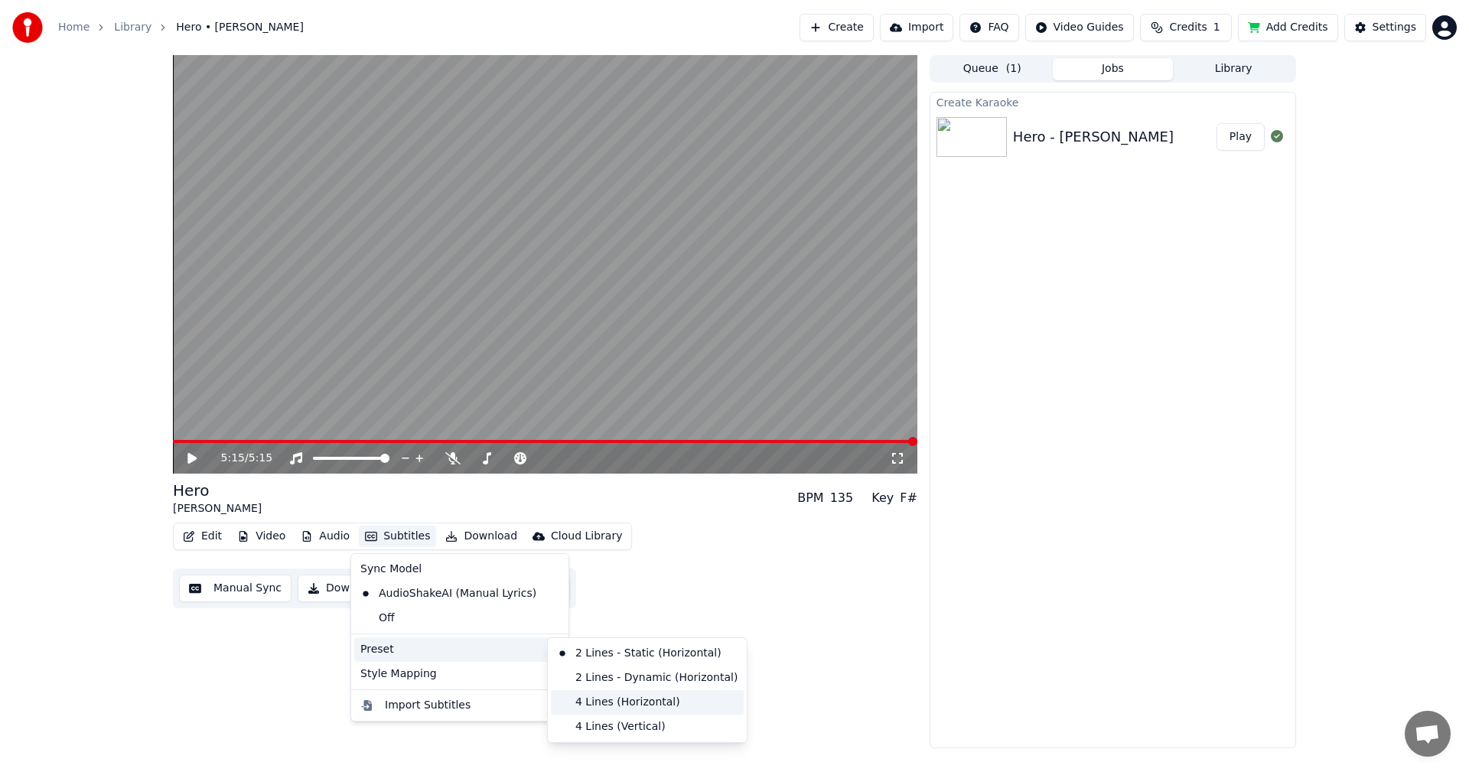
click at [622, 702] on div "4 Lines (Horizontal)" at bounding box center [647, 702] width 193 height 24
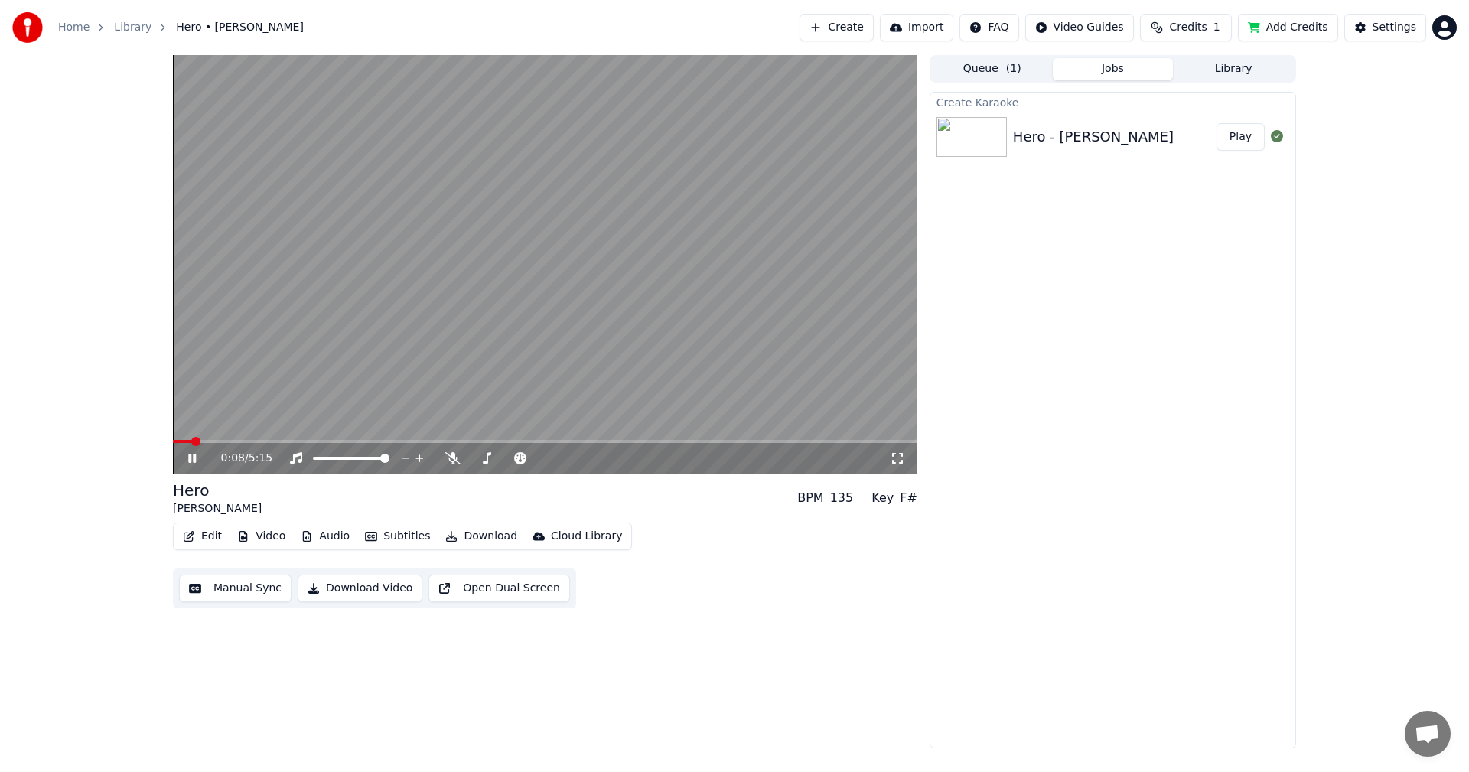
click at [235, 441] on span at bounding box center [545, 441] width 745 height 3
click at [576, 441] on span at bounding box center [545, 441] width 745 height 3
click at [621, 442] on span at bounding box center [545, 441] width 745 height 3
click at [343, 588] on button "Download Video" at bounding box center [360, 589] width 125 height 28
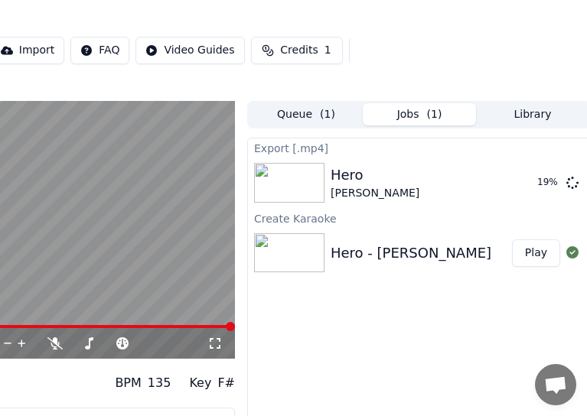
scroll to position [0, 241]
